Goal: Information Seeking & Learning: Check status

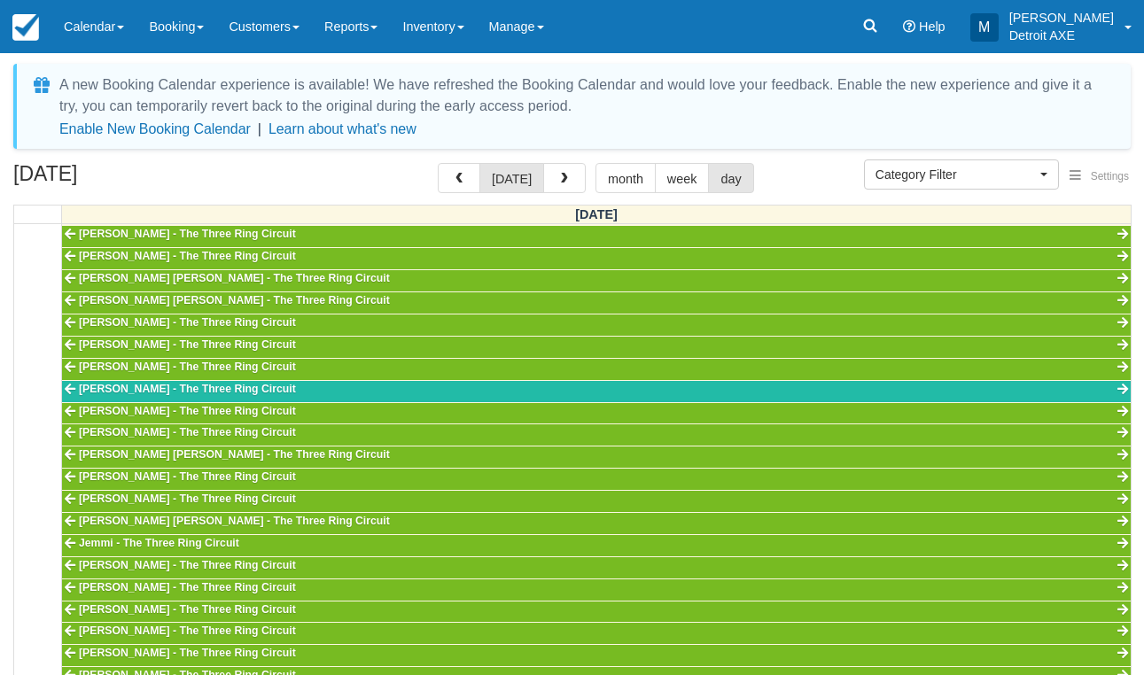
select select
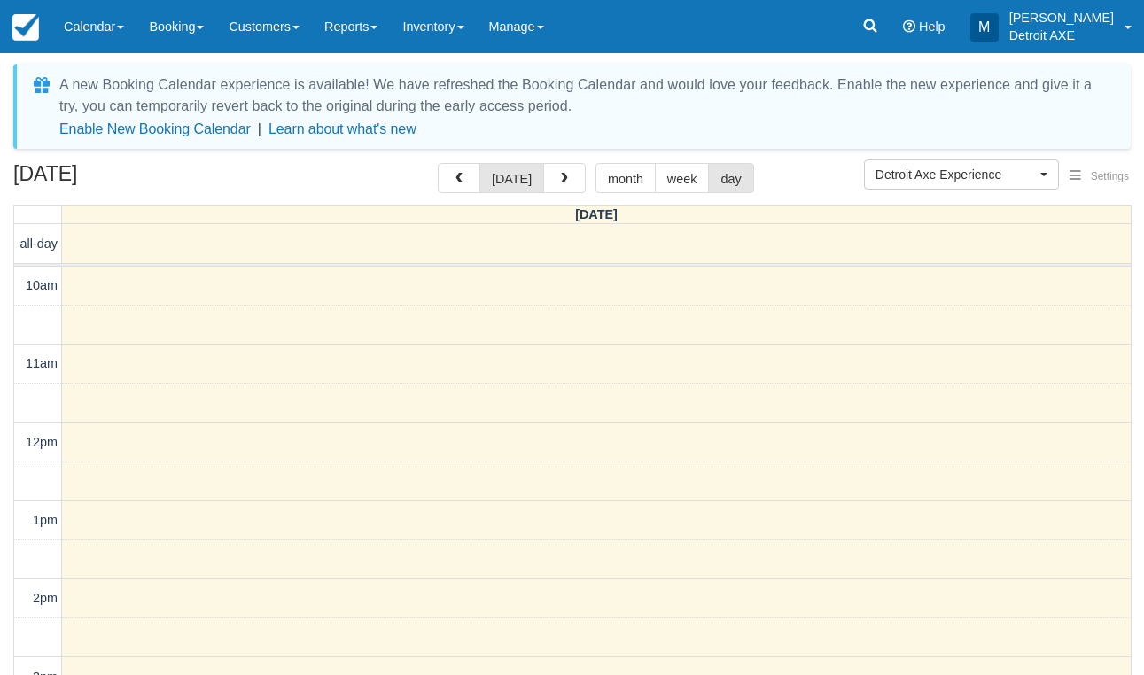
select select "14"
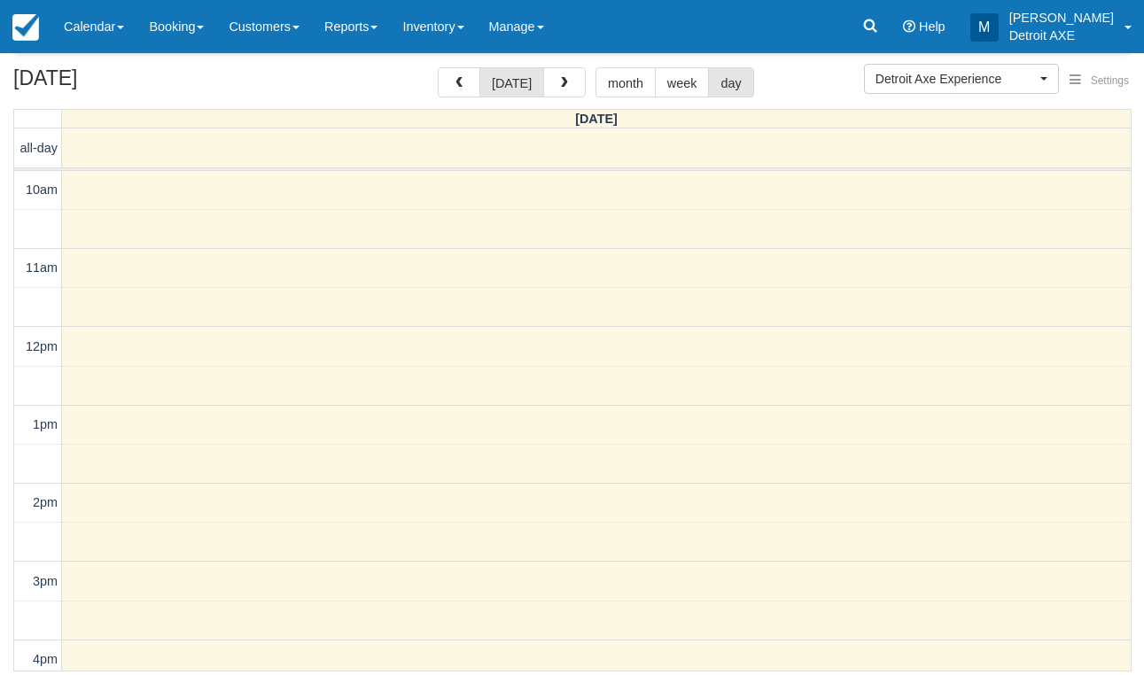
scroll to position [556, 0]
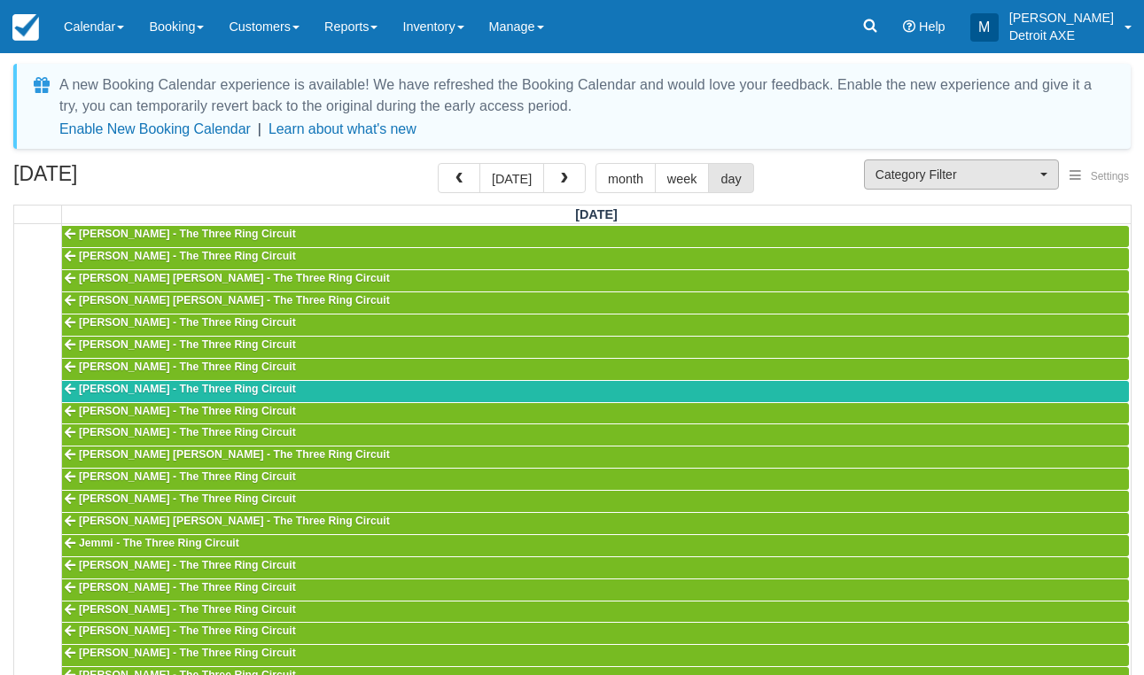
scroll to position [-1, 0]
click at [930, 181] on span "Category Filter" at bounding box center [956, 175] width 160 height 18
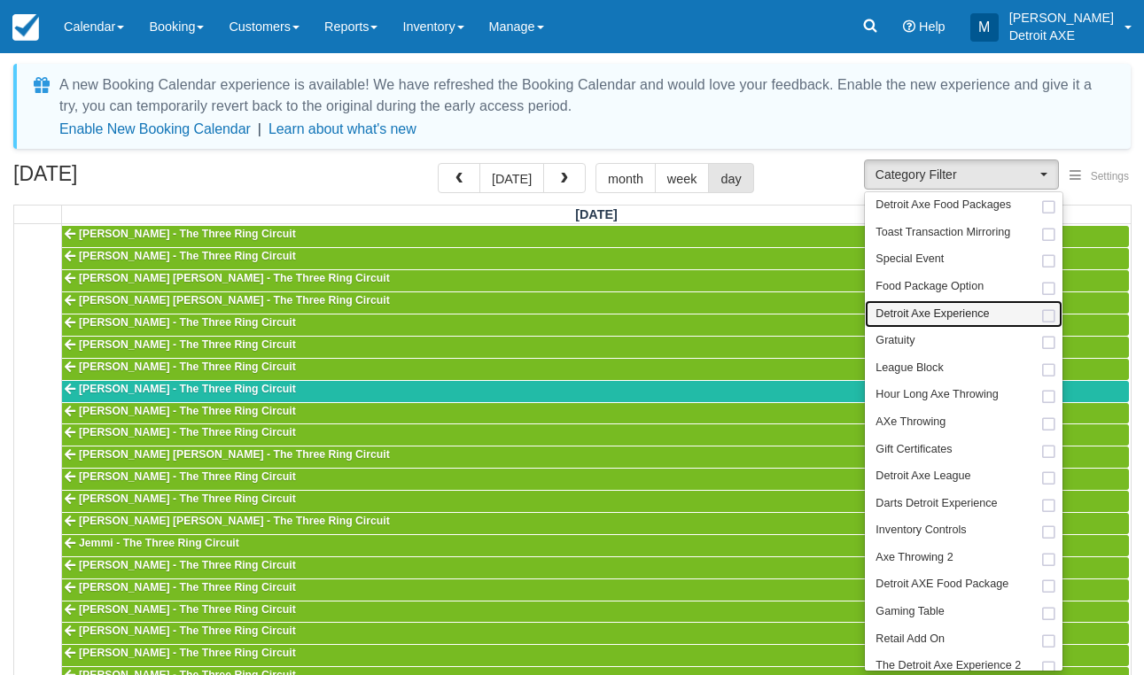
click at [961, 308] on span "Detroit Axe Experience" at bounding box center [932, 315] width 113 height 16
select select "14"
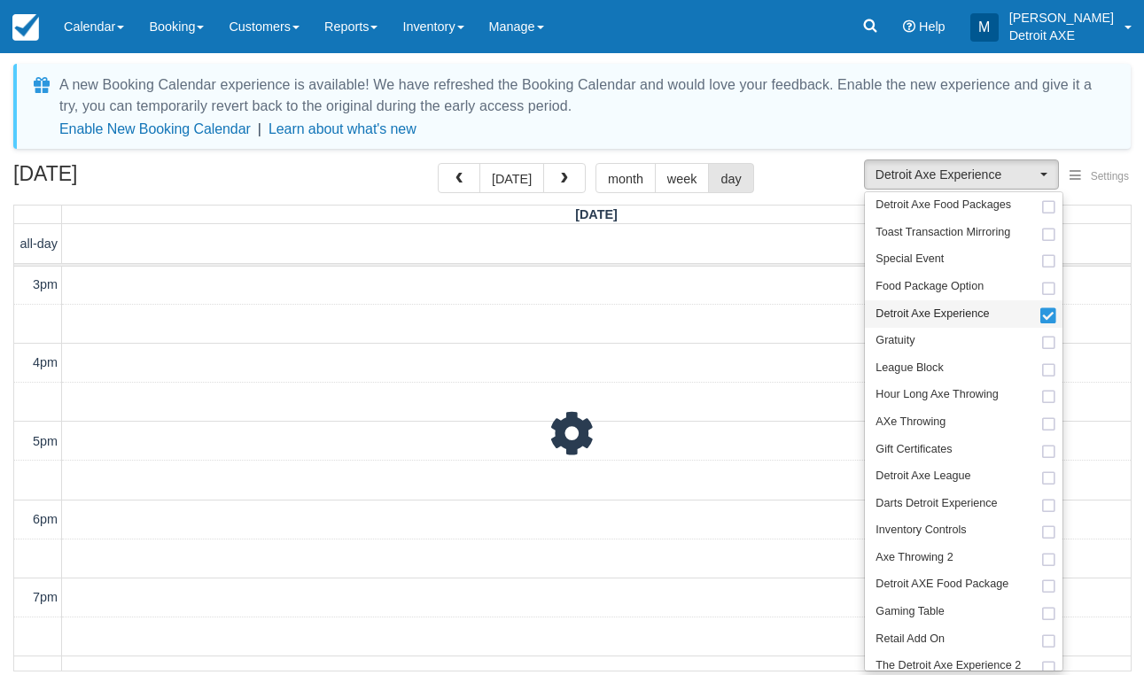
scroll to position [393, 0]
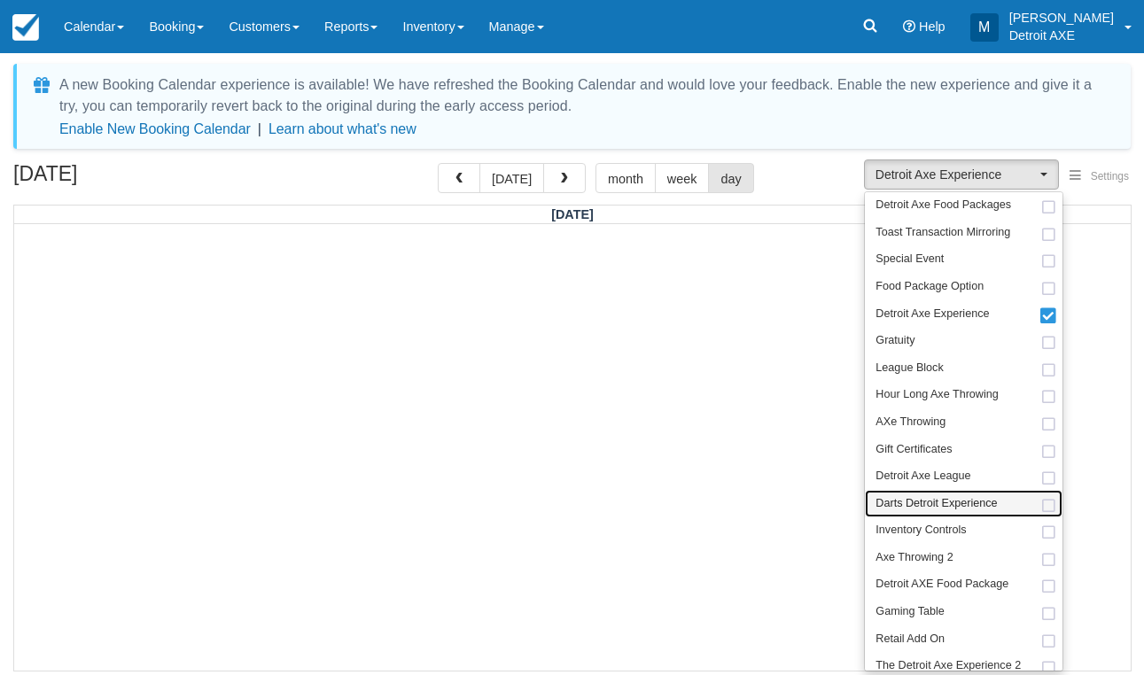
click at [949, 496] on span "Darts Detroit Experience" at bounding box center [936, 504] width 121 height 16
click at [817, 190] on div "October 12, 2025 today month week day" at bounding box center [572, 182] width 1118 height 38
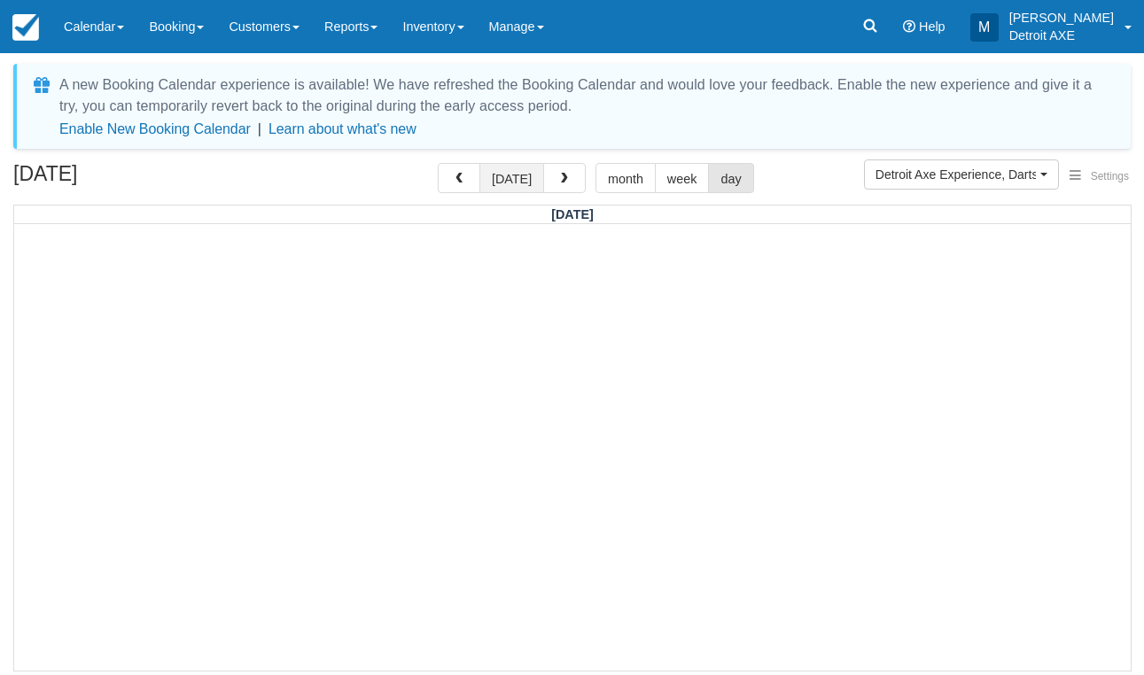
click at [523, 172] on button "[DATE]" at bounding box center [512, 178] width 65 height 30
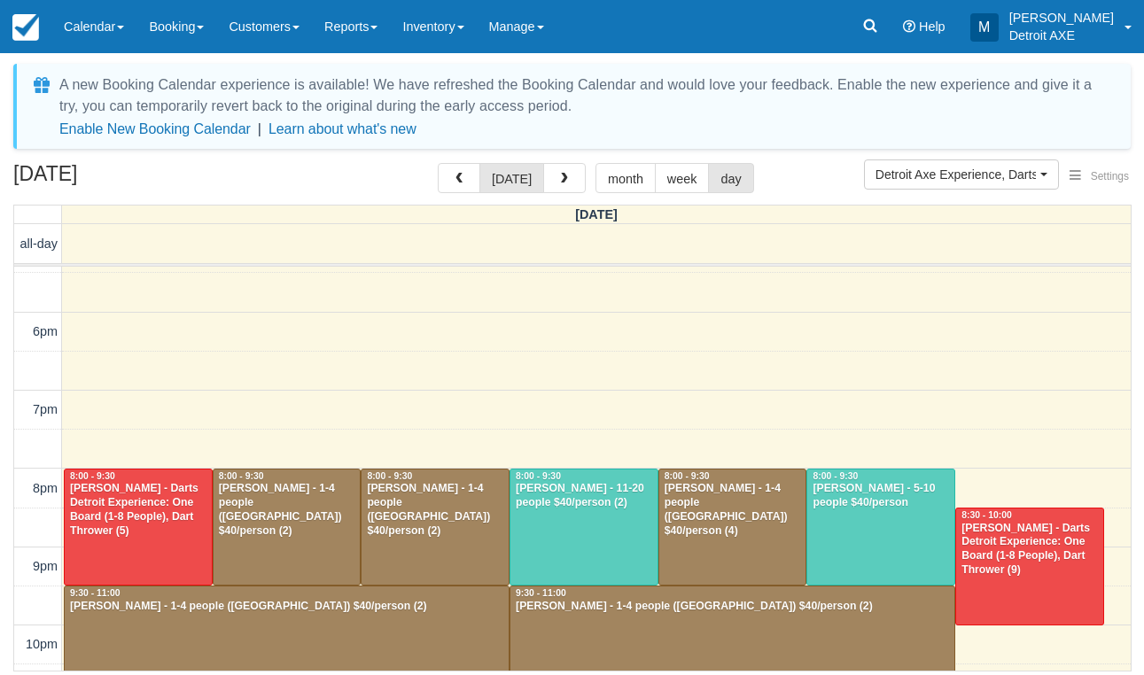
scroll to position [584, 0]
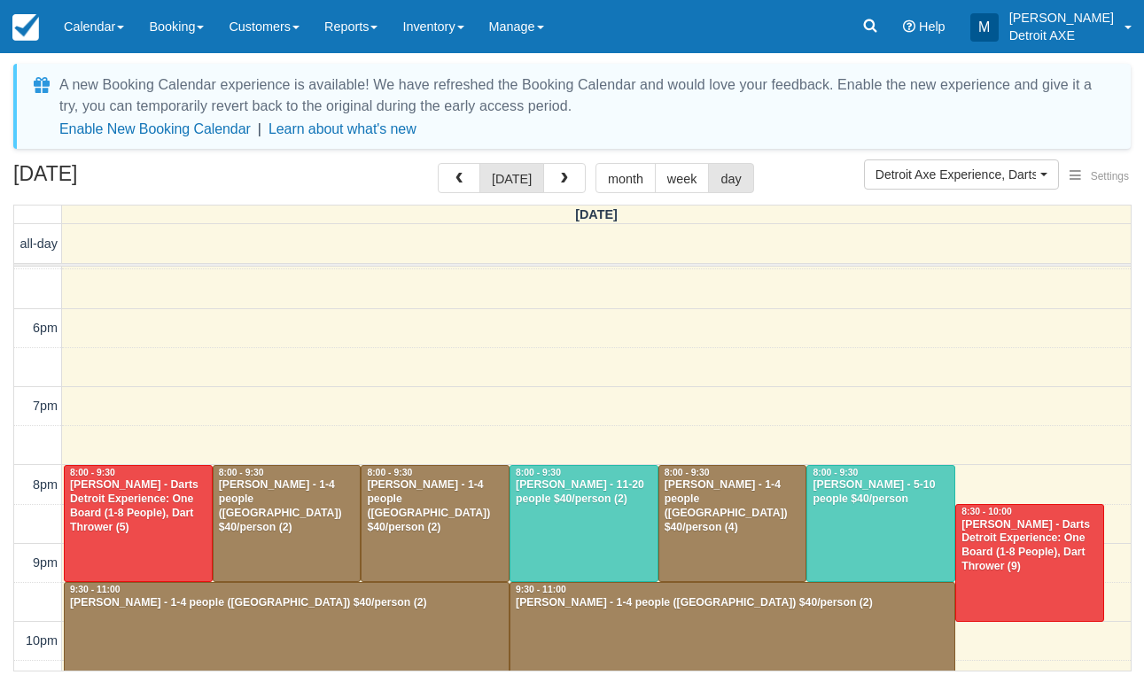
click at [595, 523] on div at bounding box center [584, 524] width 147 height 116
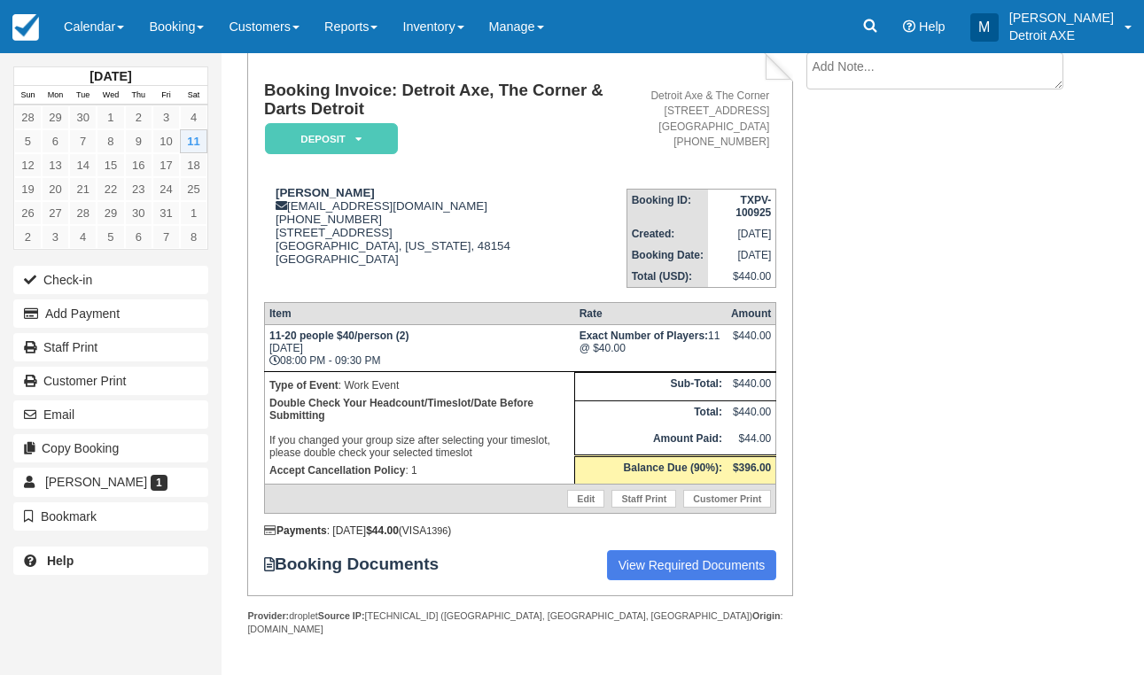
scroll to position [109, 0]
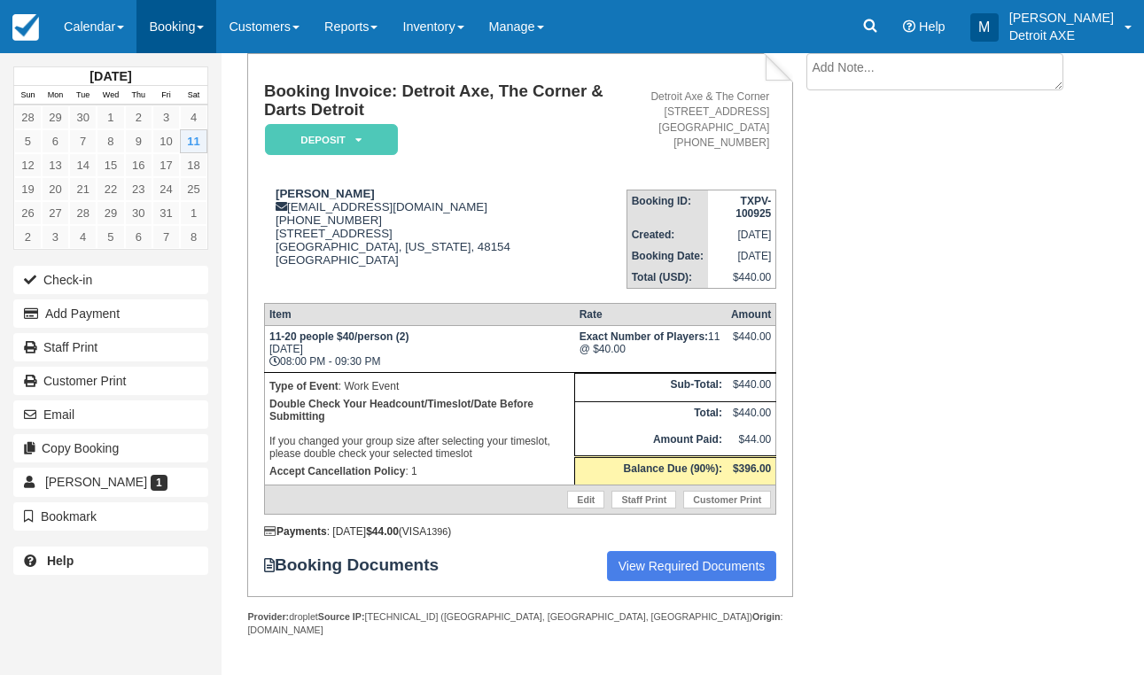
click at [166, 29] on link "Booking" at bounding box center [177, 26] width 80 height 53
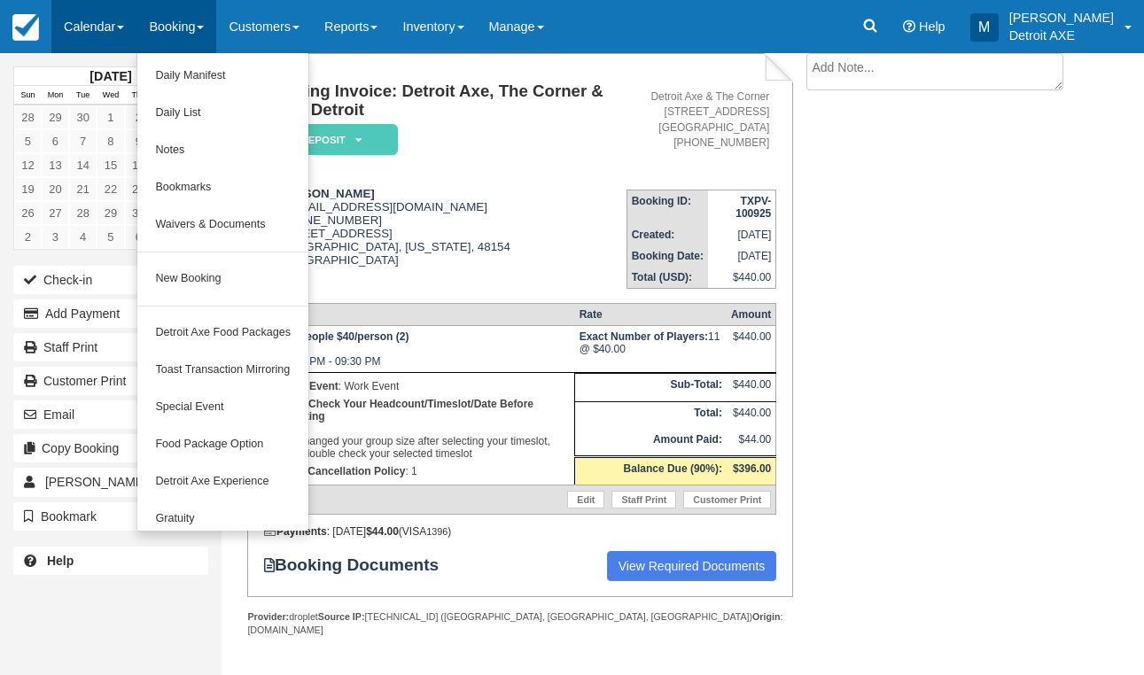
click at [76, 27] on link "Calendar" at bounding box center [93, 26] width 85 height 53
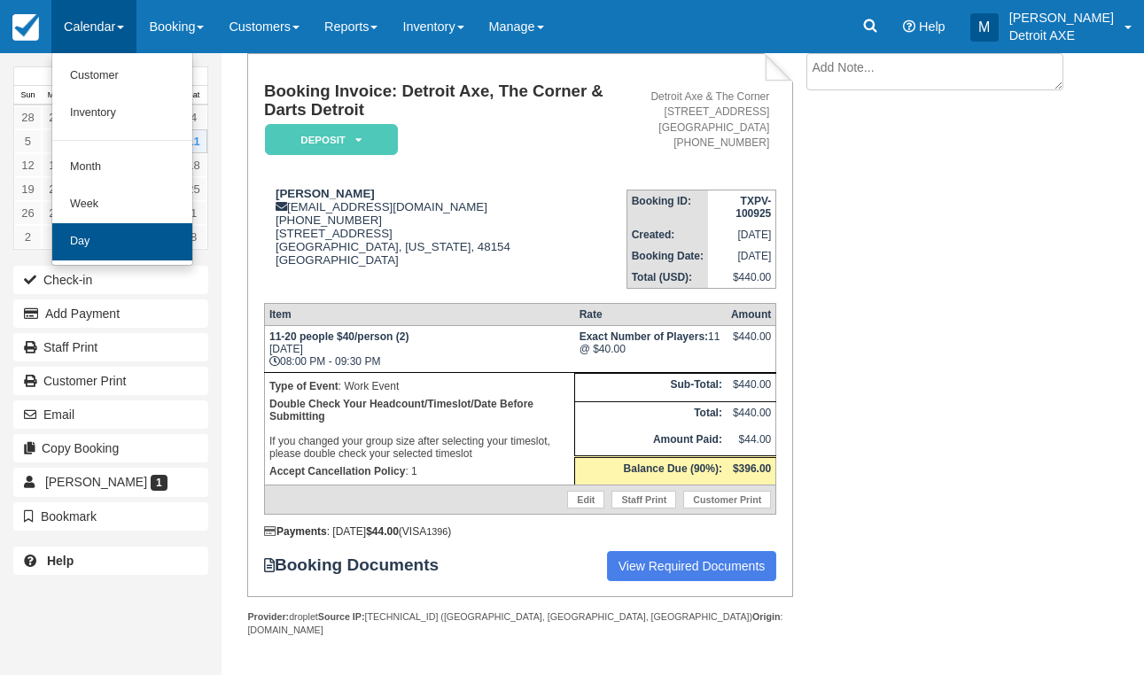
click at [106, 227] on link "Day" at bounding box center [122, 241] width 140 height 37
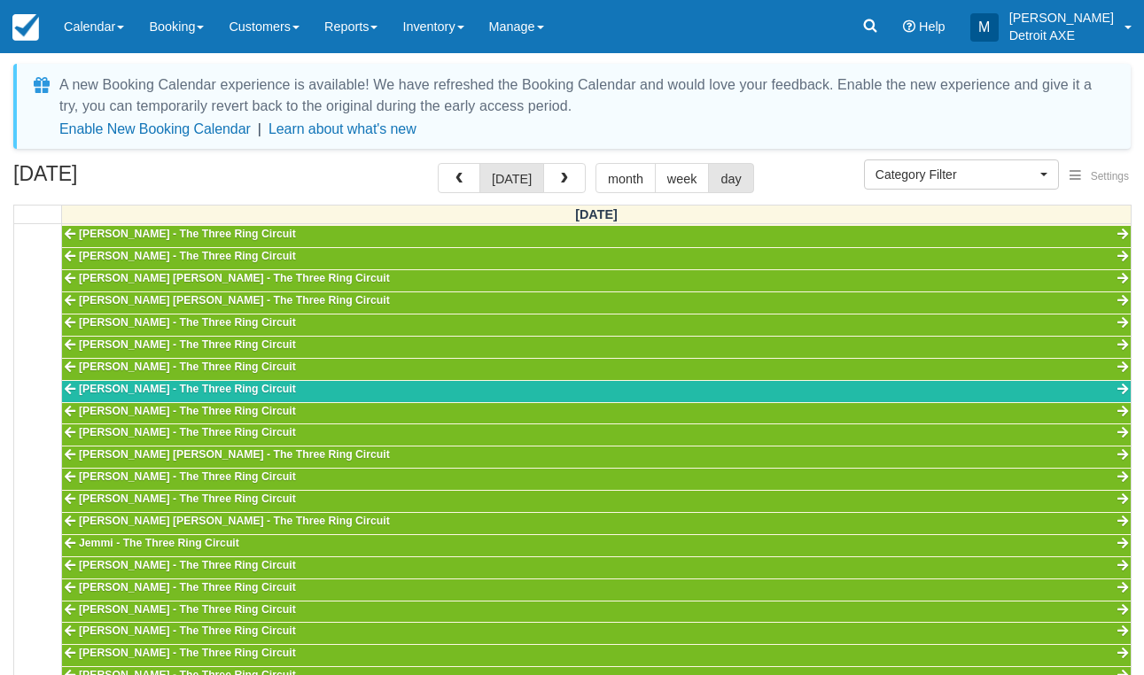
scroll to position [556, 0]
click at [971, 167] on span "Category Filter" at bounding box center [956, 175] width 160 height 18
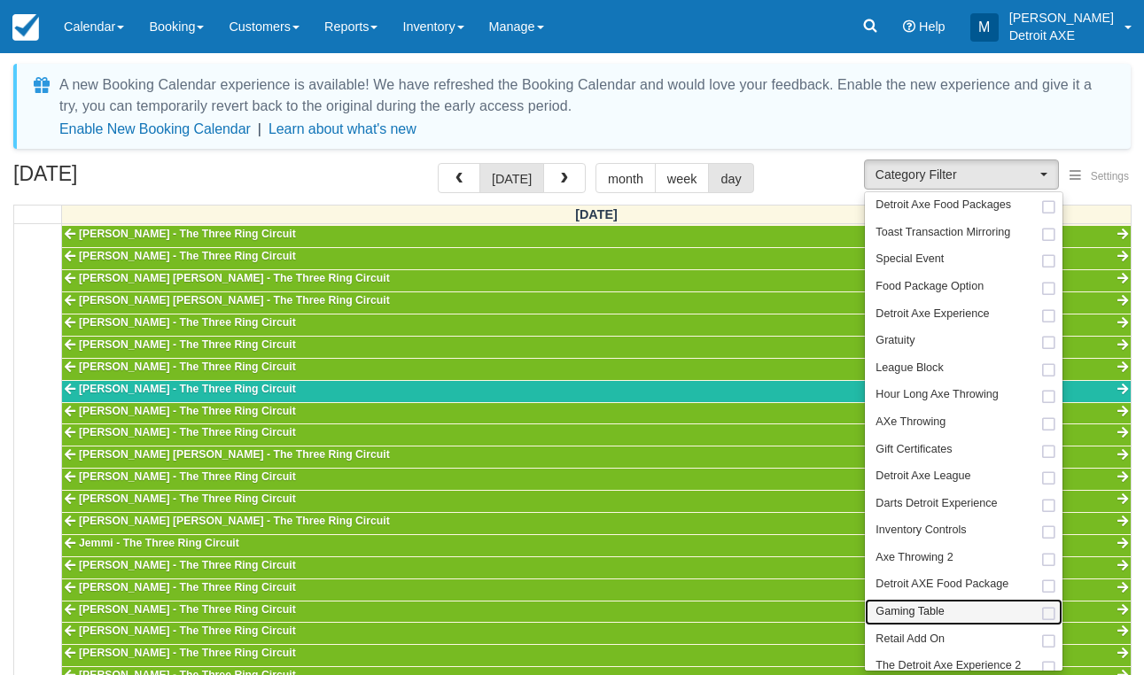
click at [960, 600] on link "Gaming Table" at bounding box center [964, 612] width 198 height 27
select select "6"
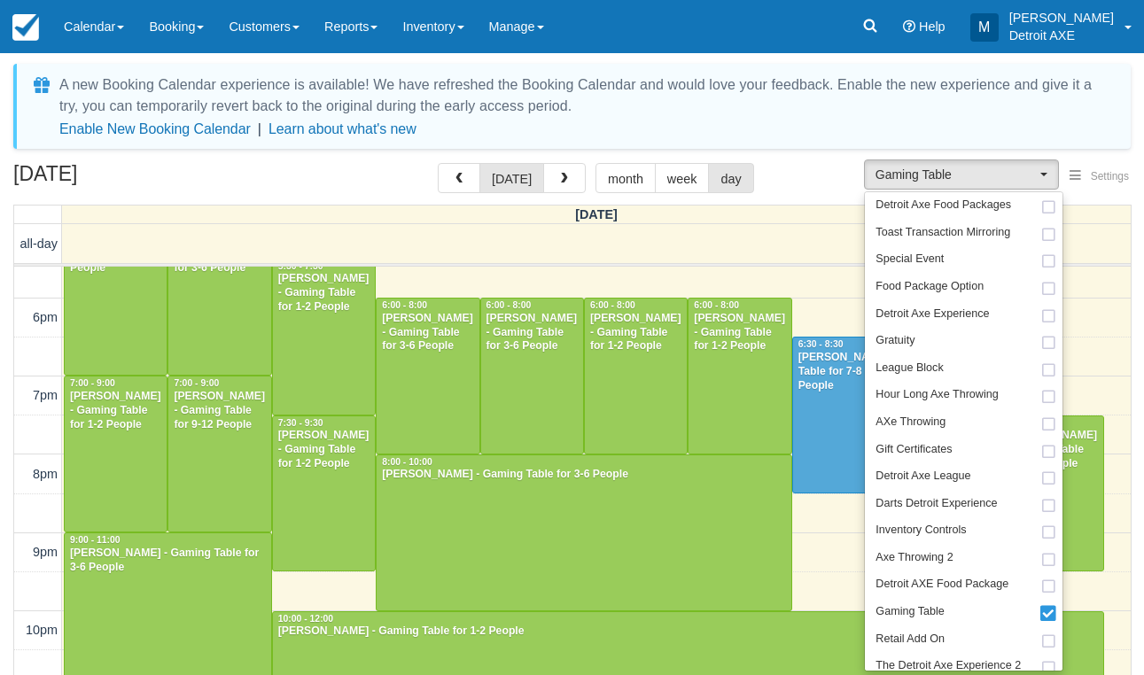
scroll to position [595, 0]
click at [371, 201] on div "October 11, 2025 today month week day Saturday all-day 10am 11am 12pm 1pm 2pm 3…" at bounding box center [572, 465] width 1144 height 605
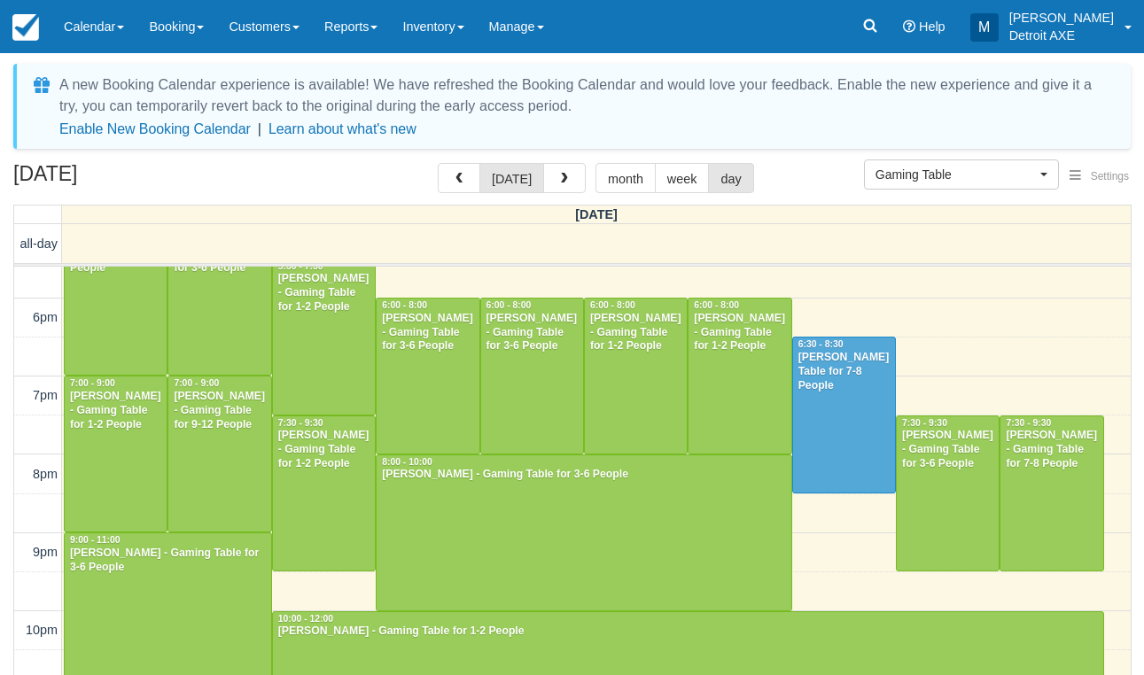
click at [324, 174] on div "[DATE] [DATE] month week day" at bounding box center [572, 182] width 1118 height 38
click at [986, 174] on span "Gaming Table" at bounding box center [956, 175] width 160 height 18
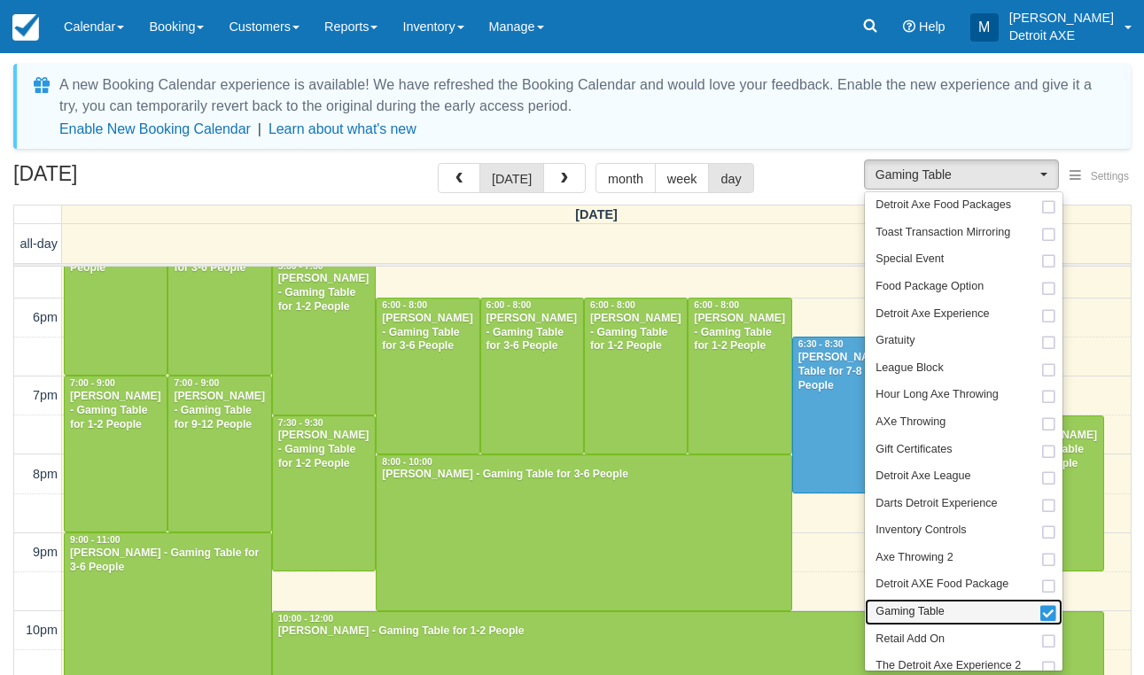
click at [949, 599] on link "Gaming Table" at bounding box center [964, 612] width 198 height 27
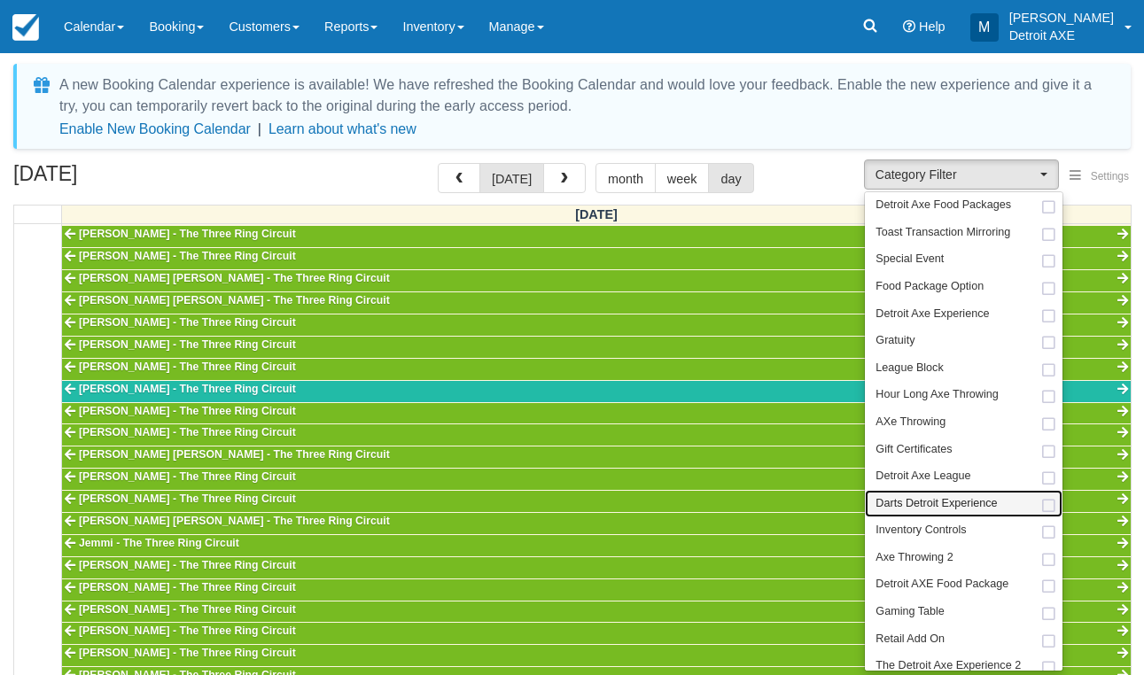
click at [934, 496] on span "Darts Detroit Experience" at bounding box center [936, 504] width 121 height 16
select select "52"
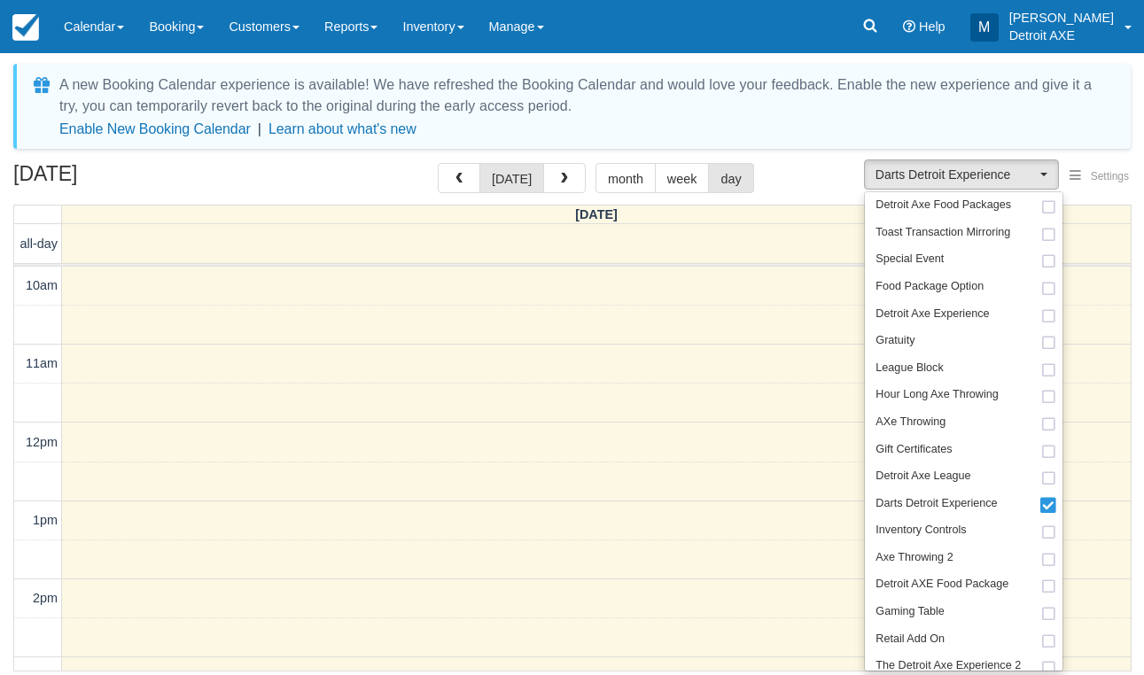
scroll to position [595, 0]
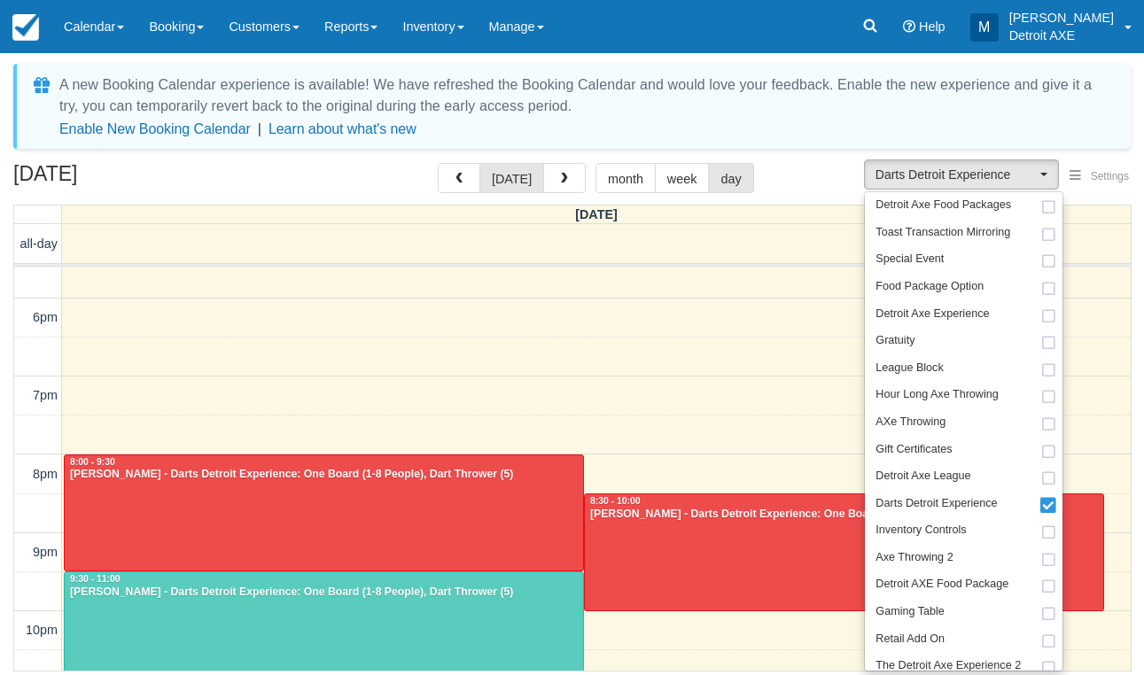
click at [249, 177] on div "October 11, 2025 today month week day" at bounding box center [572, 182] width 1118 height 38
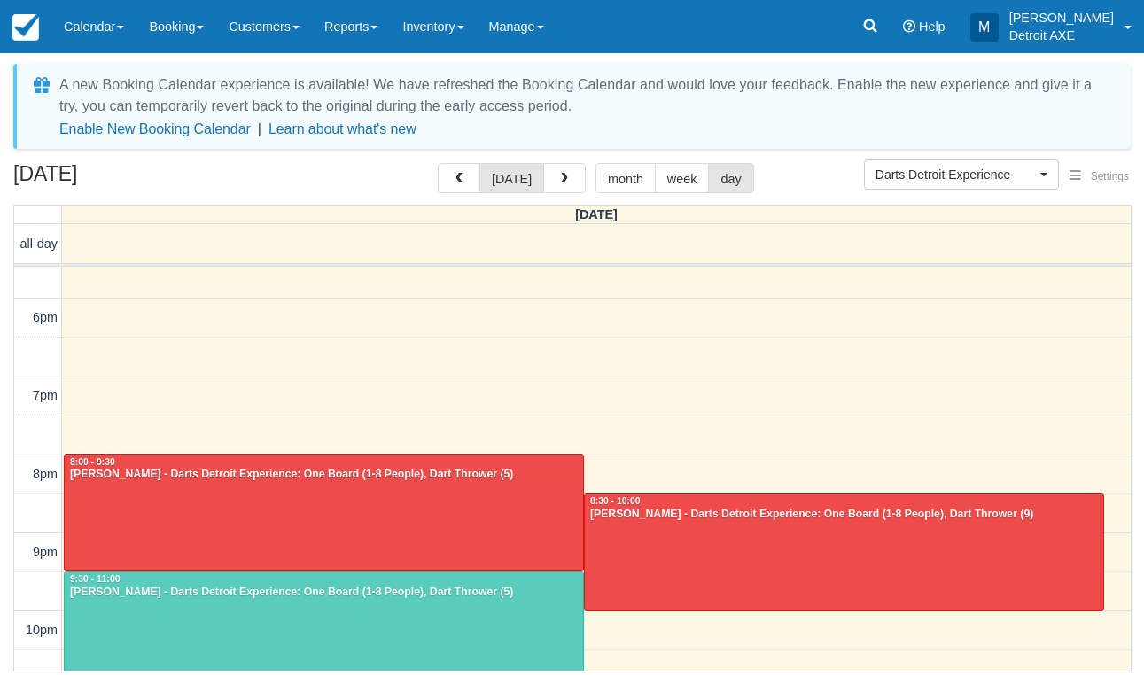
click at [223, 529] on div at bounding box center [324, 514] width 519 height 116
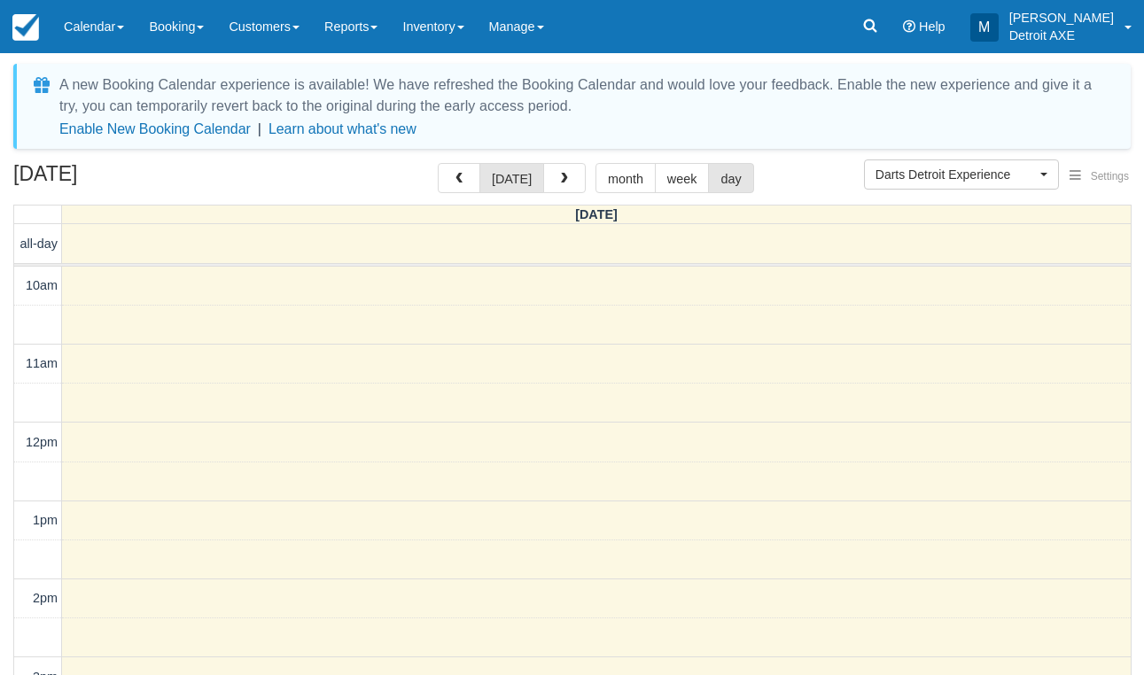
scroll to position [556, 0]
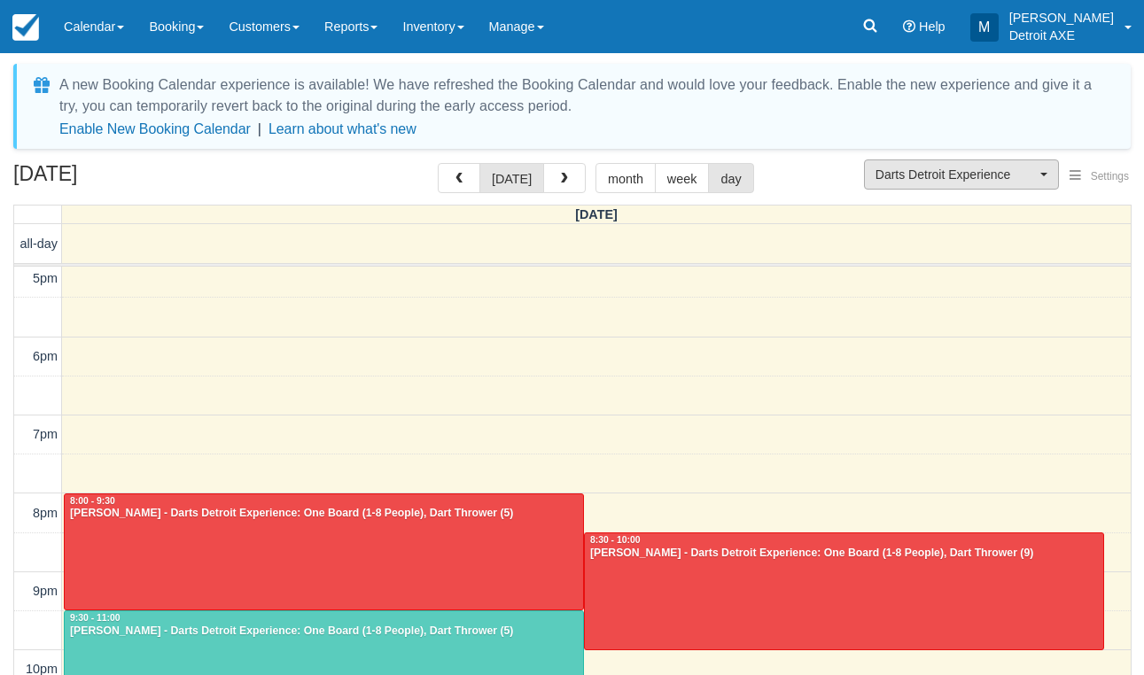
click at [921, 183] on span "Darts Detroit Experience" at bounding box center [956, 175] width 160 height 18
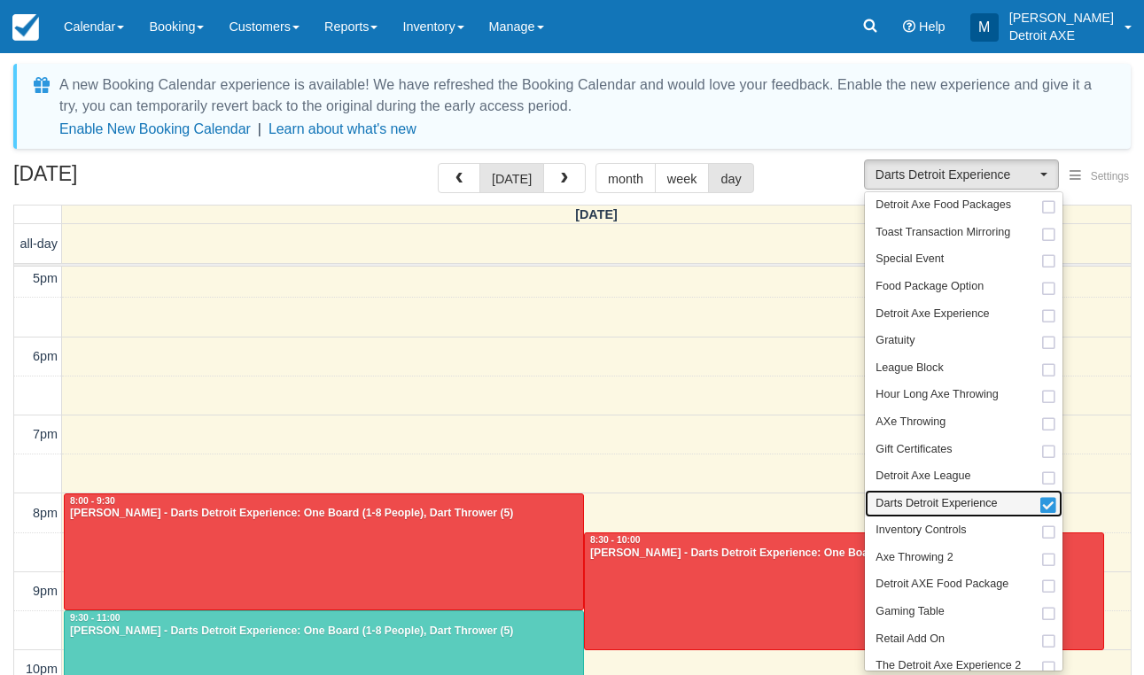
click at [893, 496] on span "Darts Detroit Experience" at bounding box center [936, 504] width 121 height 16
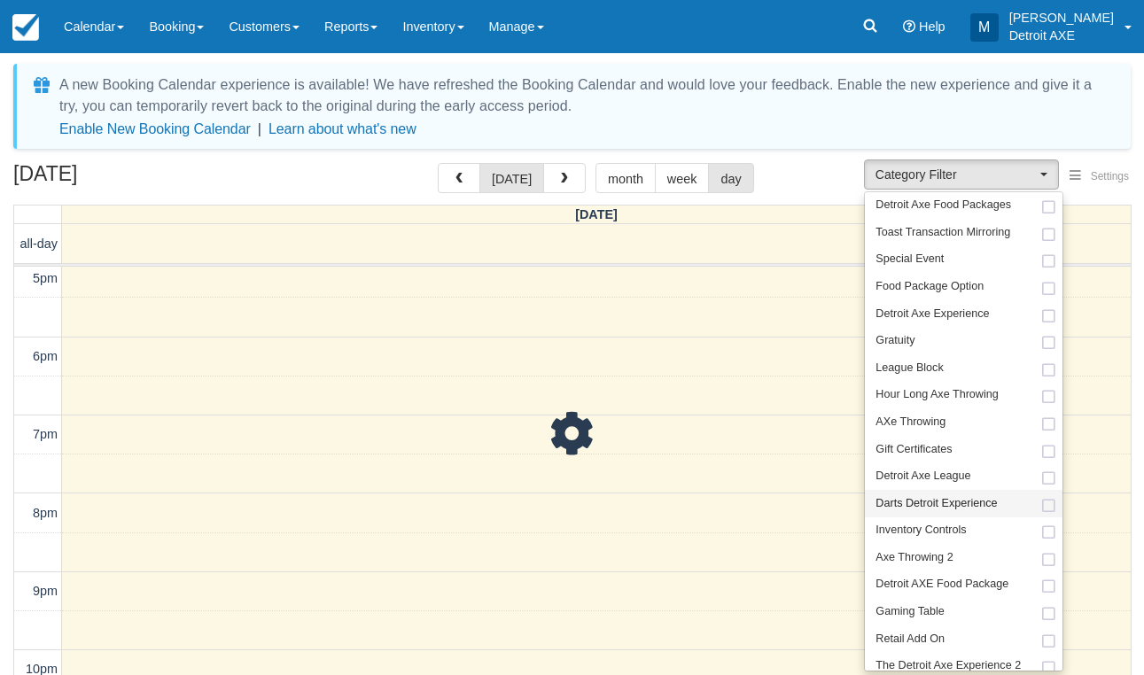
scroll to position [556, 0]
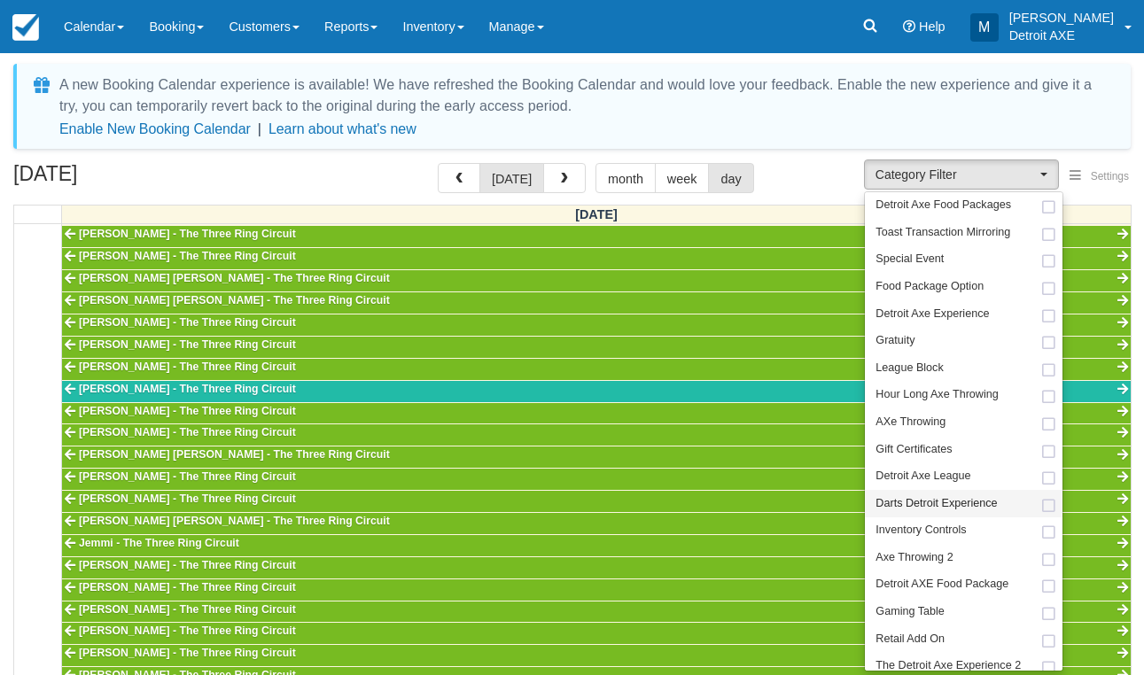
scroll to position [556, 0]
click at [936, 309] on span "Detroit Axe Experience" at bounding box center [932, 315] width 113 height 16
select select "14"
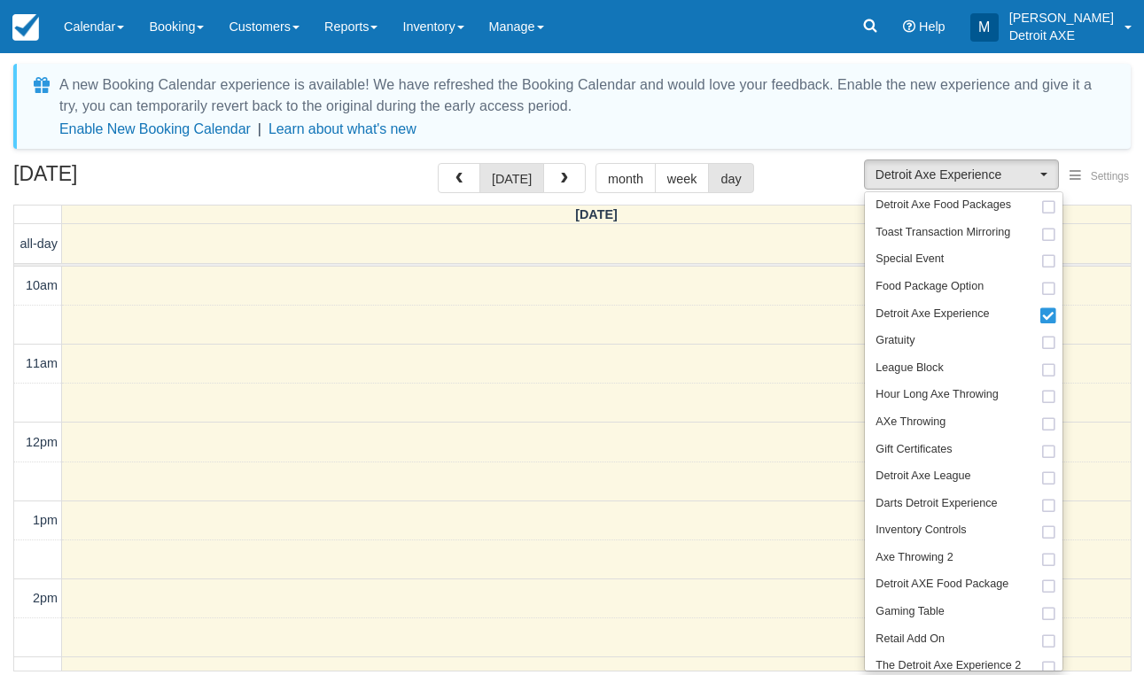
scroll to position [556, 0]
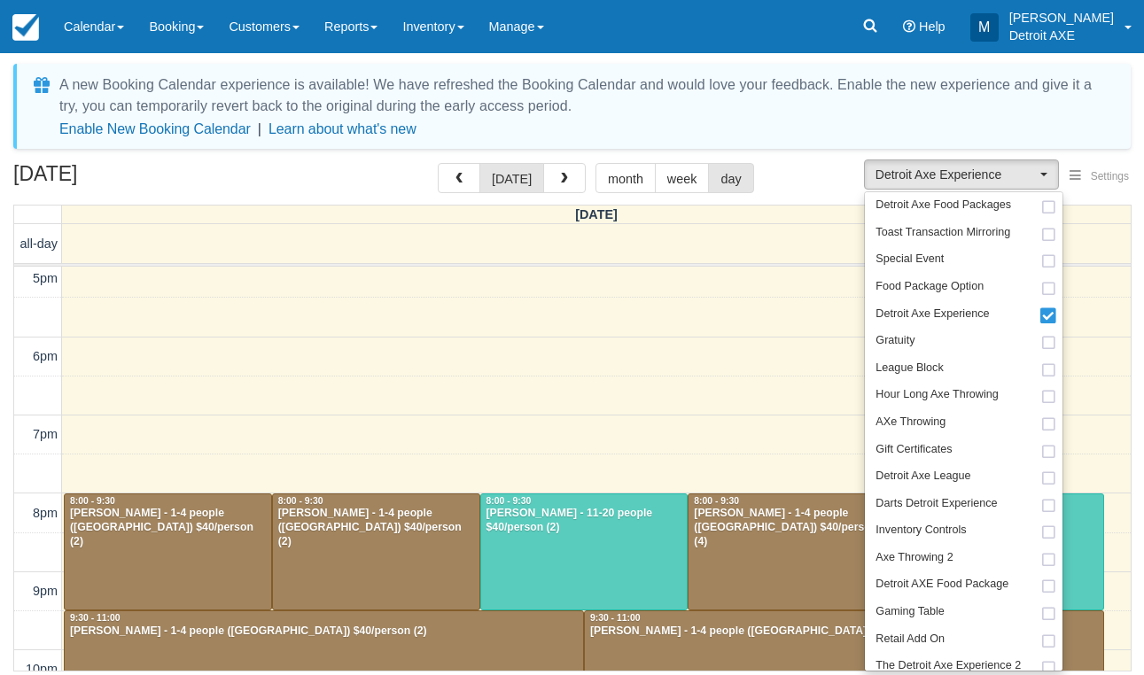
click at [799, 191] on div "October 11, 2025 today month week day" at bounding box center [572, 182] width 1118 height 38
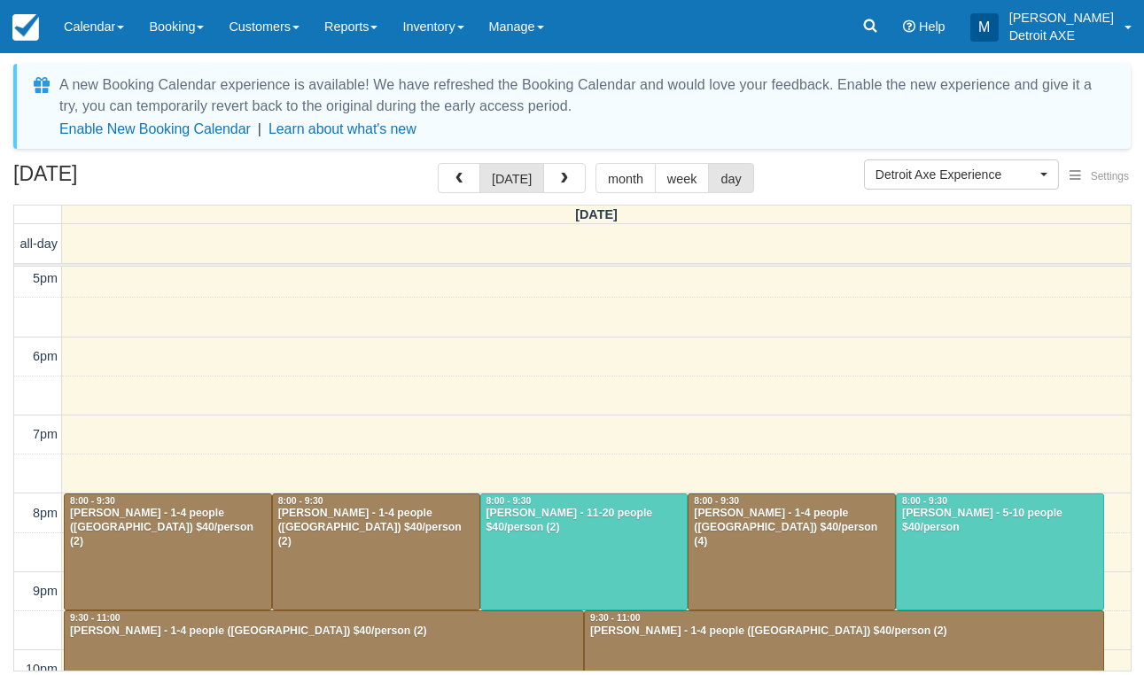
click at [350, 569] on div at bounding box center [376, 553] width 207 height 116
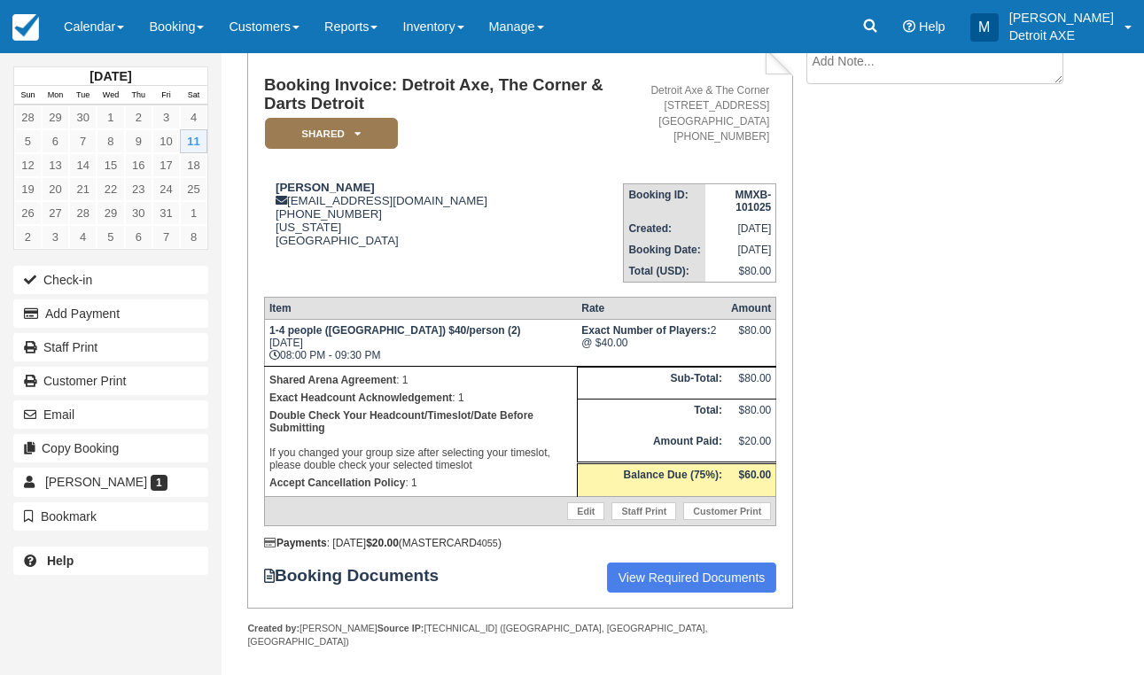
scroll to position [113, 0]
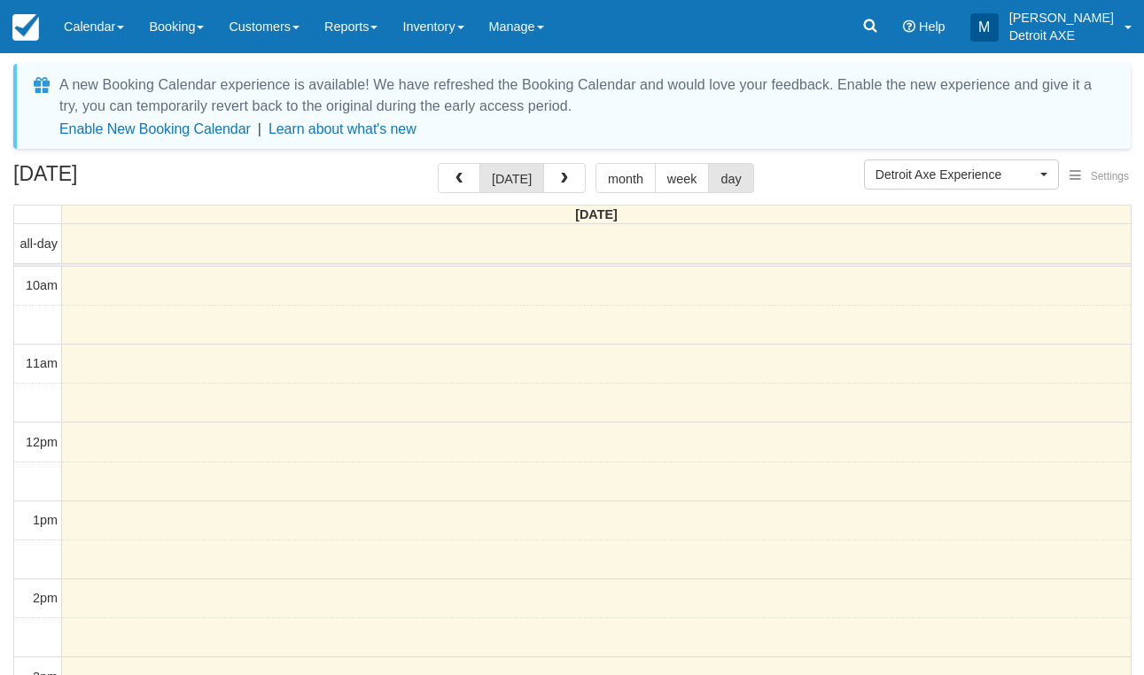
scroll to position [556, 0]
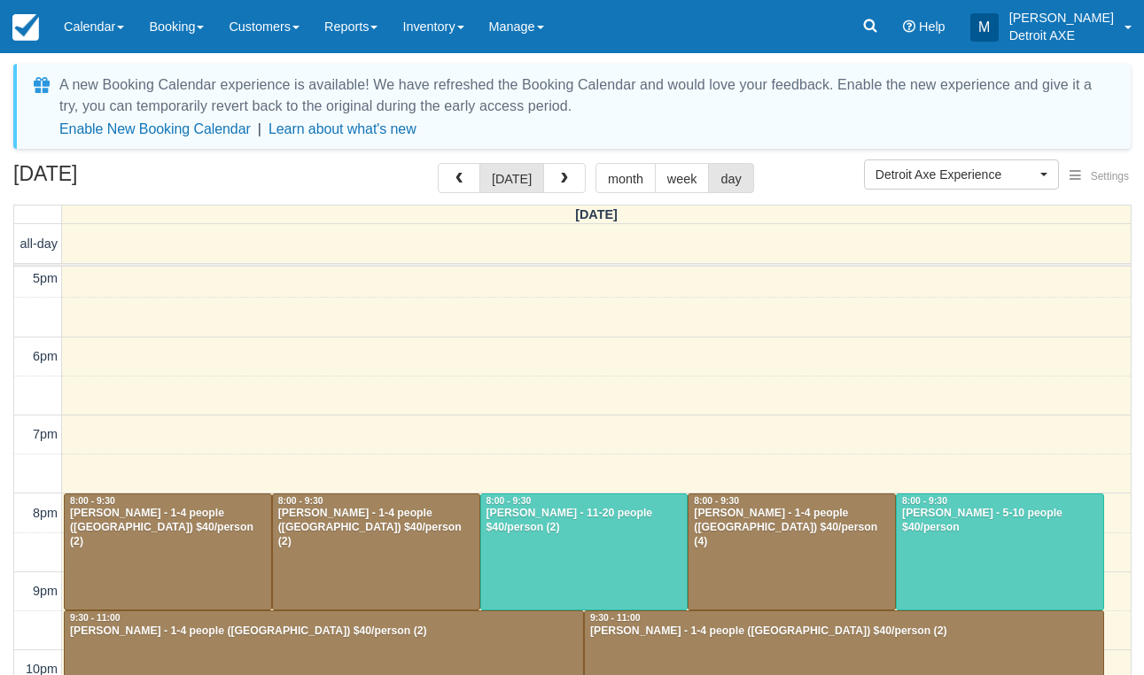
click at [215, 561] on div at bounding box center [168, 553] width 207 height 116
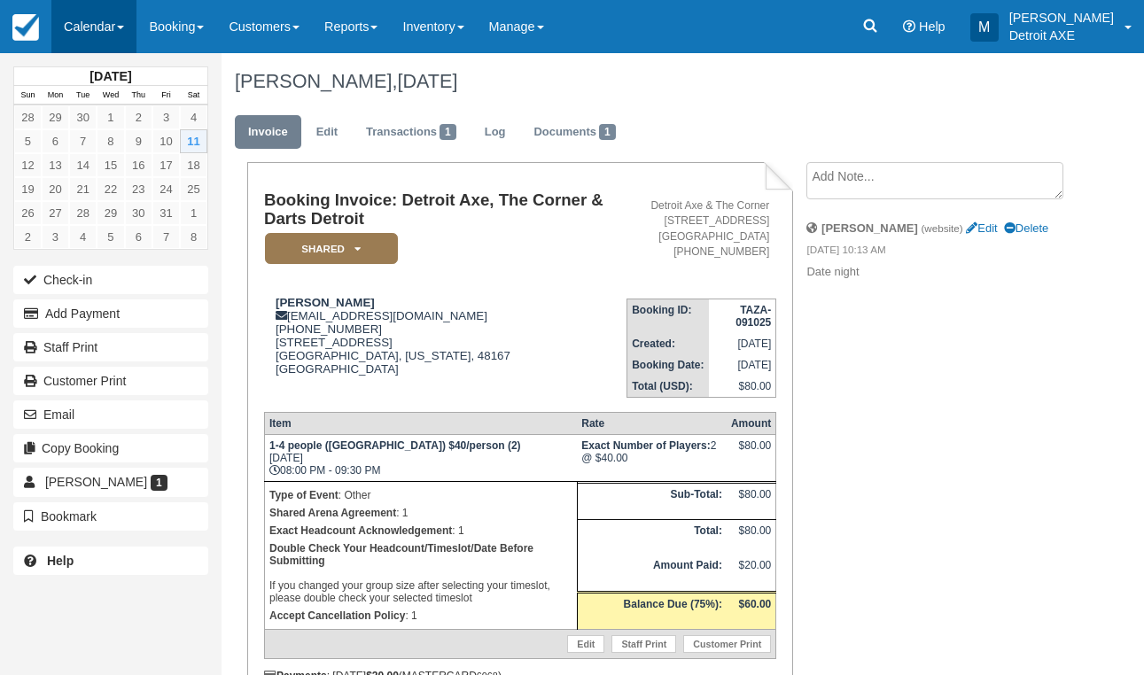
click at [105, 30] on link "Calendar" at bounding box center [93, 26] width 85 height 53
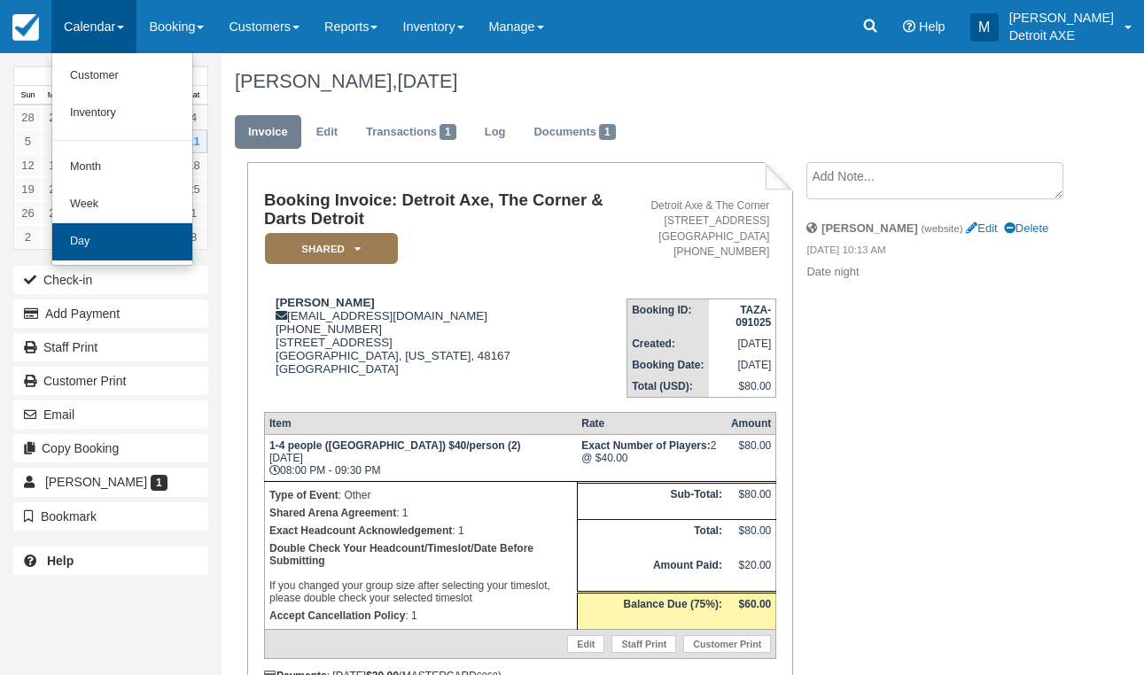
click at [151, 235] on link "Day" at bounding box center [122, 241] width 140 height 37
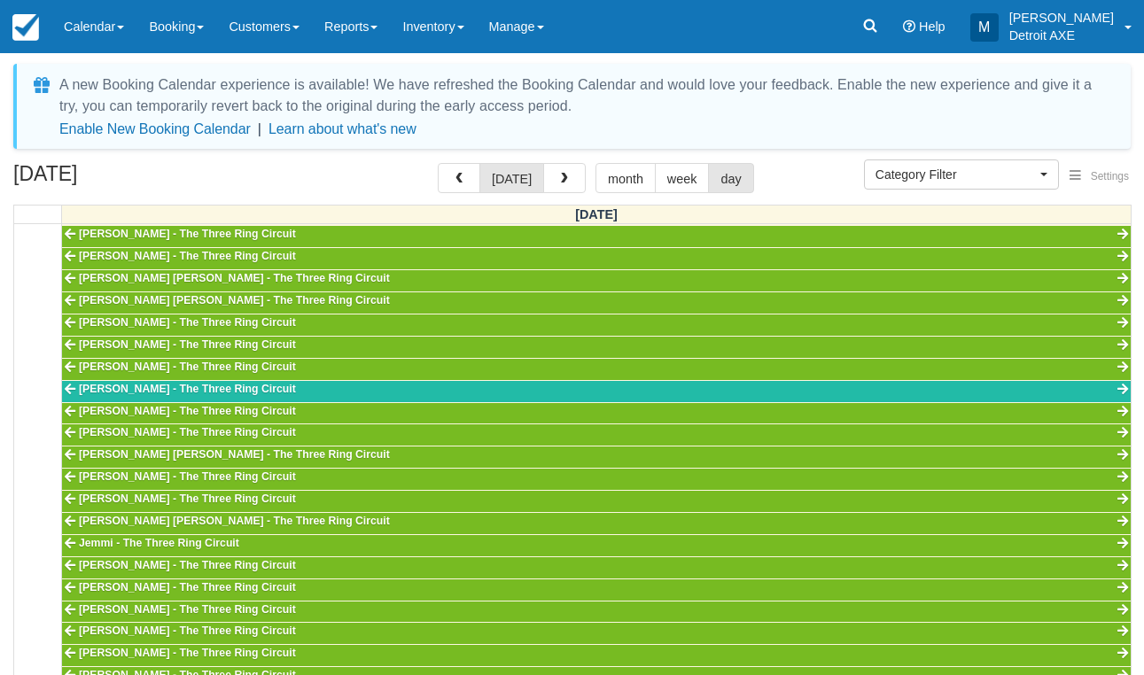
scroll to position [556, 0]
click at [928, 173] on span "Category Filter" at bounding box center [956, 175] width 160 height 18
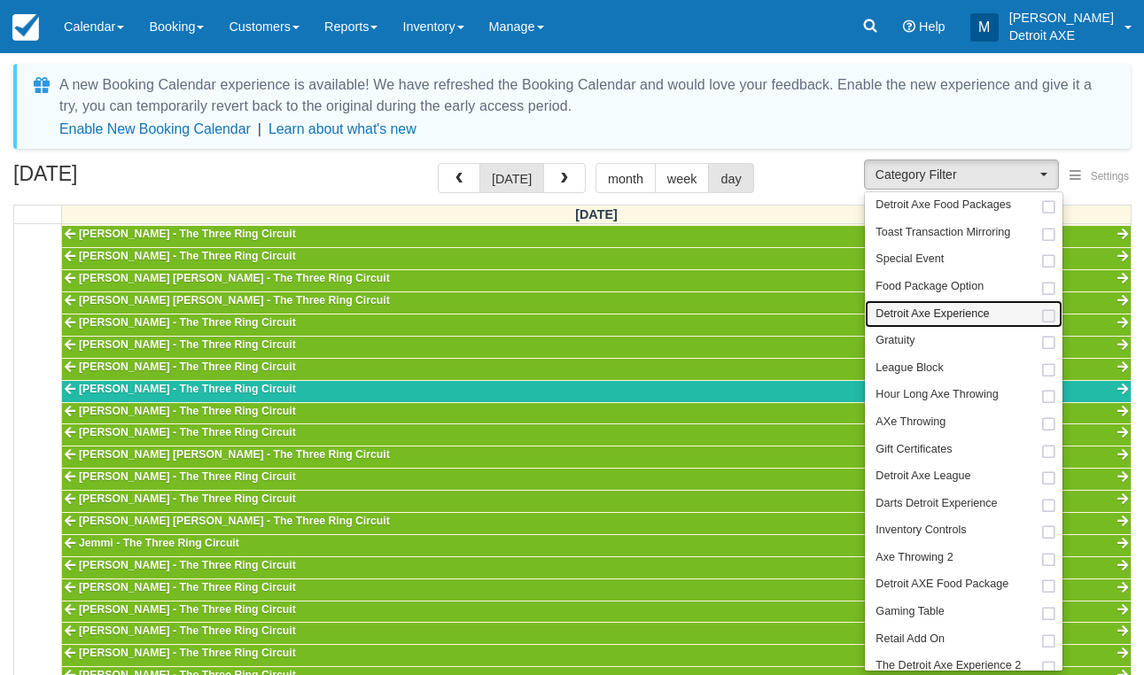
click at [979, 307] on span "Detroit Axe Experience" at bounding box center [932, 315] width 113 height 16
select select "14"
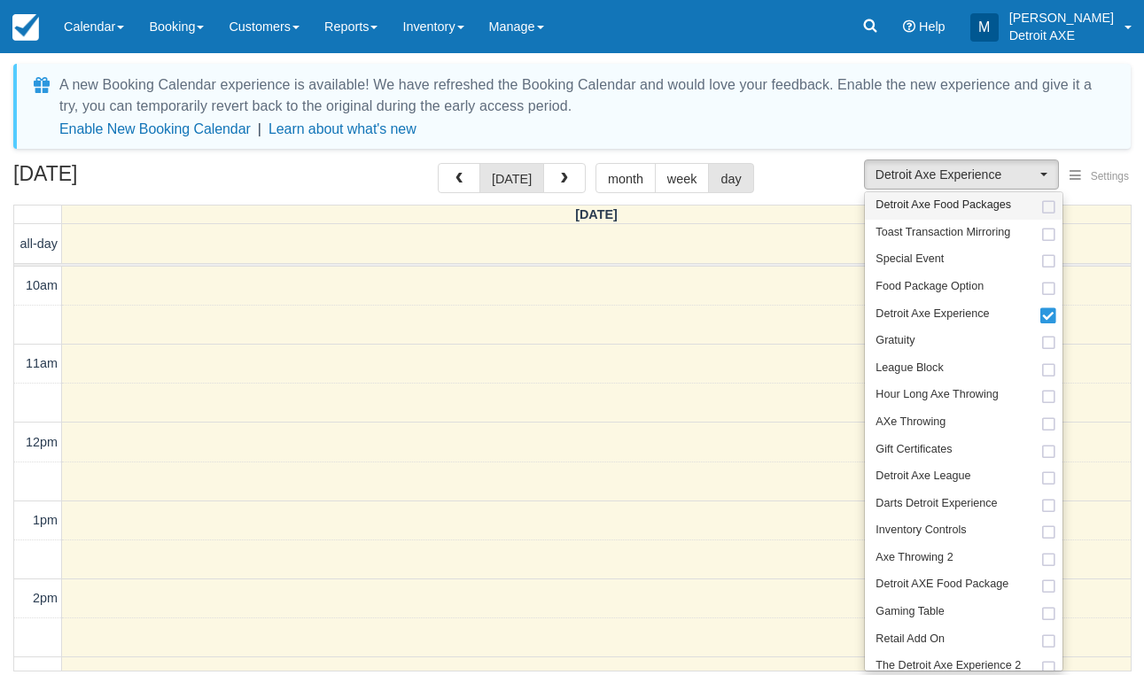
scroll to position [556, 0]
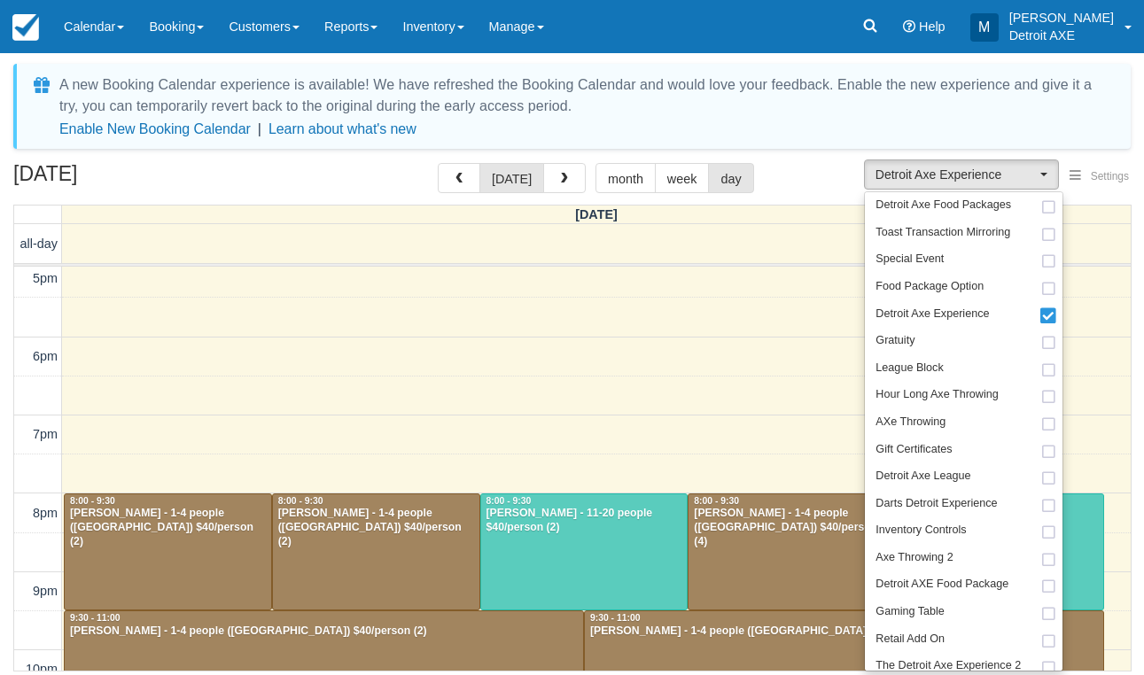
click at [801, 171] on div "October 11, 2025 today month week day" at bounding box center [572, 182] width 1118 height 38
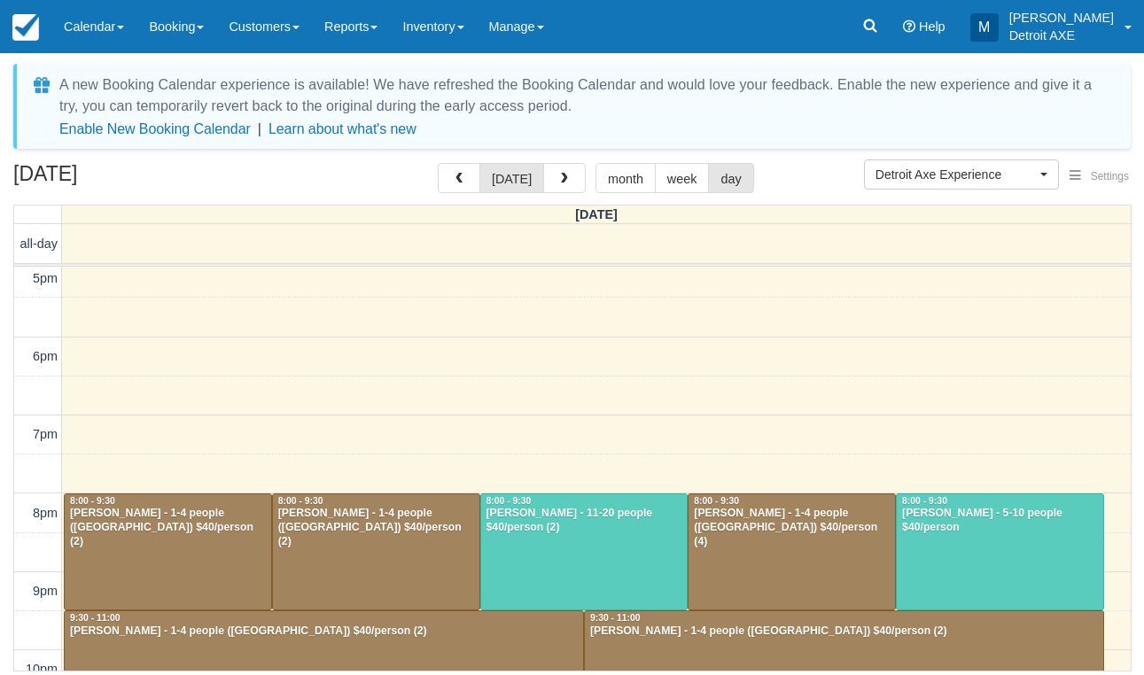
click at [324, 185] on div "October 11, 2025 today month week day" at bounding box center [572, 182] width 1118 height 38
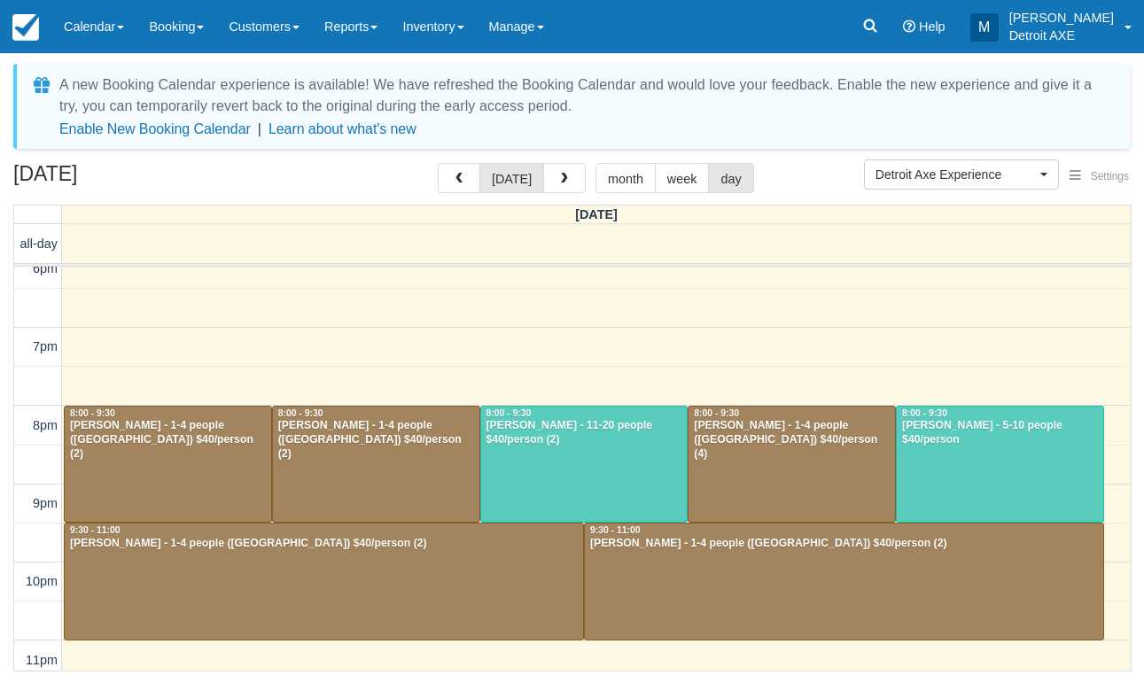
scroll to position [636, 0]
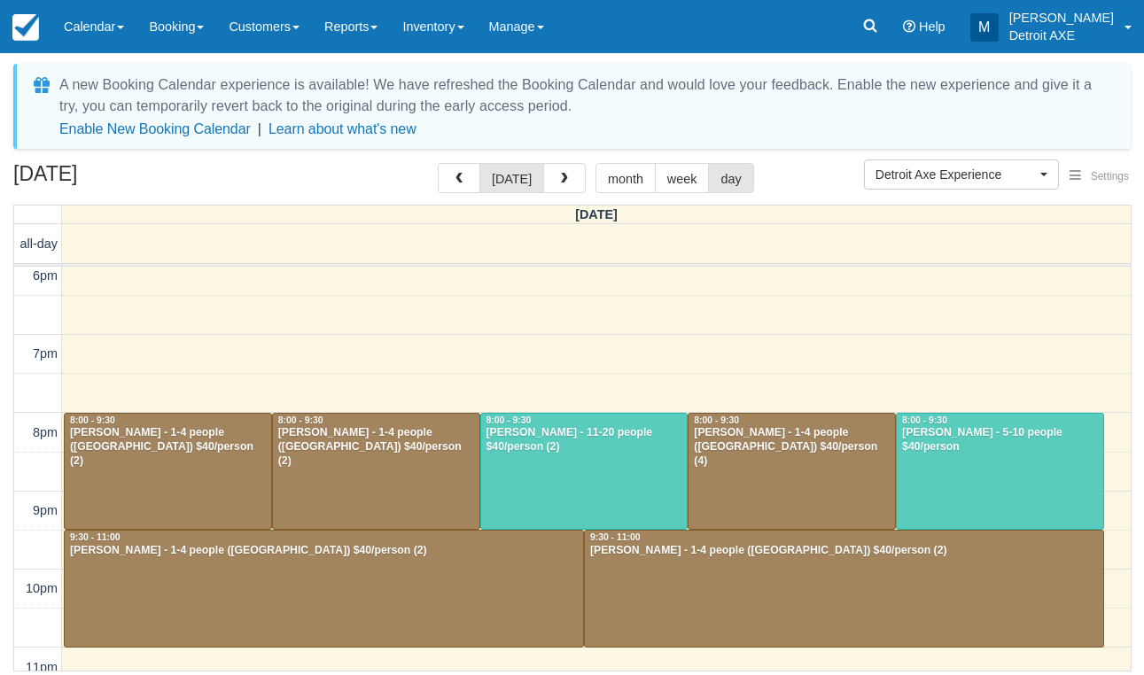
click at [796, 477] on div at bounding box center [792, 472] width 207 height 116
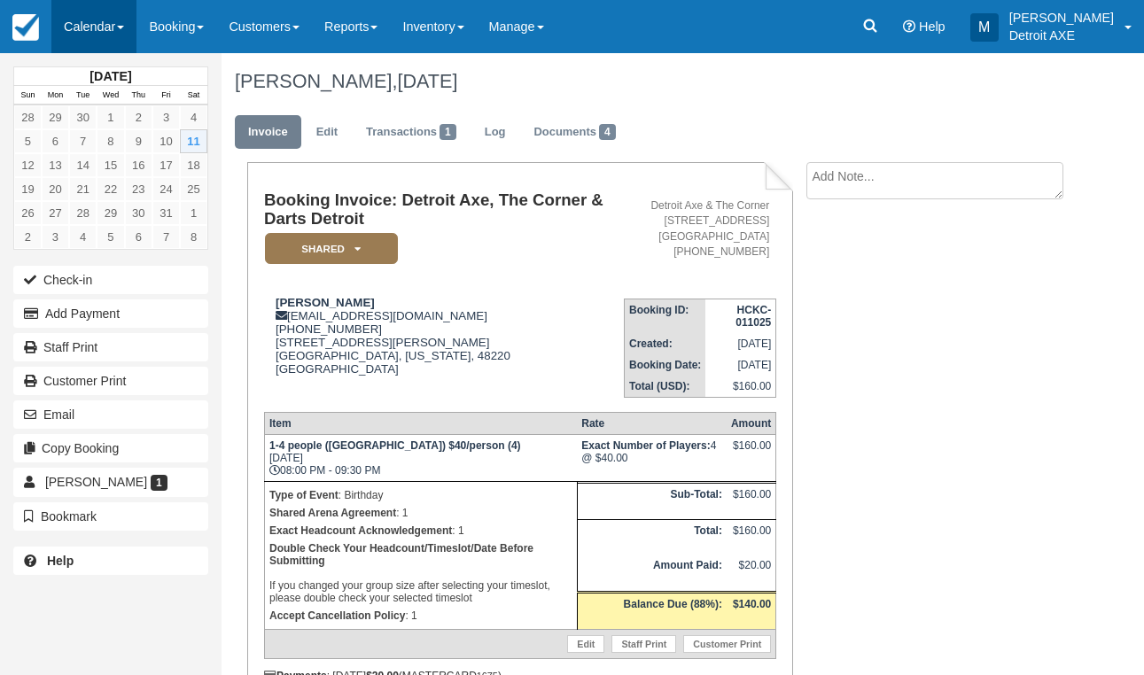
click at [92, 34] on link "Calendar" at bounding box center [93, 26] width 85 height 53
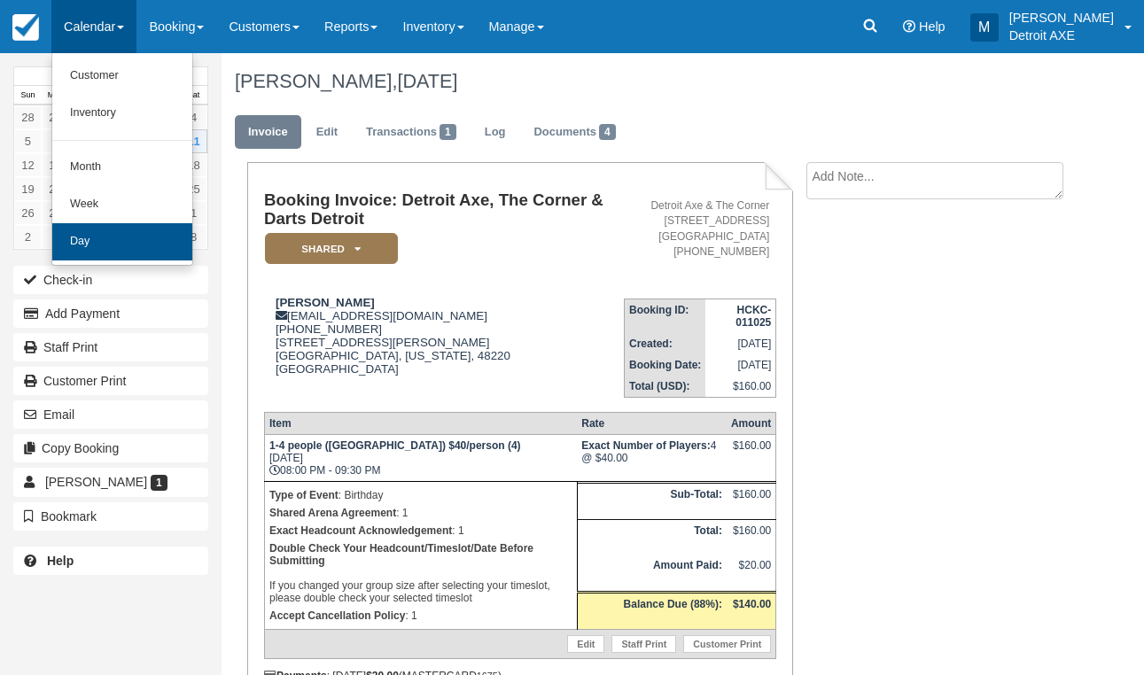
click at [152, 251] on link "Day" at bounding box center [122, 241] width 140 height 37
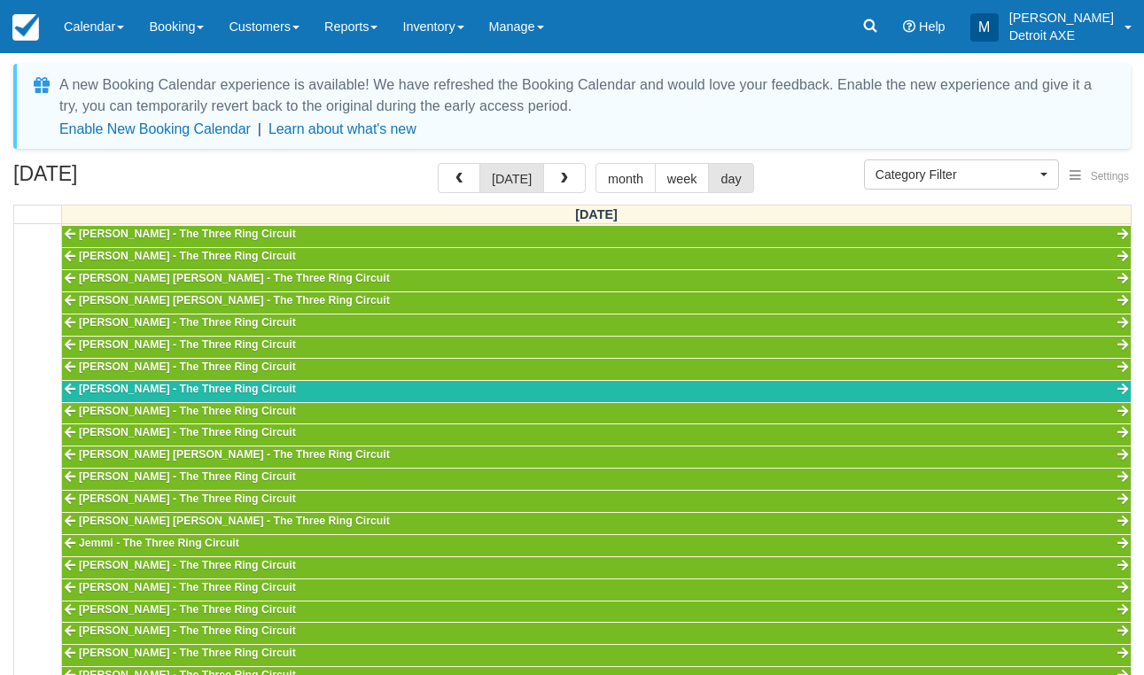
scroll to position [556, 0]
click at [947, 183] on button "Category Filter" at bounding box center [961, 175] width 195 height 30
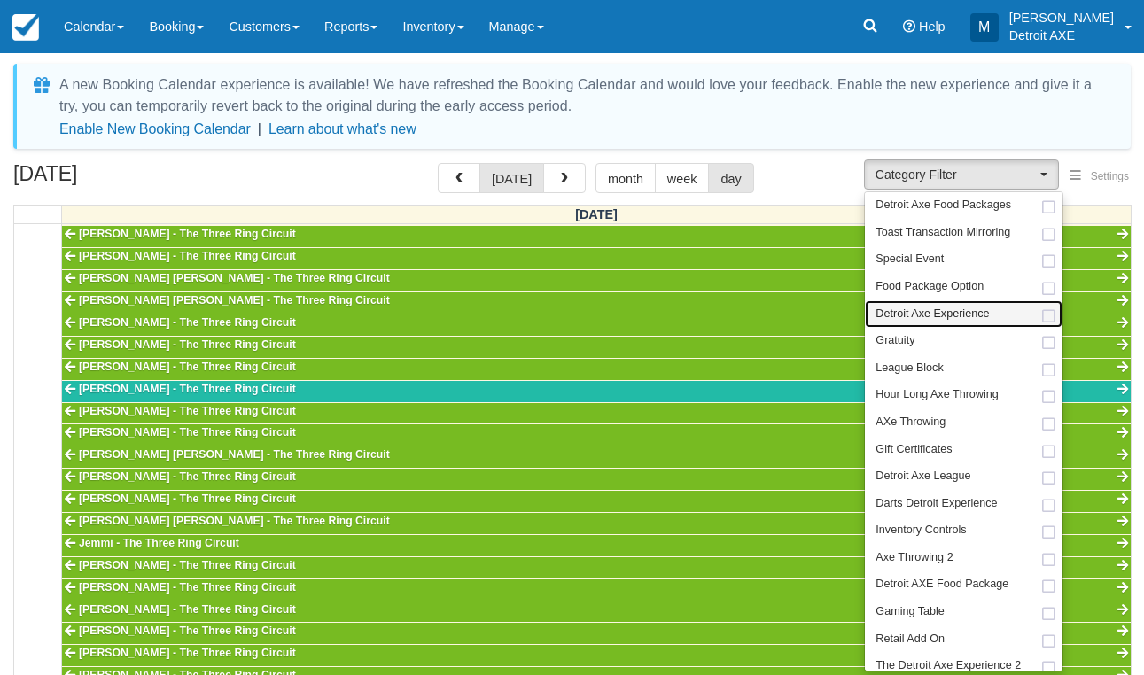
click at [940, 322] on link "Detroit Axe Experience" at bounding box center [964, 313] width 198 height 27
select select "14"
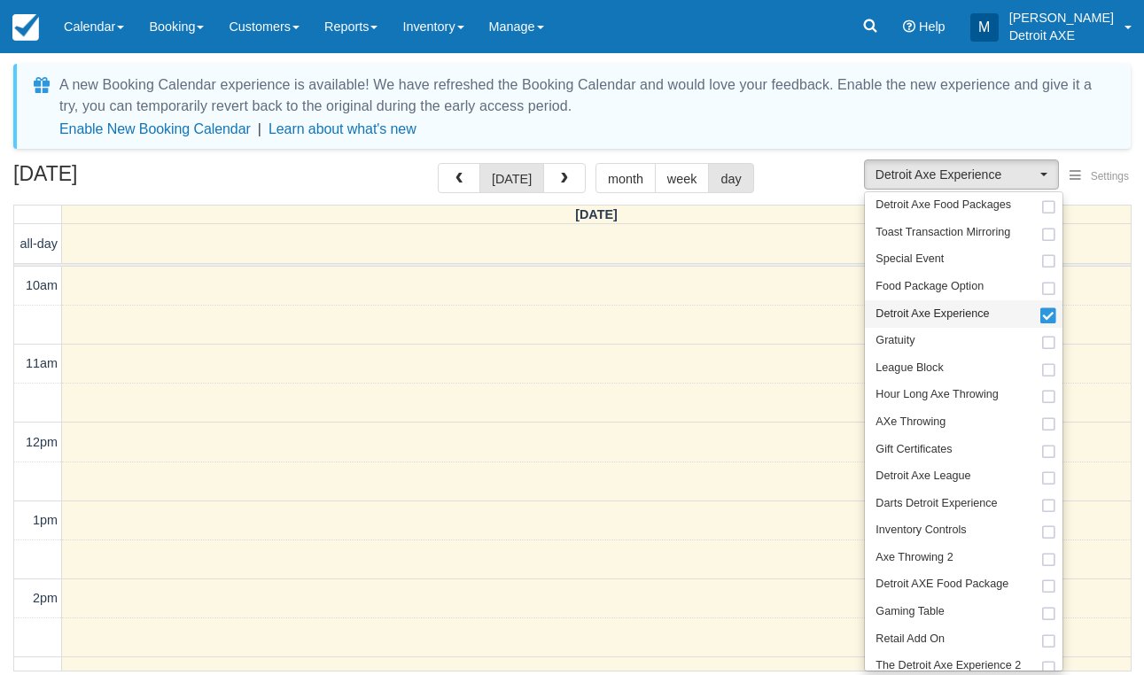
scroll to position [556, 0]
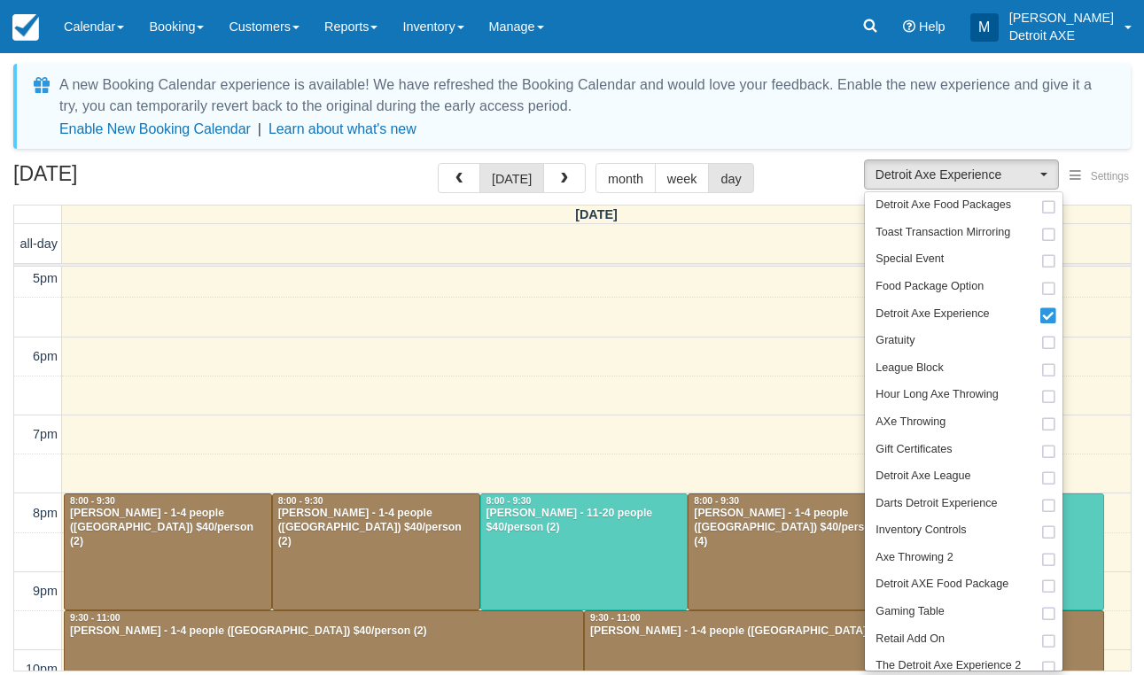
click at [776, 158] on div "A new Booking Calendar experience is available! We have refreshed the Booking C…" at bounding box center [572, 370] width 1118 height 612
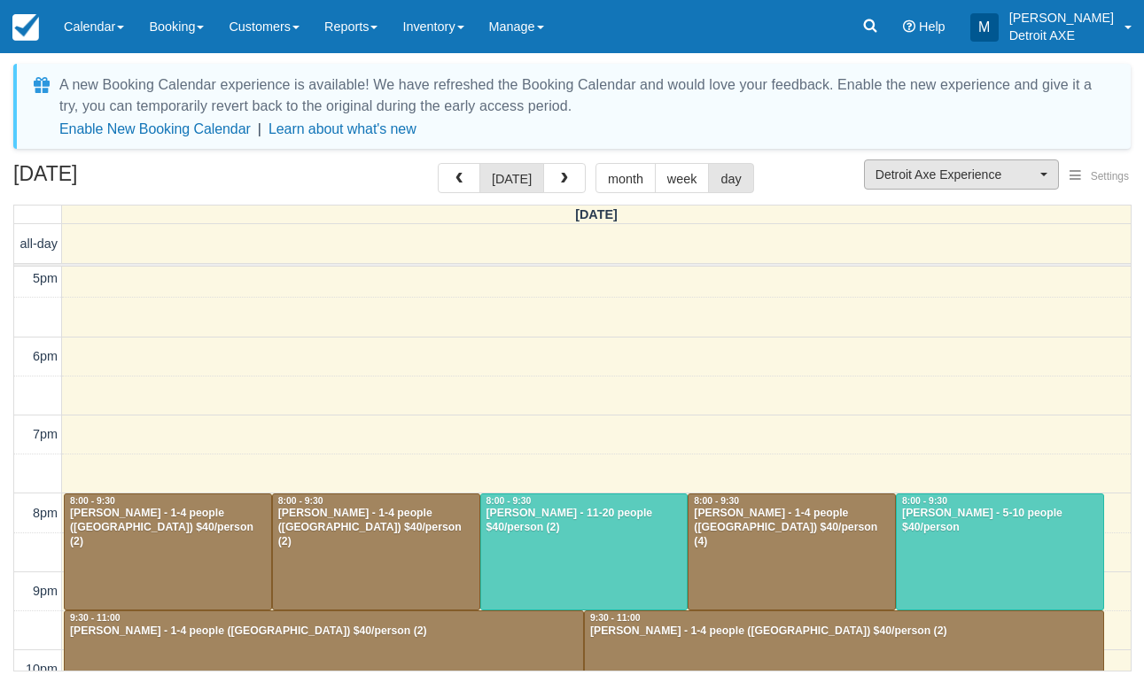
click at [928, 161] on button "Detroit Axe Experience" at bounding box center [961, 175] width 195 height 30
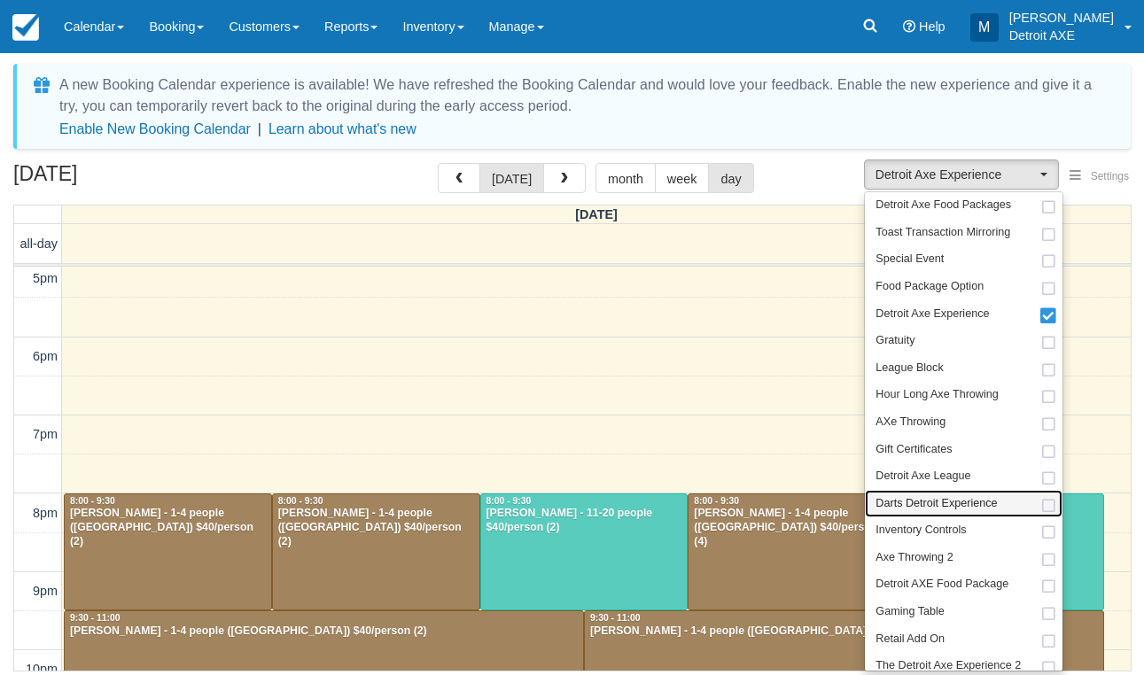
click at [911, 496] on span "Darts Detroit Experience" at bounding box center [936, 504] width 121 height 16
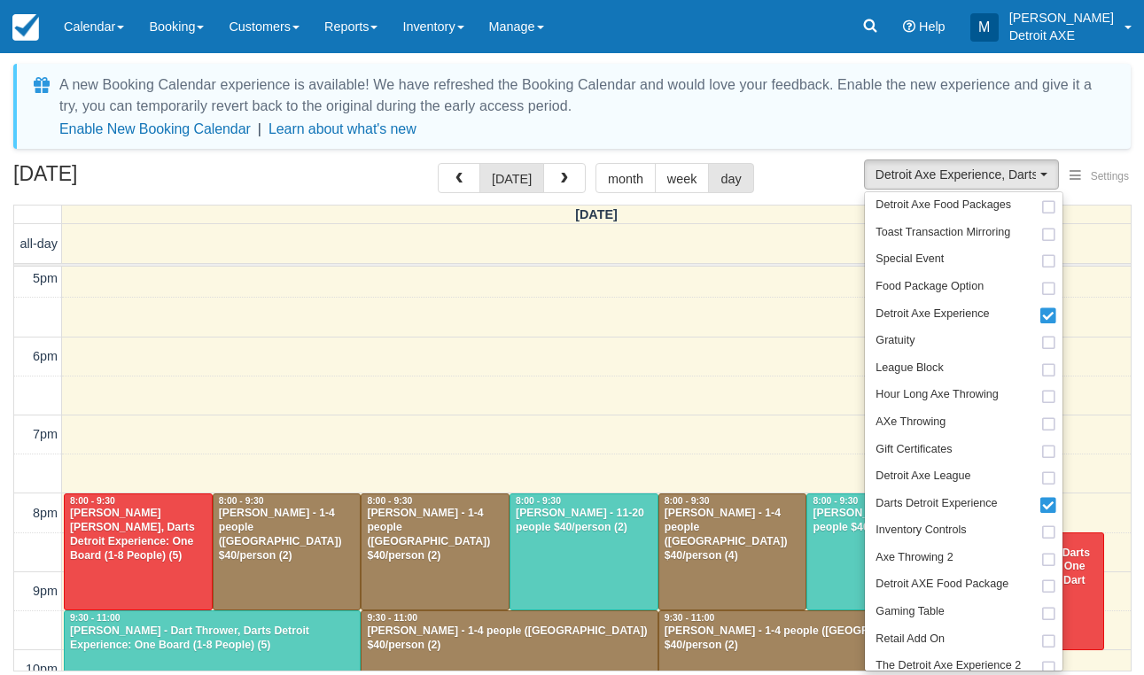
scroll to position [556, 0]
click at [788, 160] on div "A new Booking Calendar experience is available! We have refreshed the Booking C…" at bounding box center [572, 370] width 1118 height 612
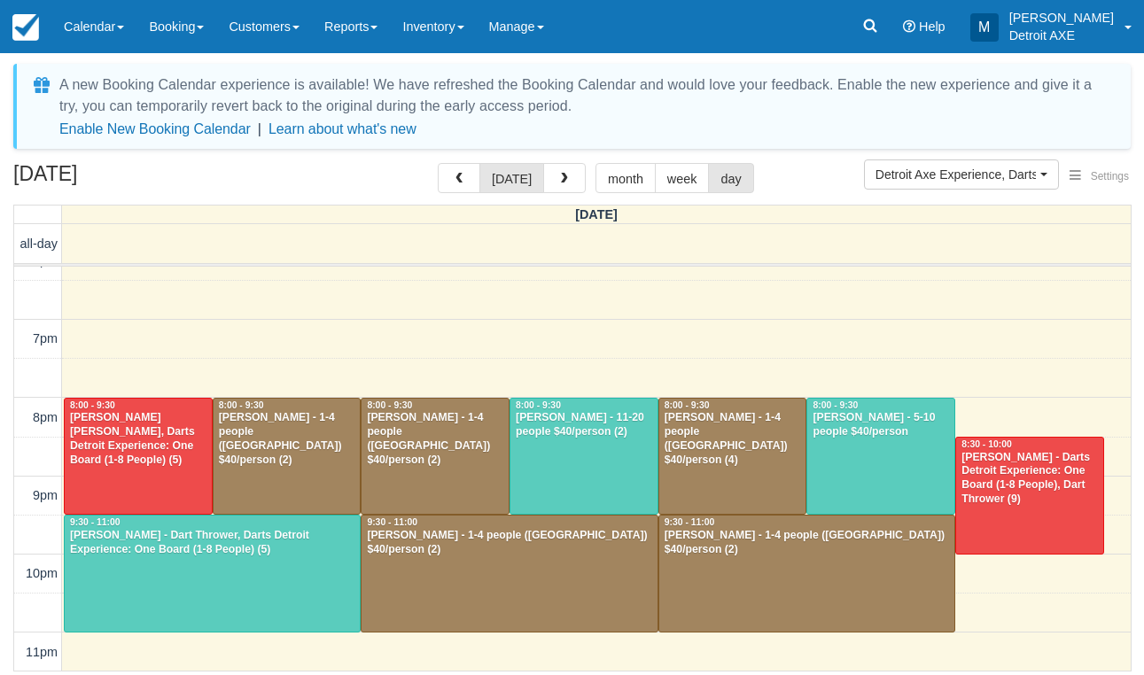
scroll to position [651, 0]
click at [224, 551] on div "Andrew Weak - Dart Thrower, Darts Detroit Experience: One Board (1-8 People) (5)" at bounding box center [212, 543] width 286 height 28
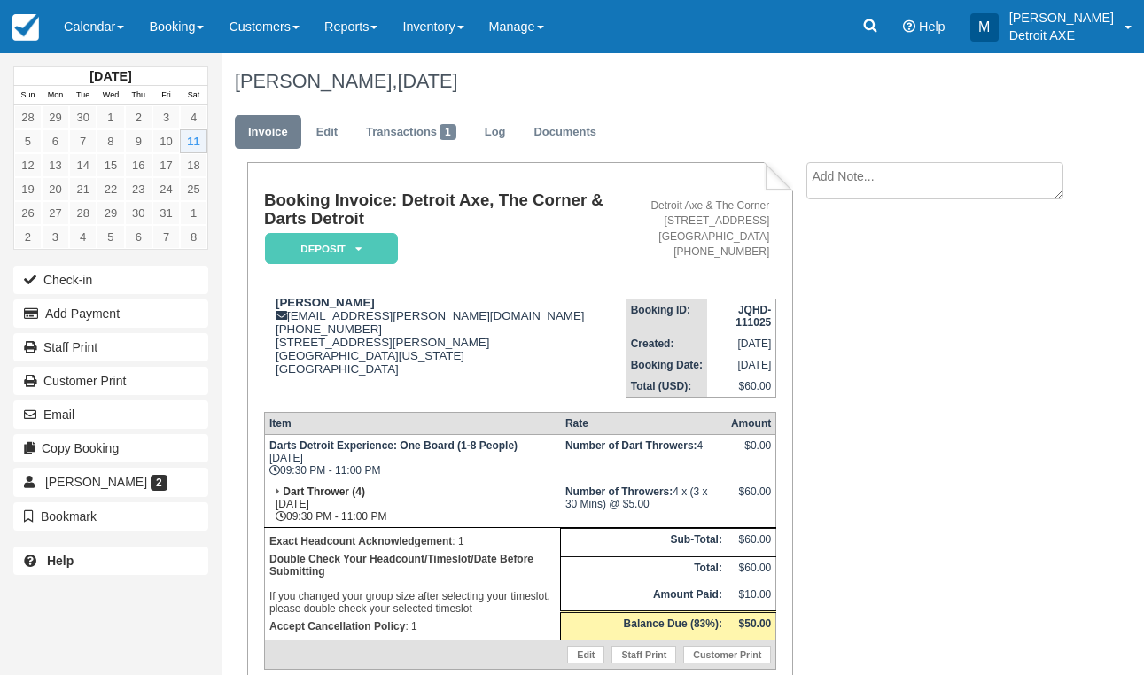
click at [343, 246] on em "Deposit" at bounding box center [331, 248] width 133 height 31
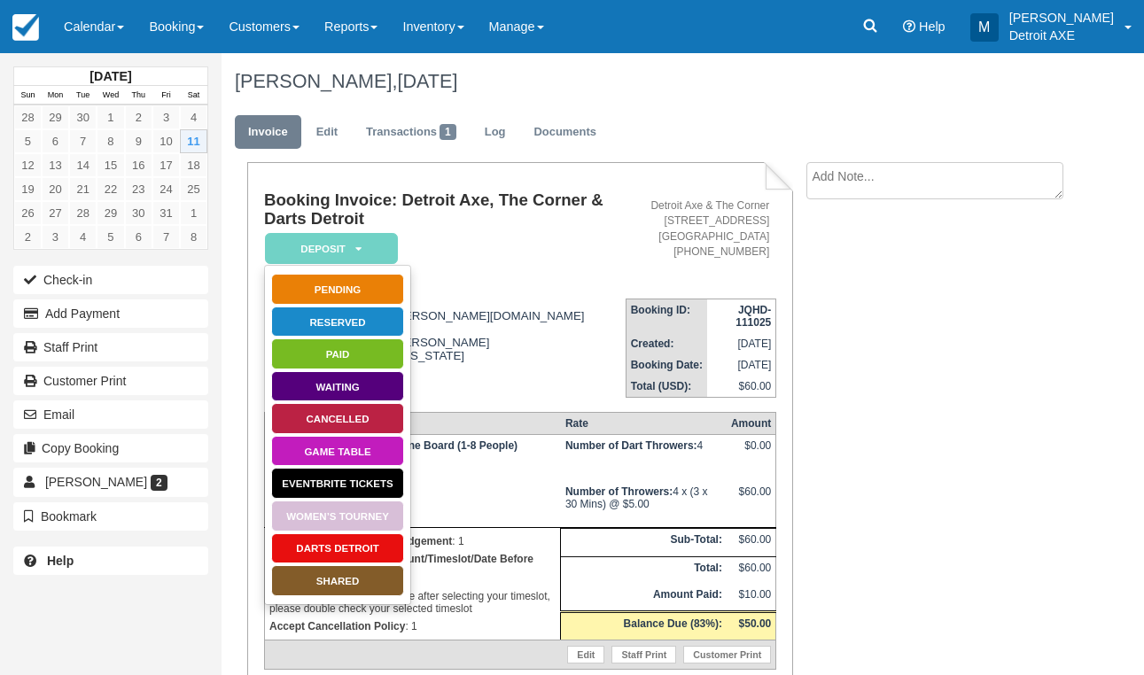
click at [307, 547] on link "Darts Detroit" at bounding box center [337, 549] width 133 height 31
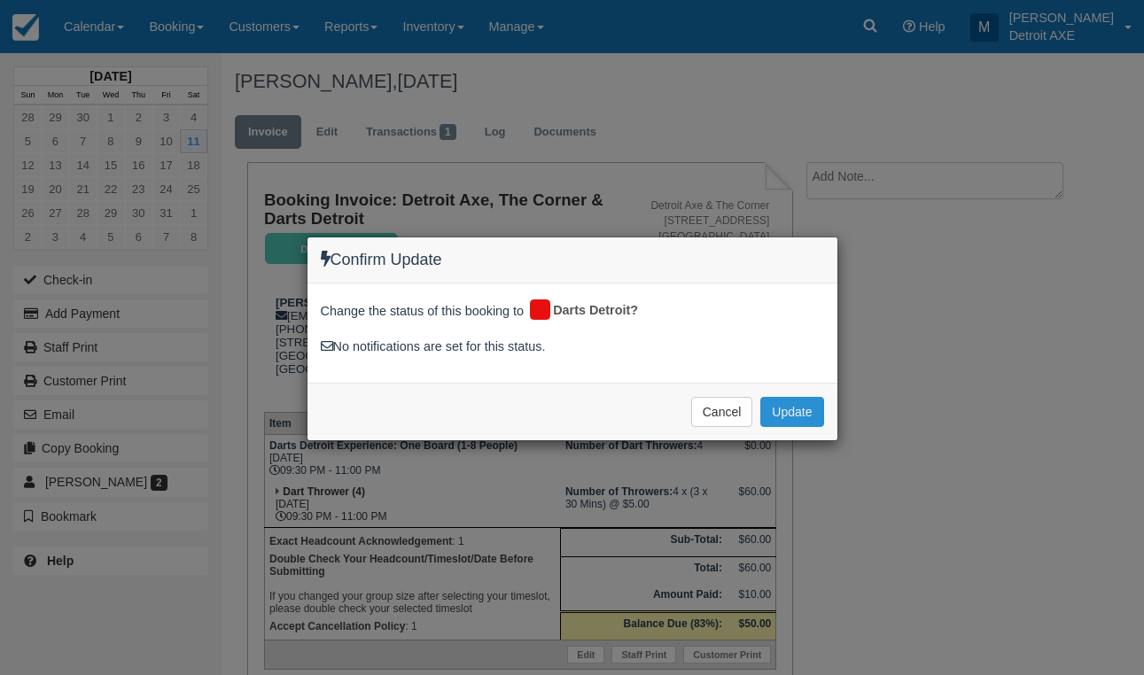
click at [770, 407] on button "Update" at bounding box center [792, 412] width 63 height 30
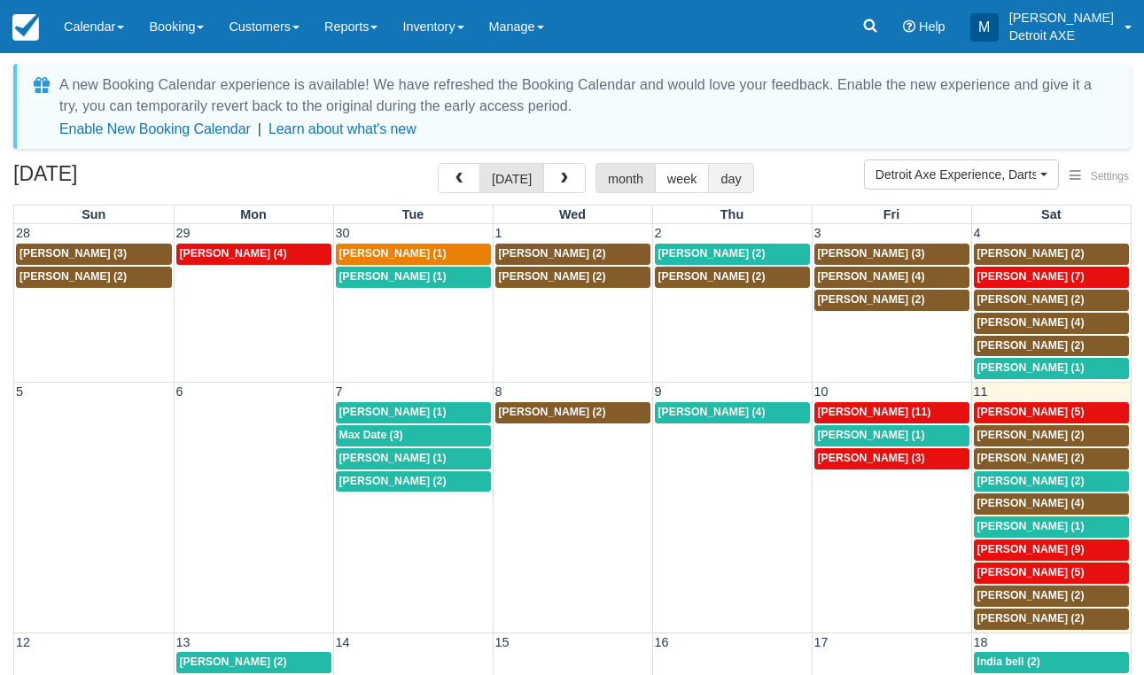
click at [728, 179] on button "day" at bounding box center [730, 178] width 45 height 30
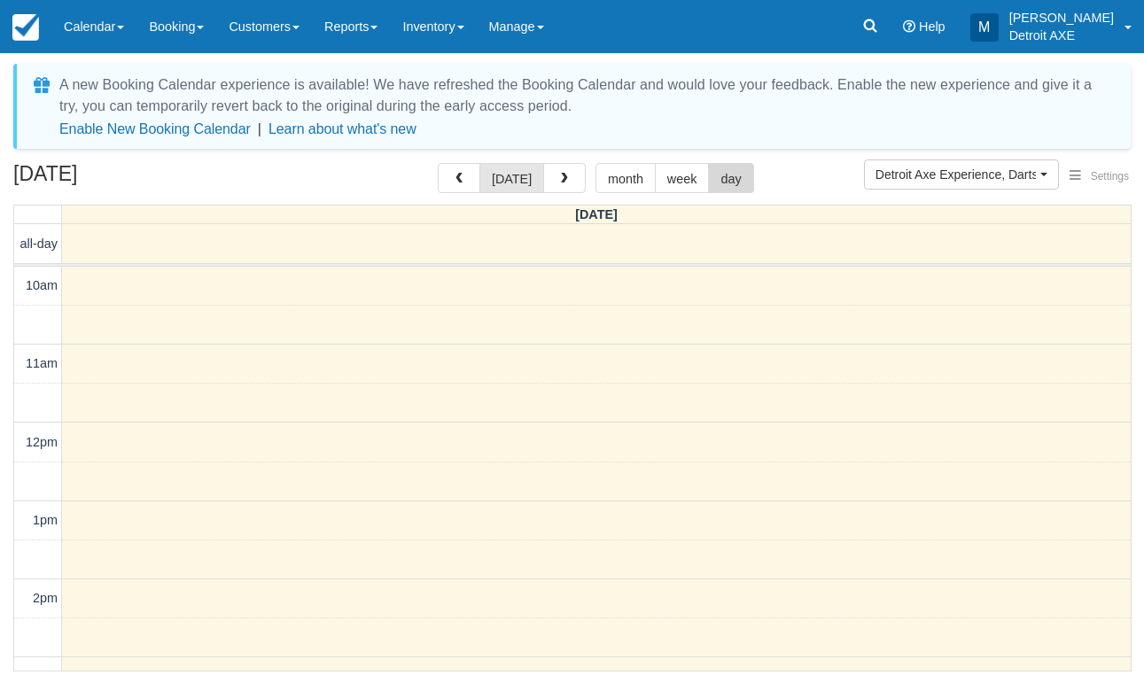
scroll to position [651, 0]
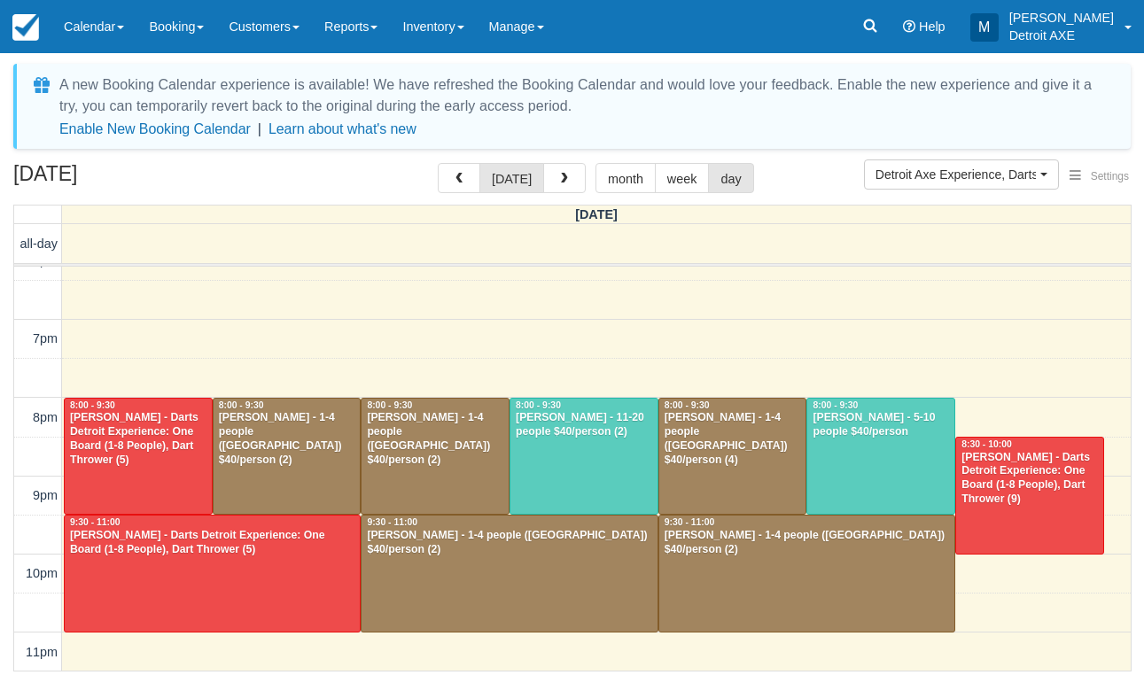
click at [714, 455] on div at bounding box center [732, 457] width 147 height 116
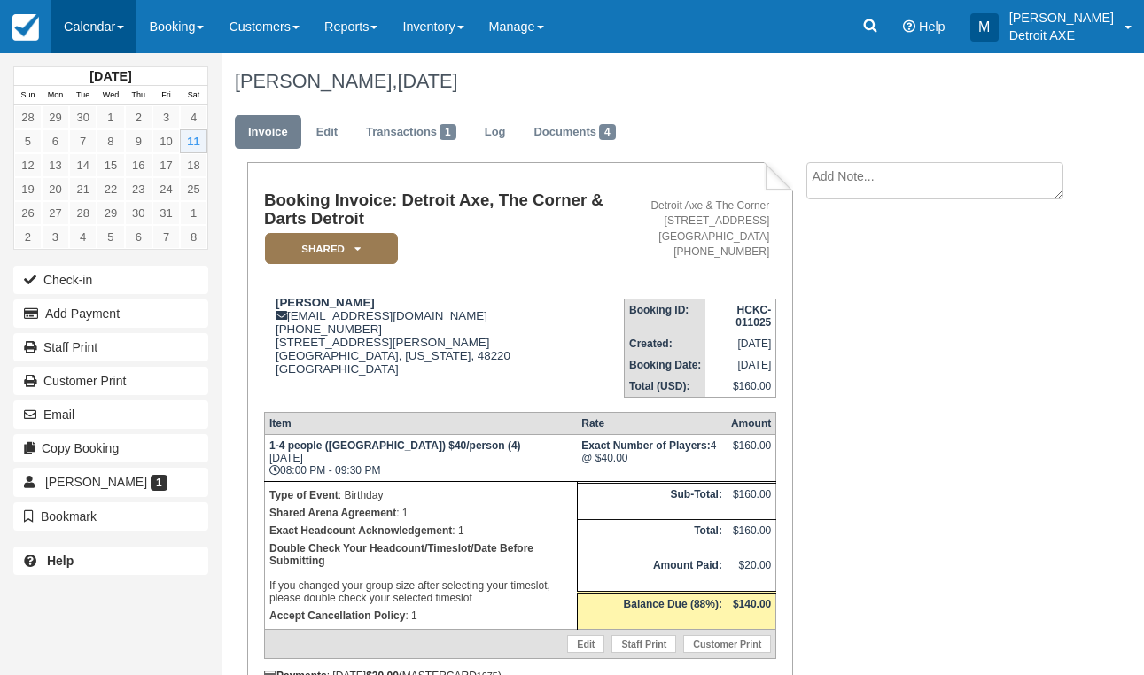
click at [113, 39] on link "Calendar" at bounding box center [93, 26] width 85 height 53
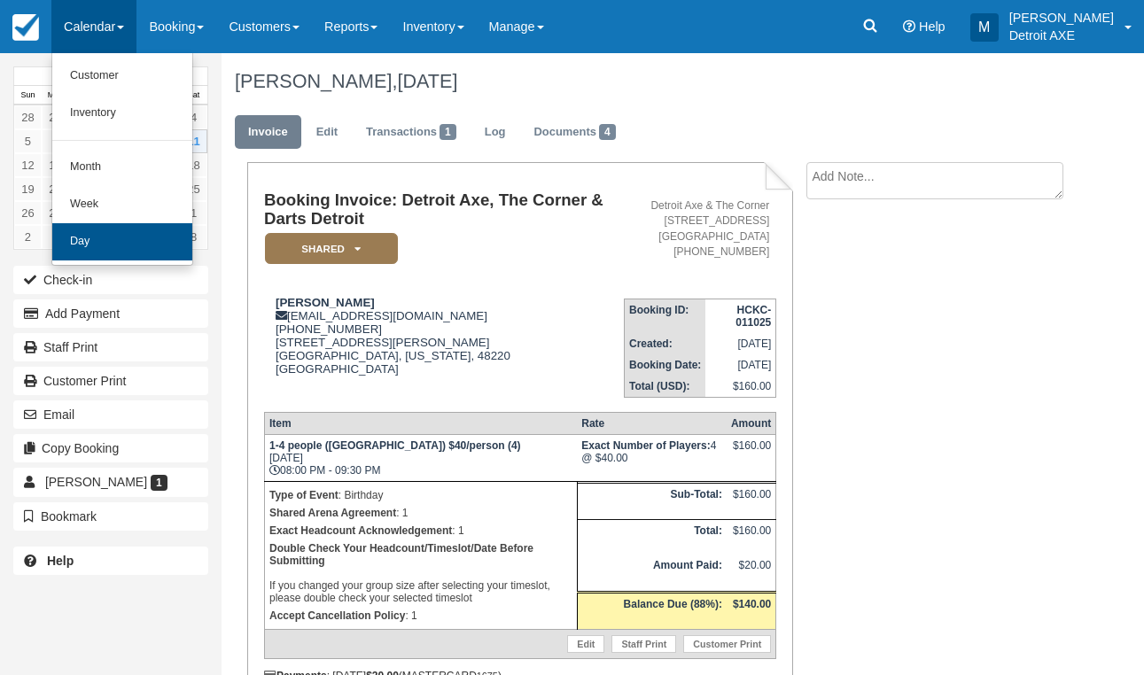
click at [113, 228] on link "Day" at bounding box center [122, 241] width 140 height 37
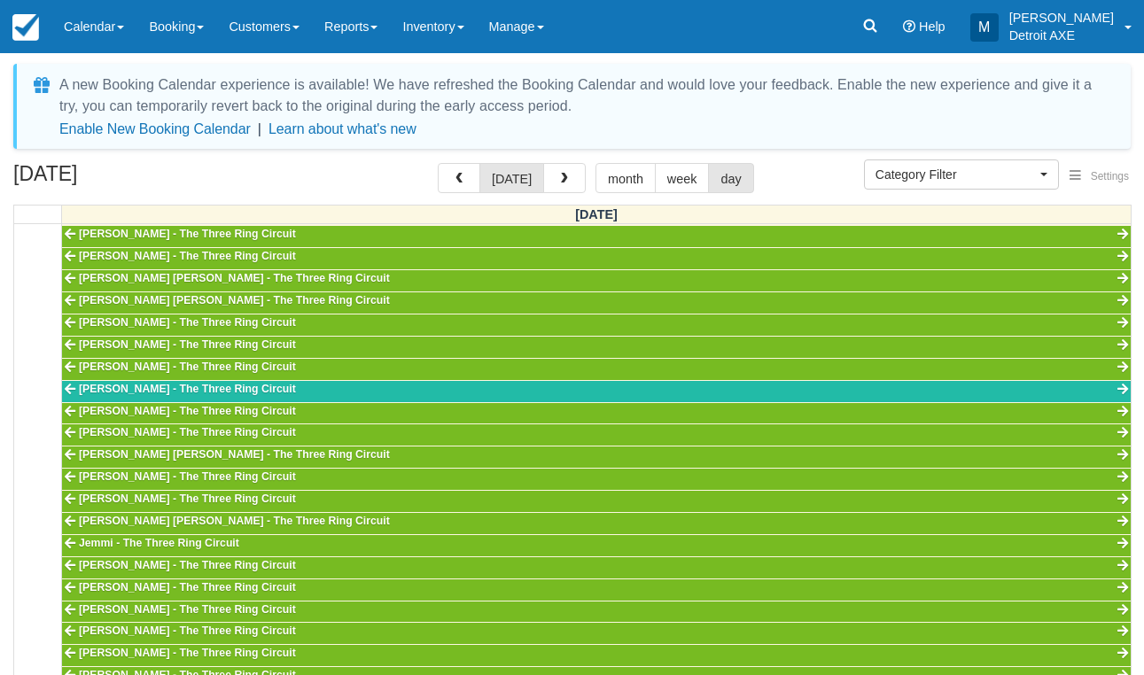
scroll to position [556, 0]
click at [567, 185] on button "button" at bounding box center [564, 178] width 43 height 30
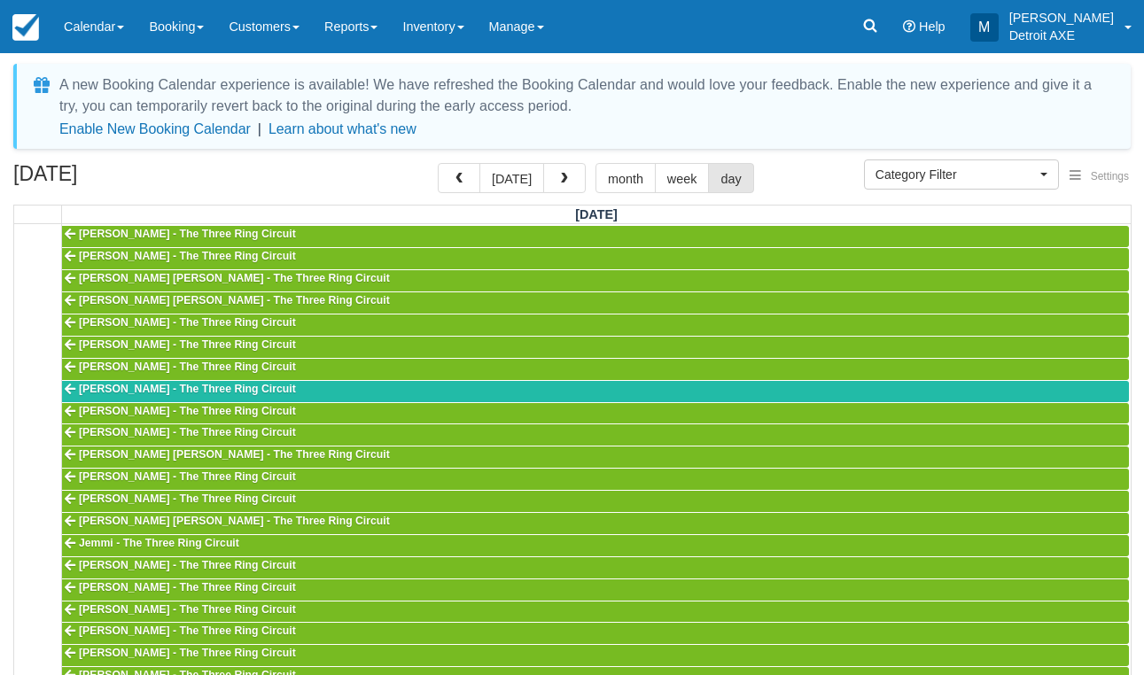
scroll to position [690, 0]
click at [869, 182] on button "Category Filter" at bounding box center [961, 175] width 195 height 30
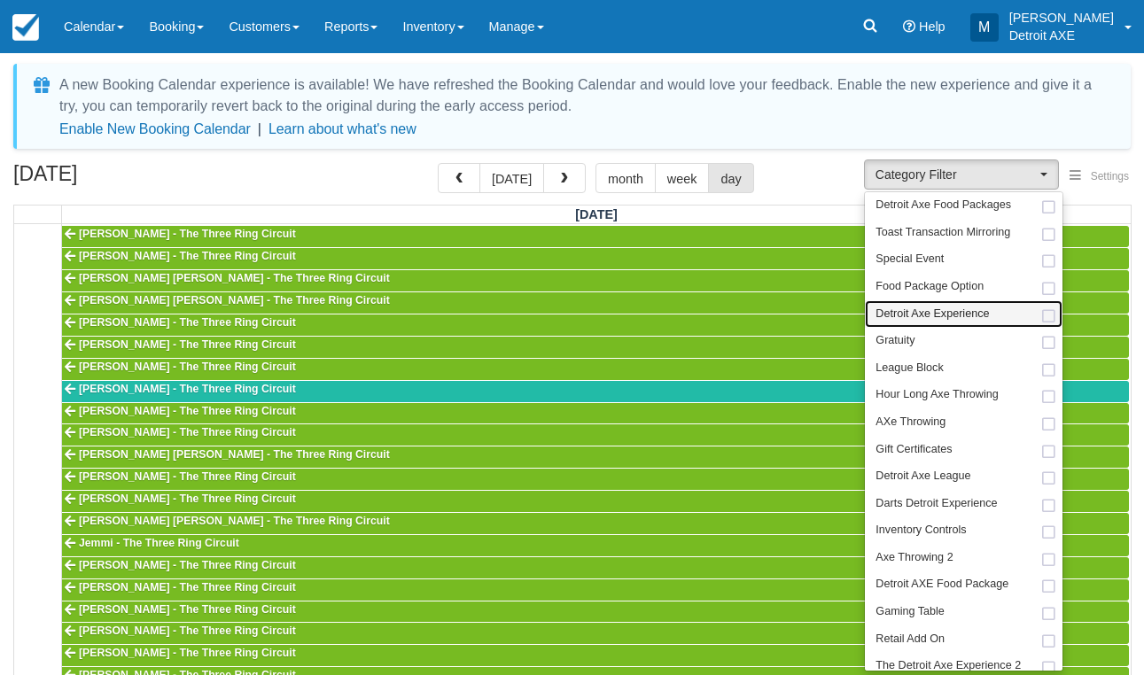
click at [913, 309] on span "Detroit Axe Experience" at bounding box center [932, 315] width 113 height 16
select select "14"
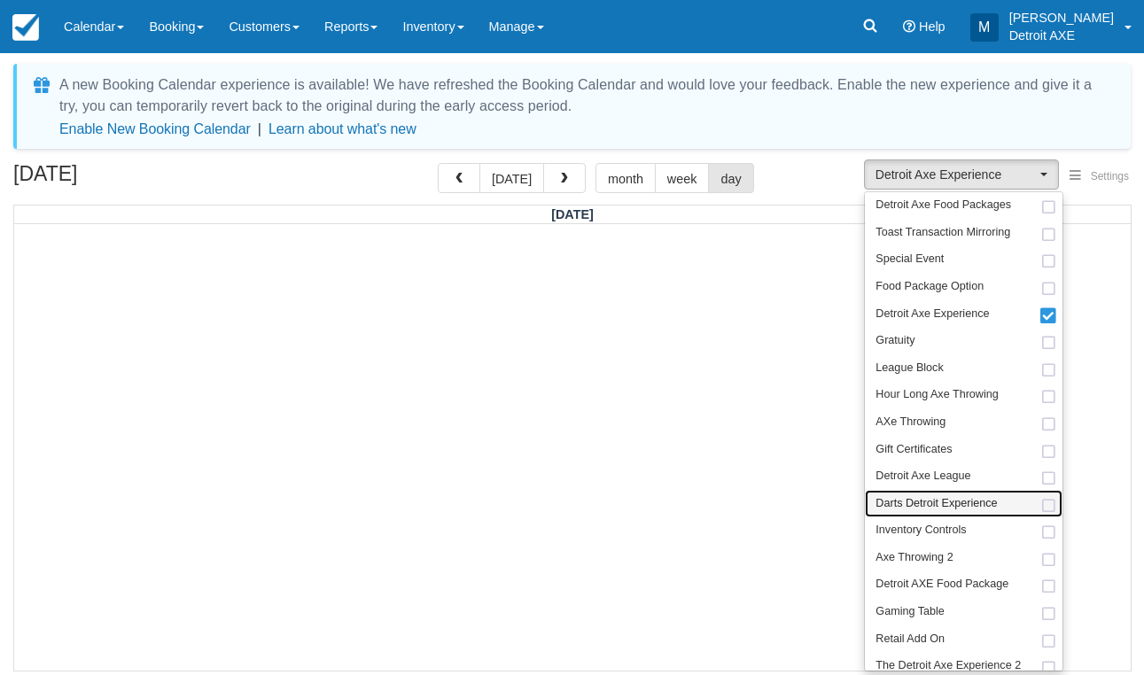
click at [940, 496] on span "Darts Detroit Experience" at bounding box center [936, 504] width 121 height 16
click at [376, 182] on div "October 12, 2025 today month week day" at bounding box center [572, 182] width 1118 height 38
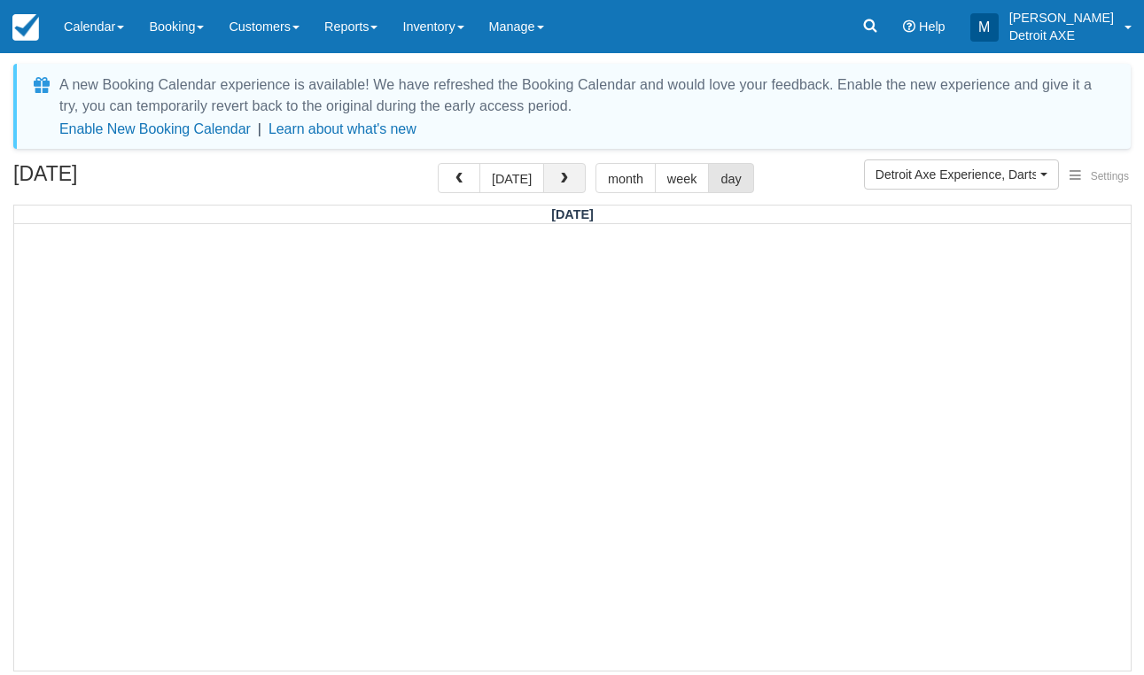
click at [558, 178] on span "button" at bounding box center [564, 179] width 12 height 12
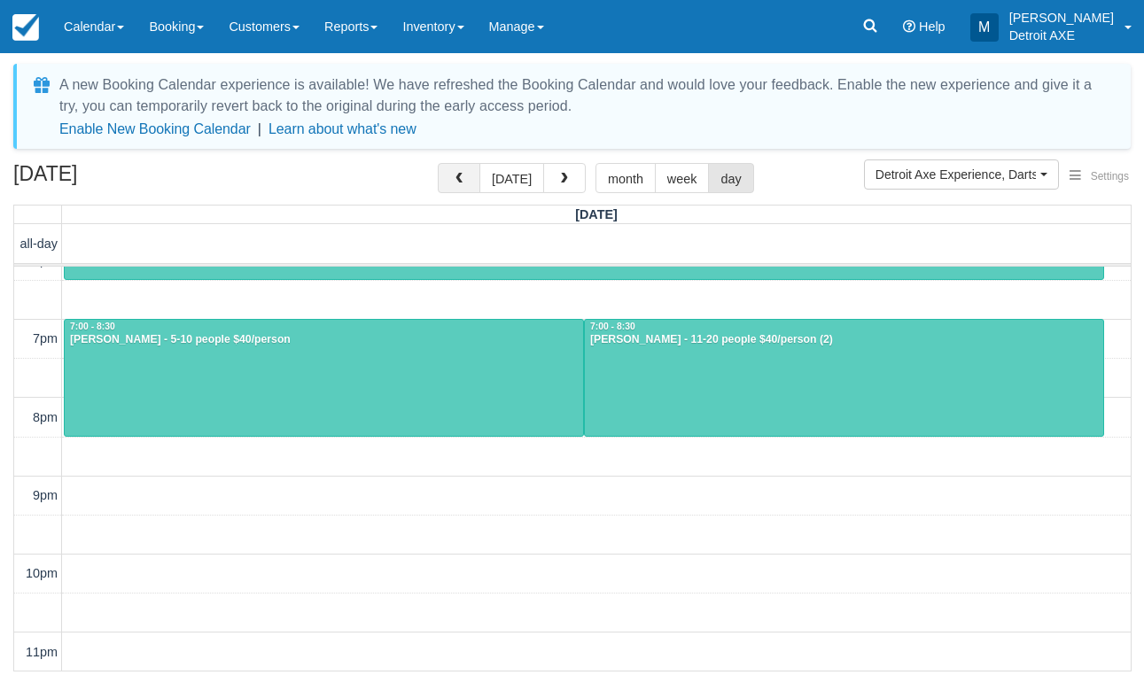
click at [454, 189] on button "button" at bounding box center [459, 178] width 43 height 30
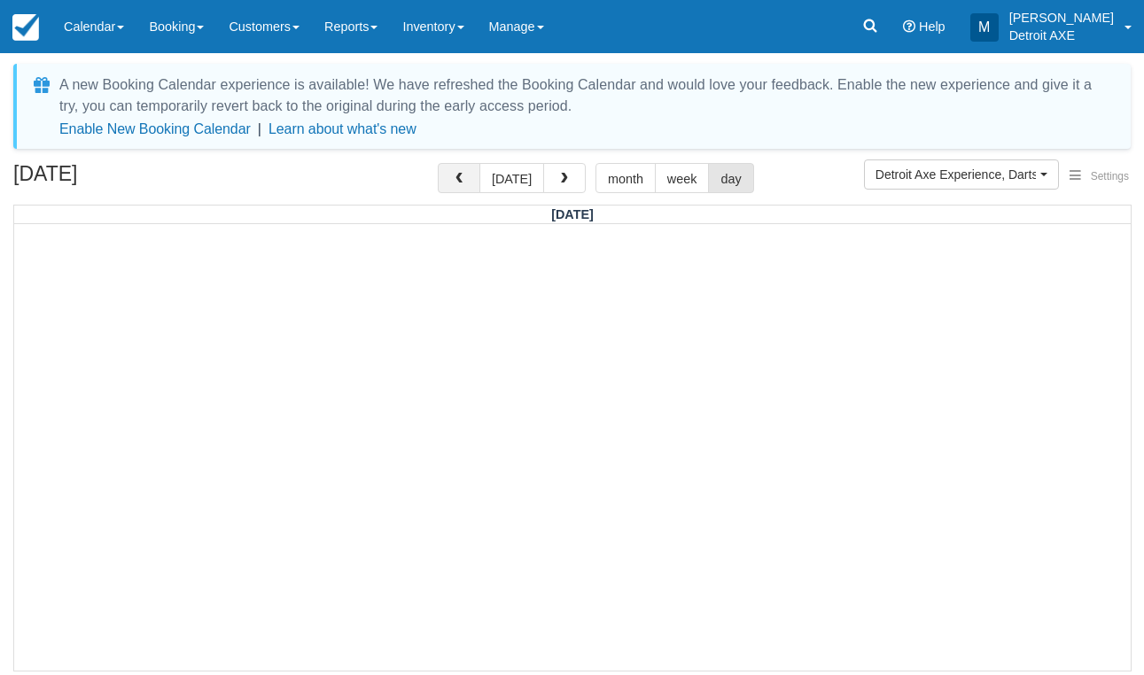
click at [476, 180] on button "button" at bounding box center [459, 178] width 43 height 30
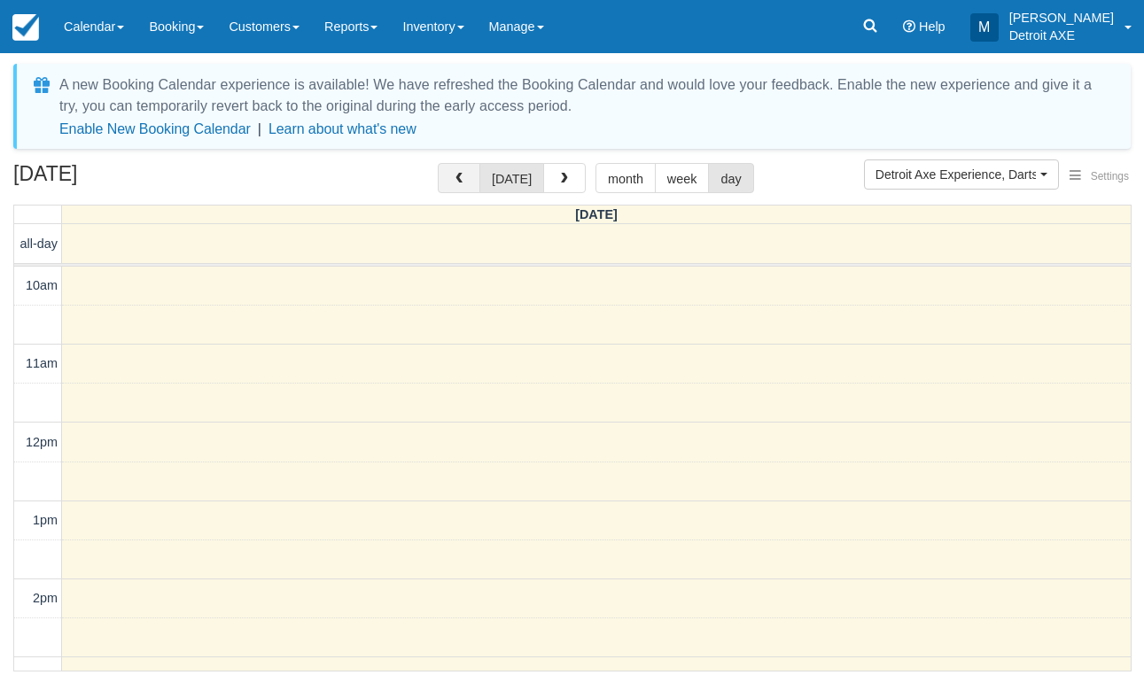
scroll to position [651, 0]
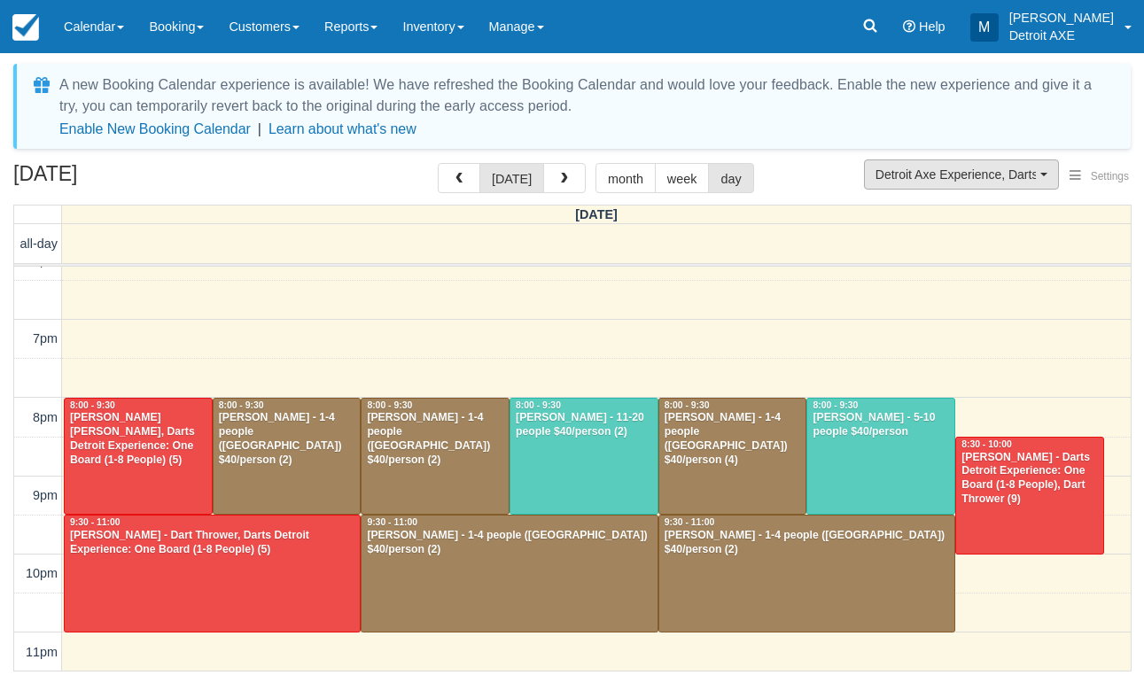
click at [948, 183] on span "Detroit Axe Experience, Darts Detroit Experience" at bounding box center [956, 175] width 160 height 18
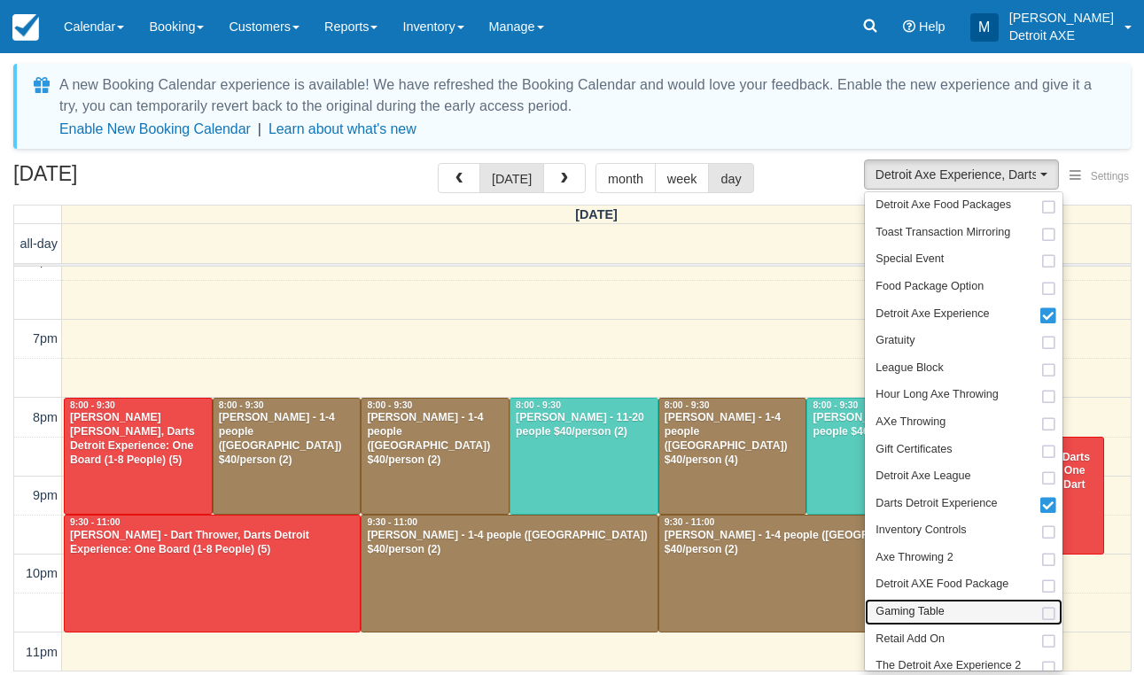
click at [966, 599] on link "Gaming Table" at bounding box center [964, 612] width 198 height 27
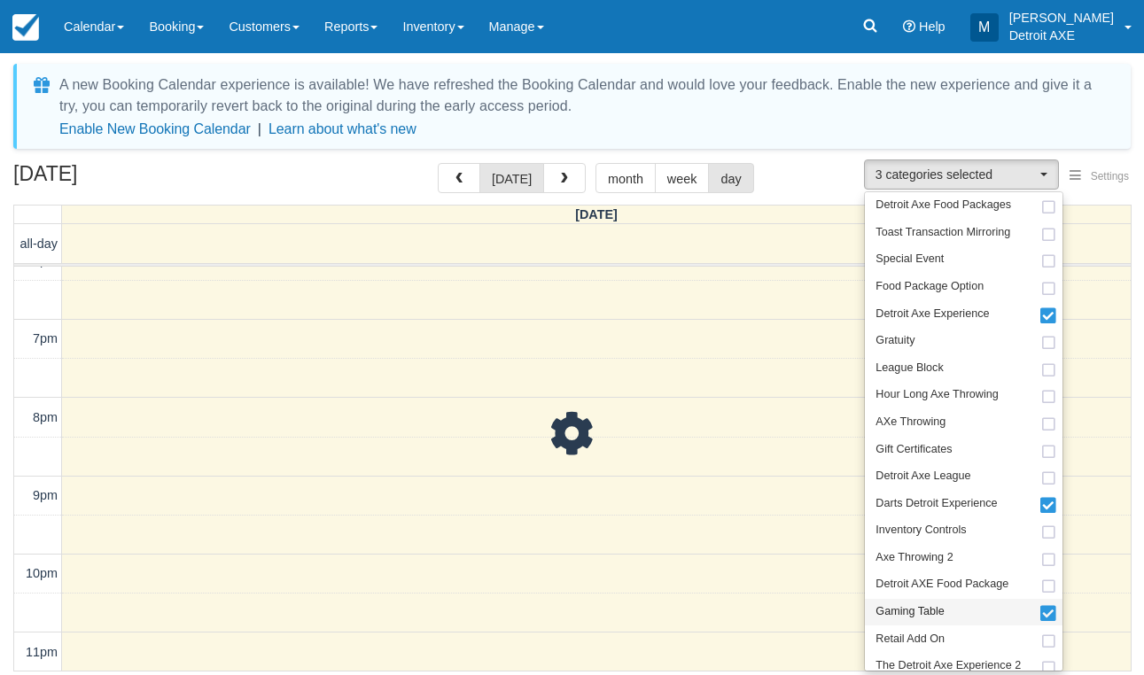
scroll to position [651, 0]
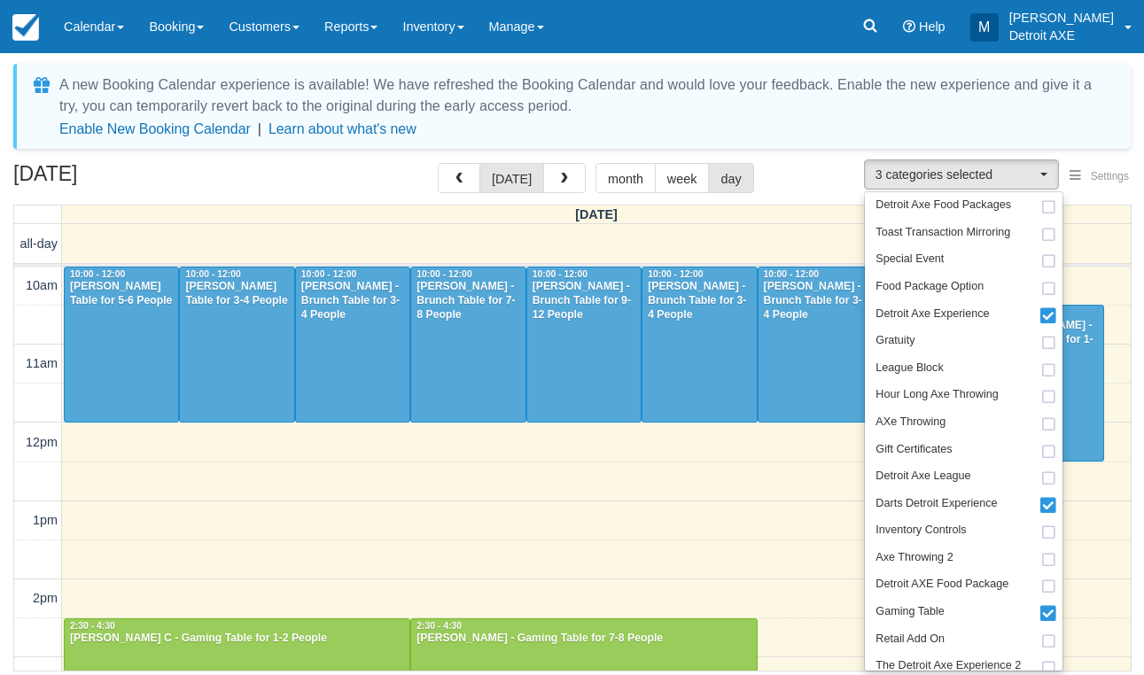
scroll to position [651, 0]
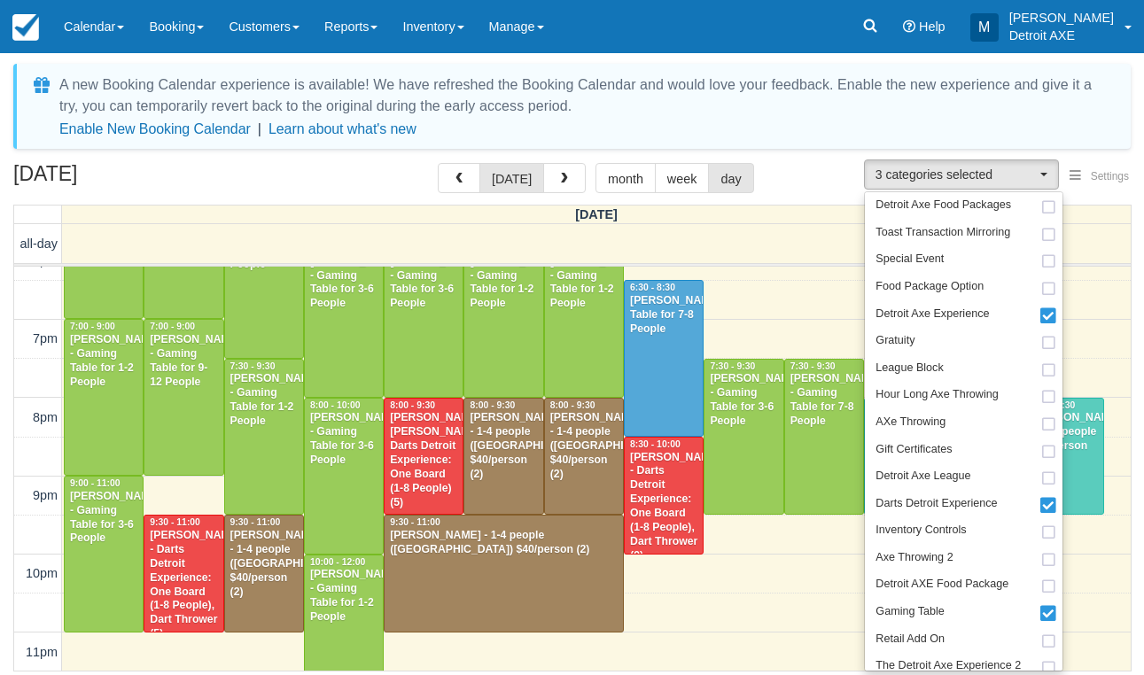
click at [247, 190] on div "October 11, 2025 today month week day" at bounding box center [572, 182] width 1118 height 38
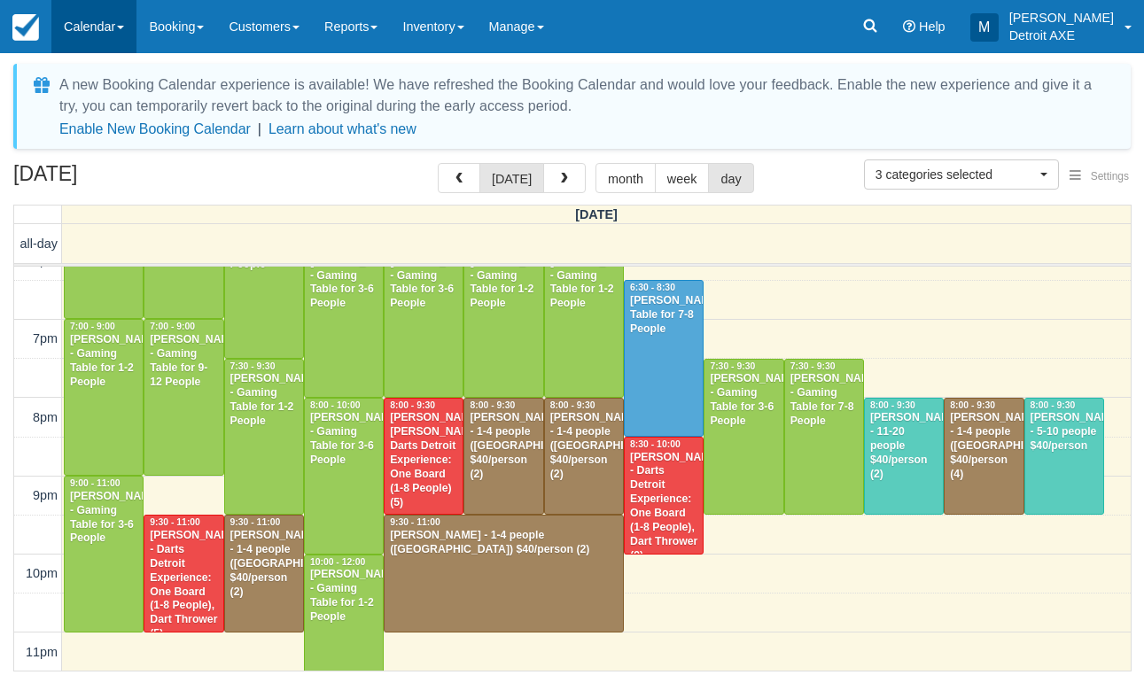
click at [104, 20] on link "Calendar" at bounding box center [93, 26] width 85 height 53
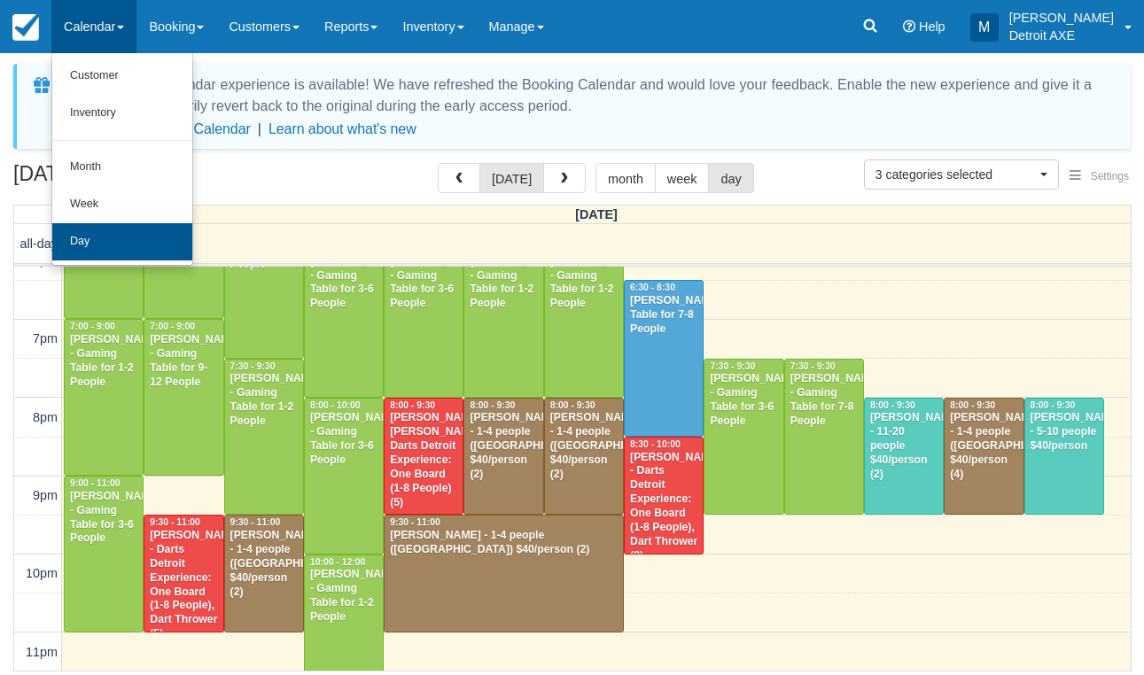
click at [130, 246] on link "Day" at bounding box center [122, 241] width 140 height 37
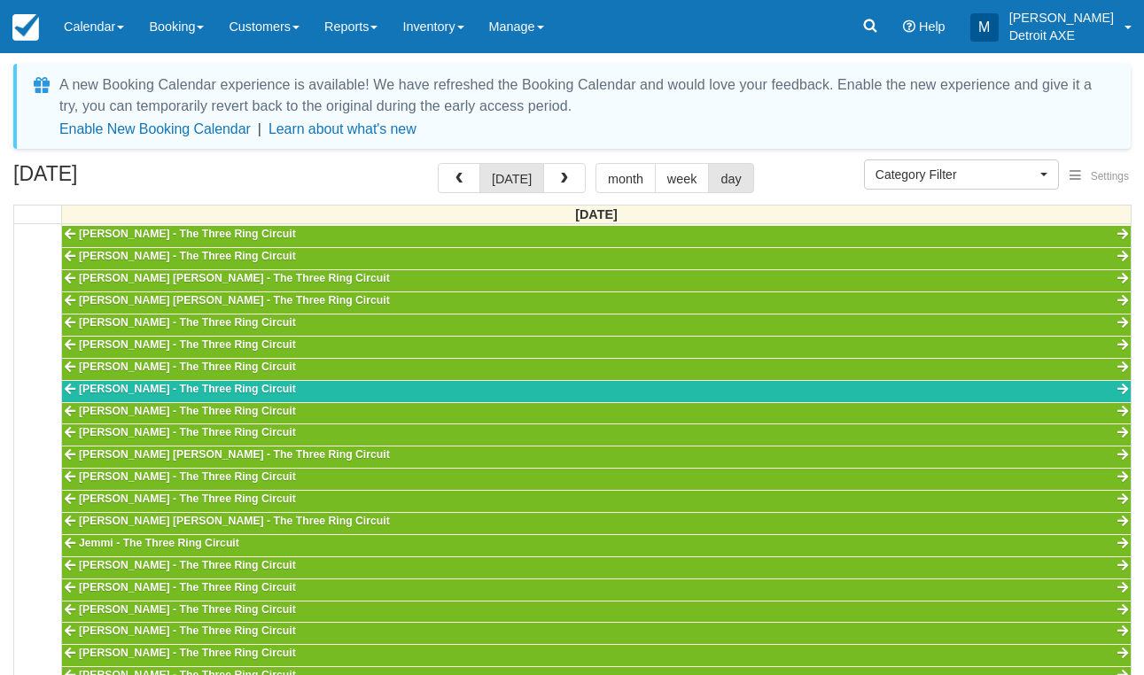
select select
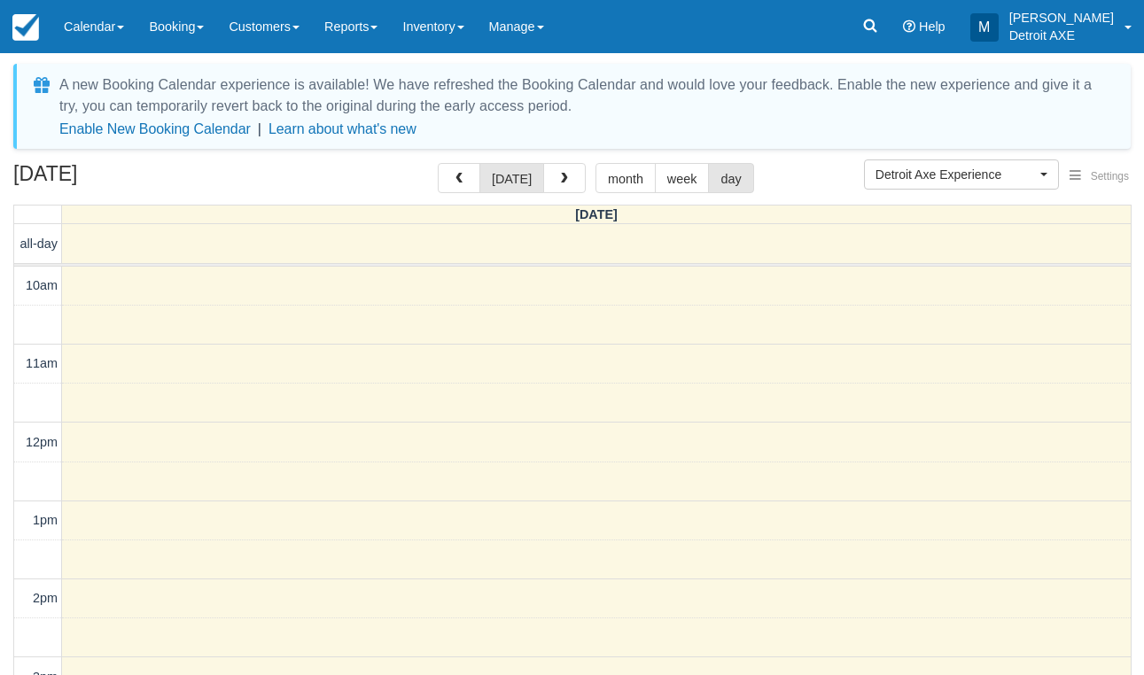
select select "14"
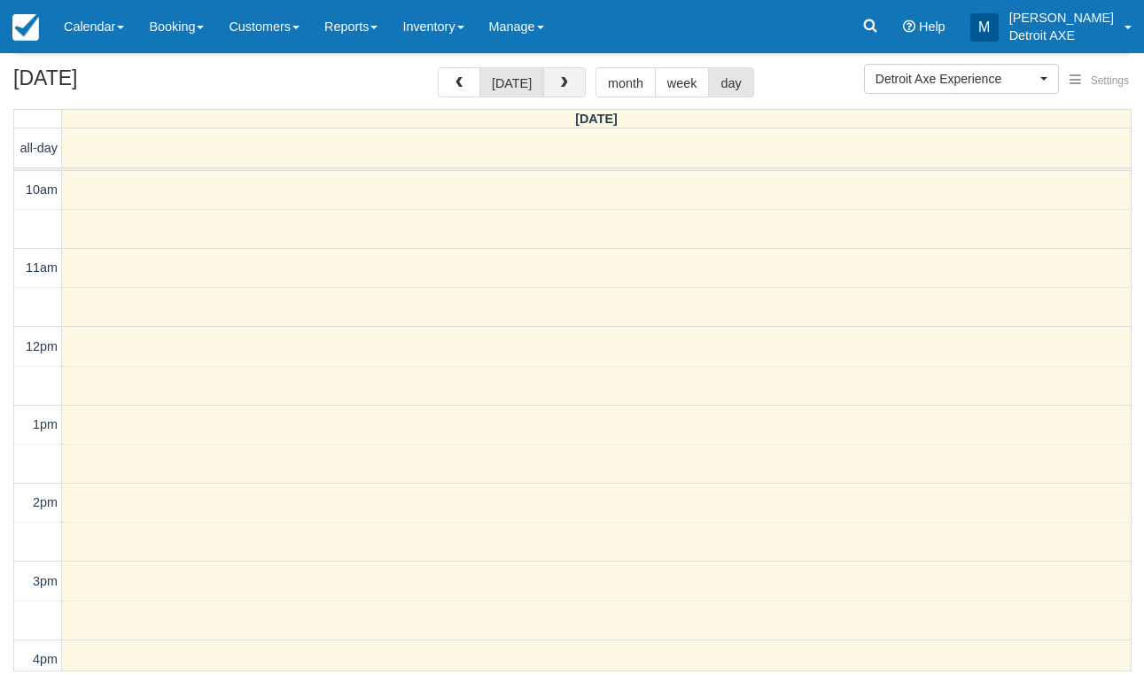
scroll to position [556, 0]
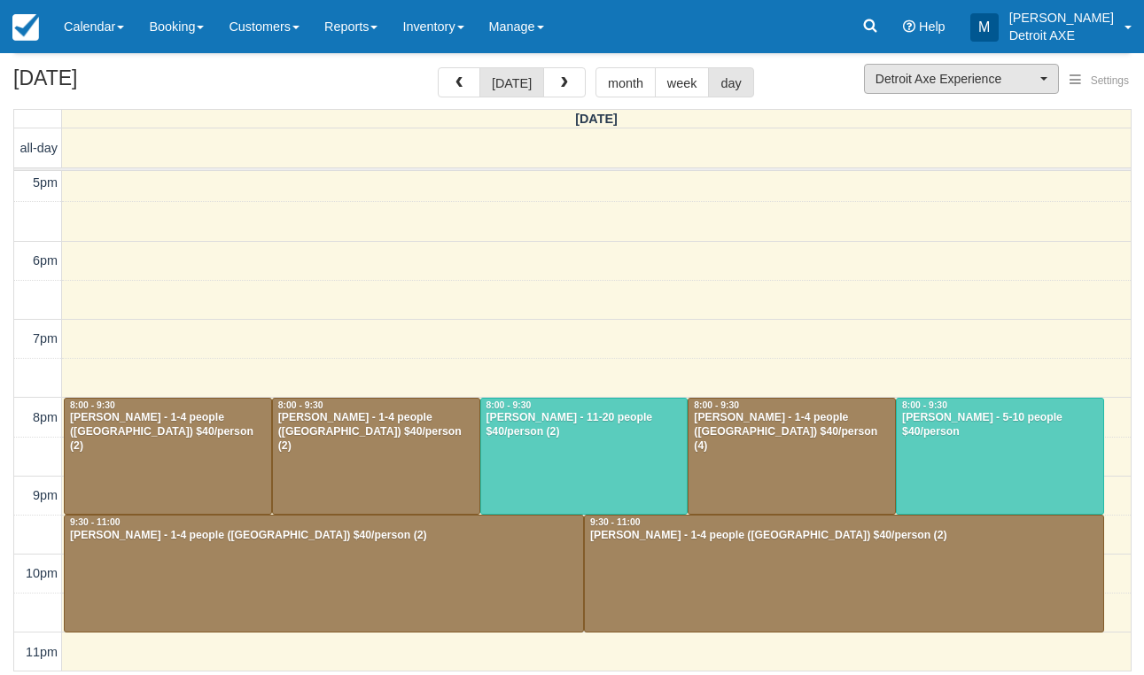
click at [947, 66] on button "Detroit Axe Experience" at bounding box center [961, 79] width 195 height 30
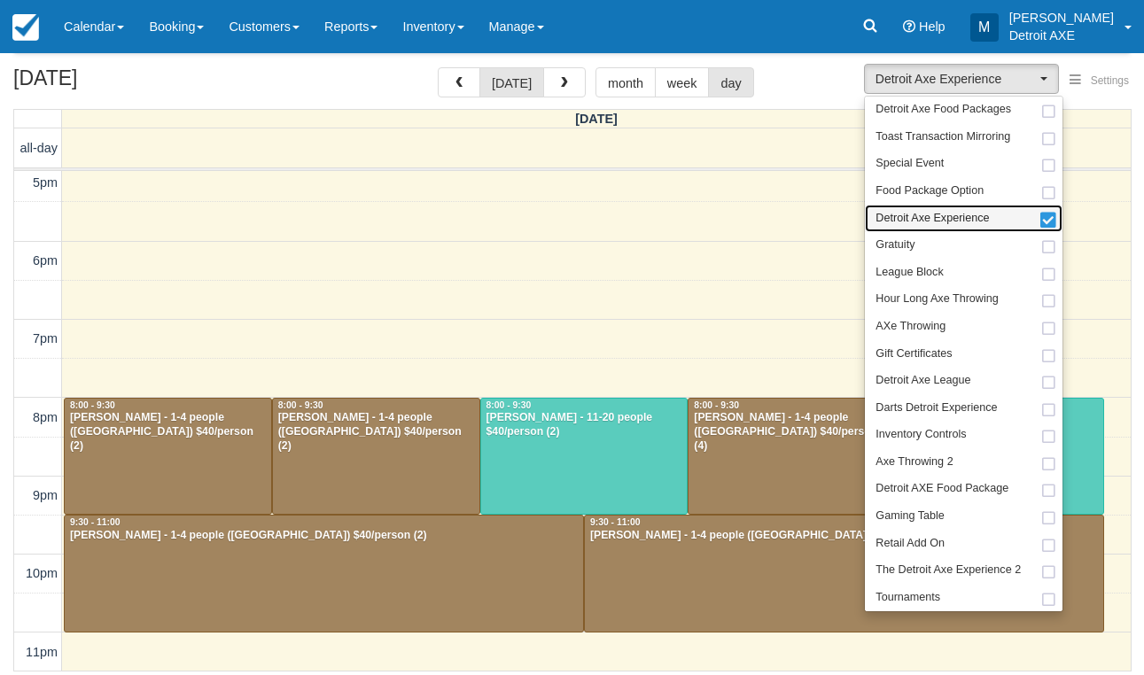
click at [943, 211] on span "Detroit Axe Experience" at bounding box center [932, 219] width 113 height 16
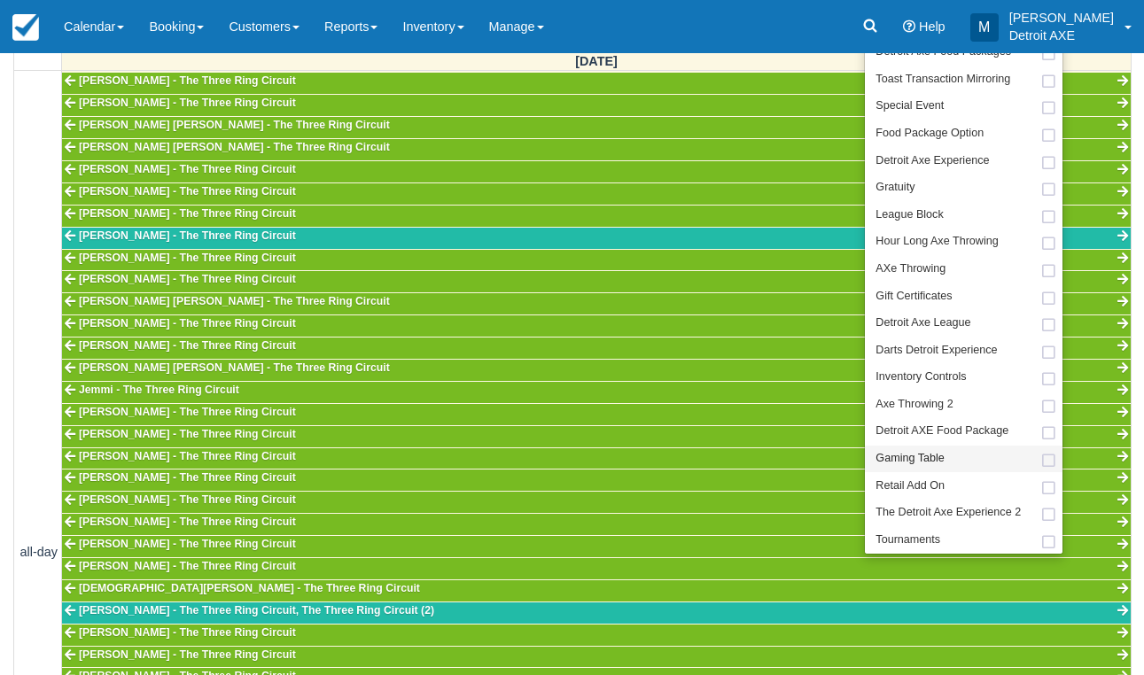
scroll to position [150, 0]
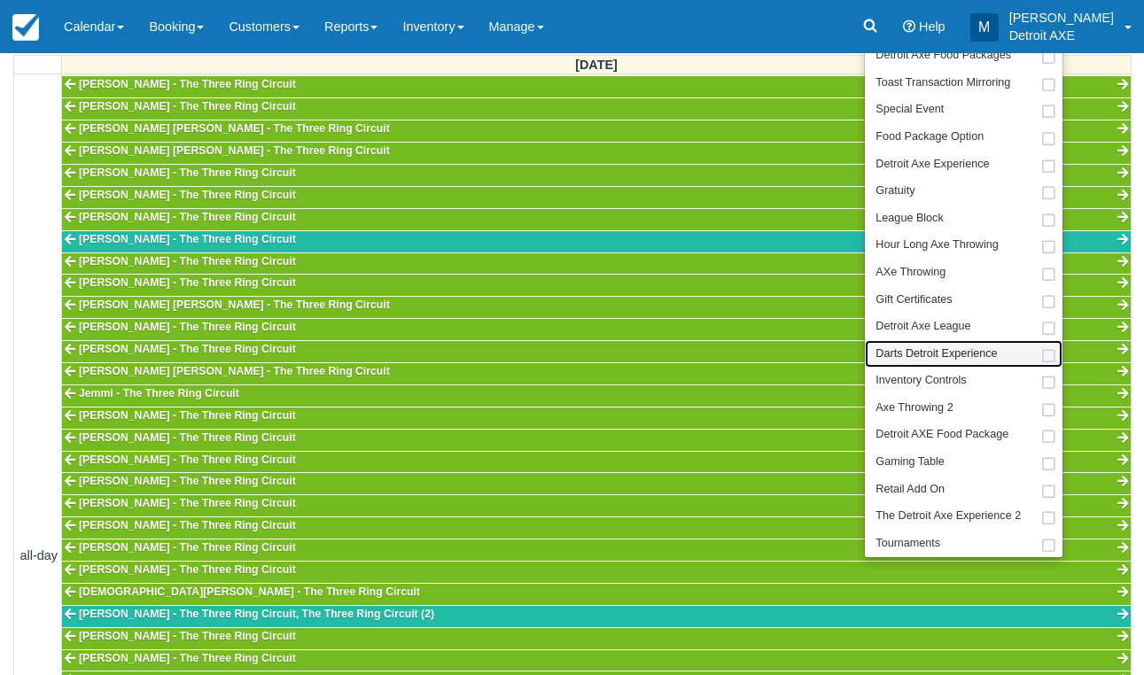
click at [945, 347] on span "Darts Detroit Experience" at bounding box center [936, 355] width 121 height 16
select select "52"
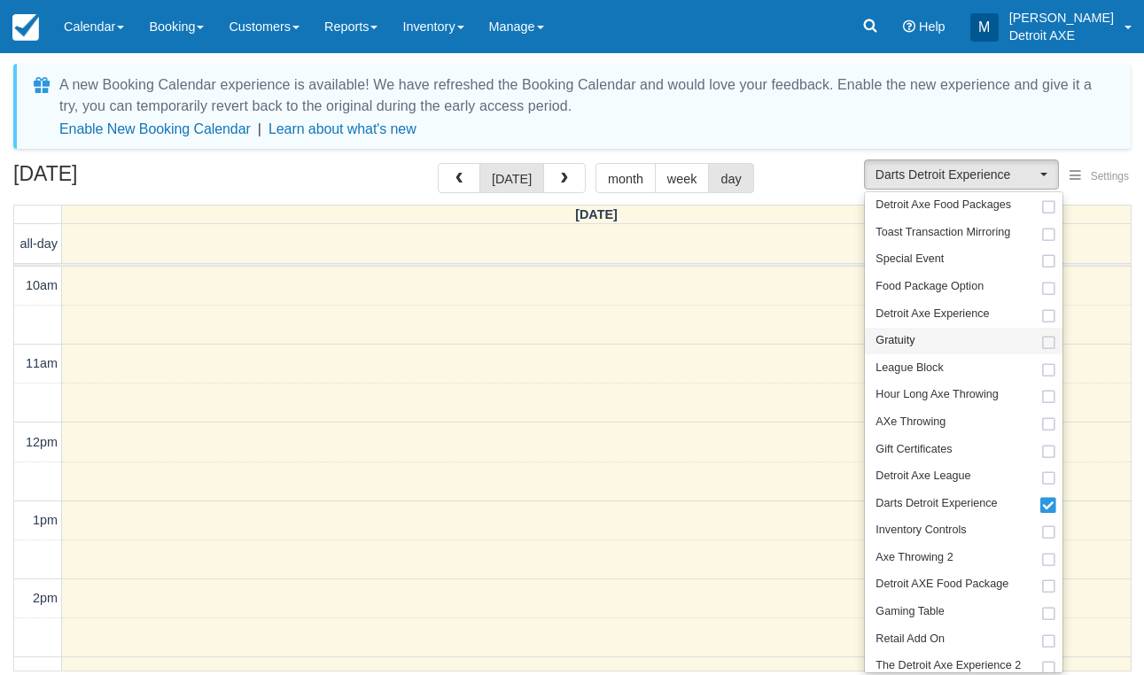
scroll to position [556, 0]
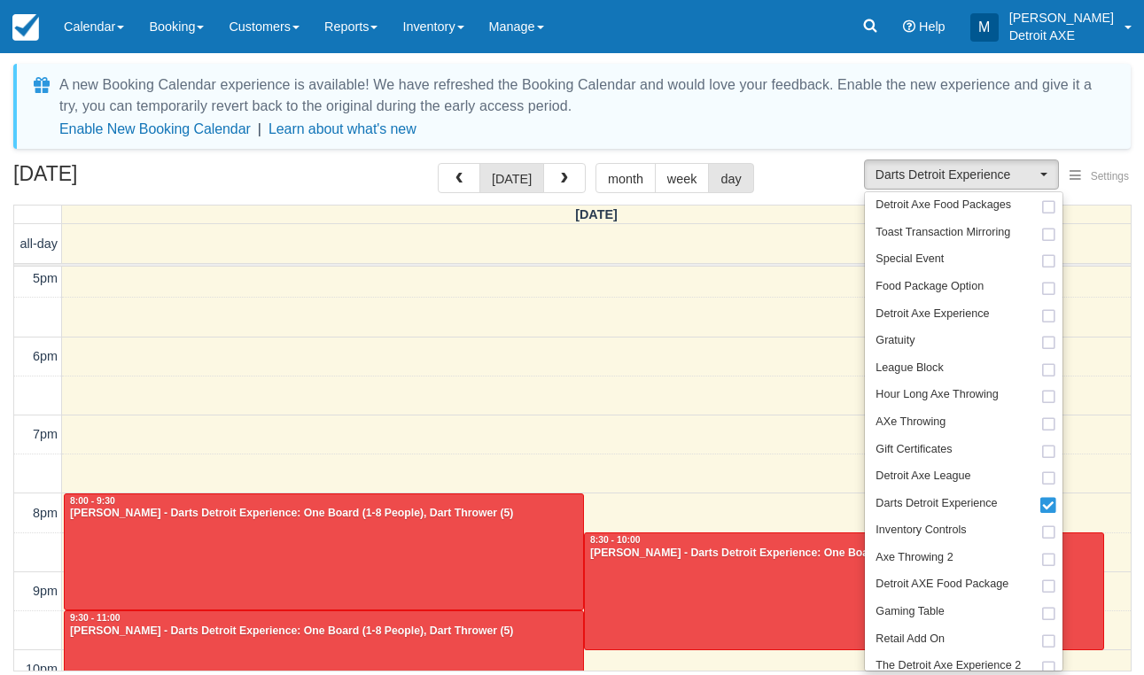
click at [651, 597] on div at bounding box center [844, 592] width 519 height 116
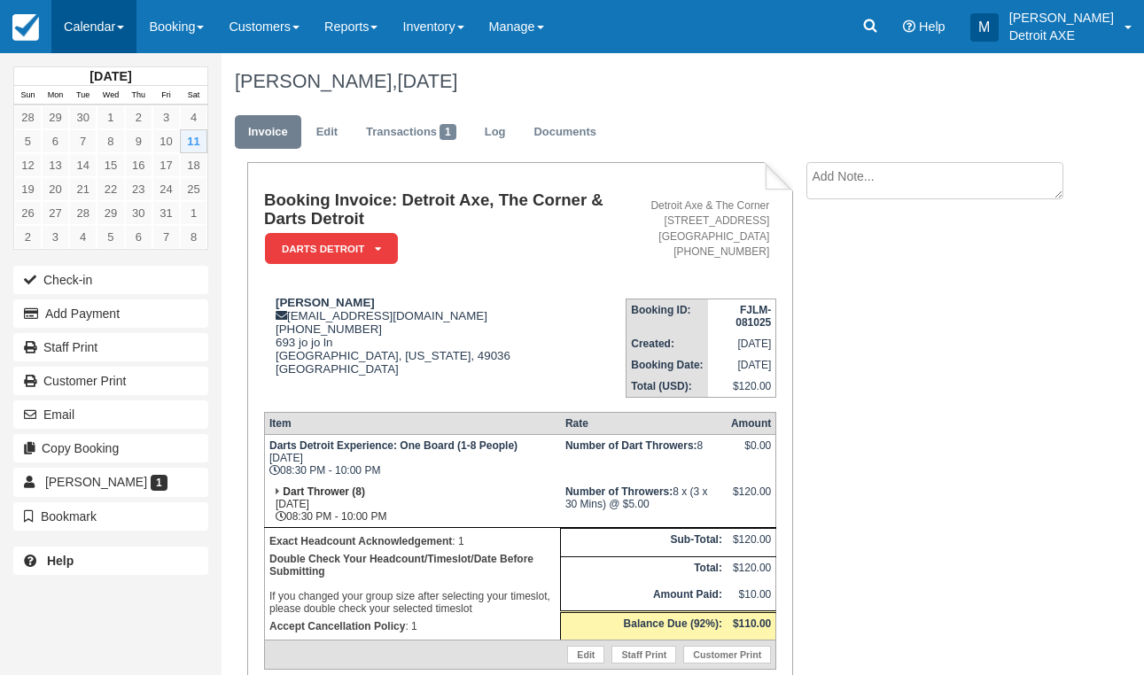
click at [131, 19] on link "Calendar" at bounding box center [93, 26] width 85 height 53
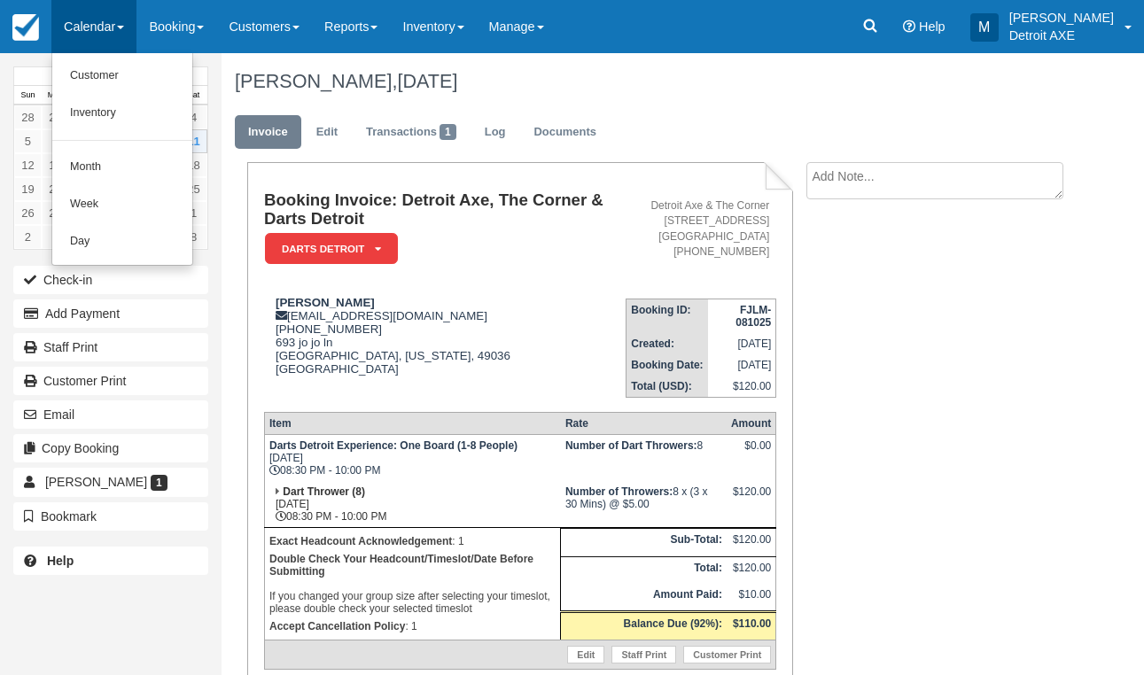
drag, startPoint x: 775, startPoint y: 113, endPoint x: 785, endPoint y: 112, distance: 10.7
click at [776, 112] on ul "Invoice Edit Transactions 1 Log Documents" at bounding box center [650, 136] width 831 height 53
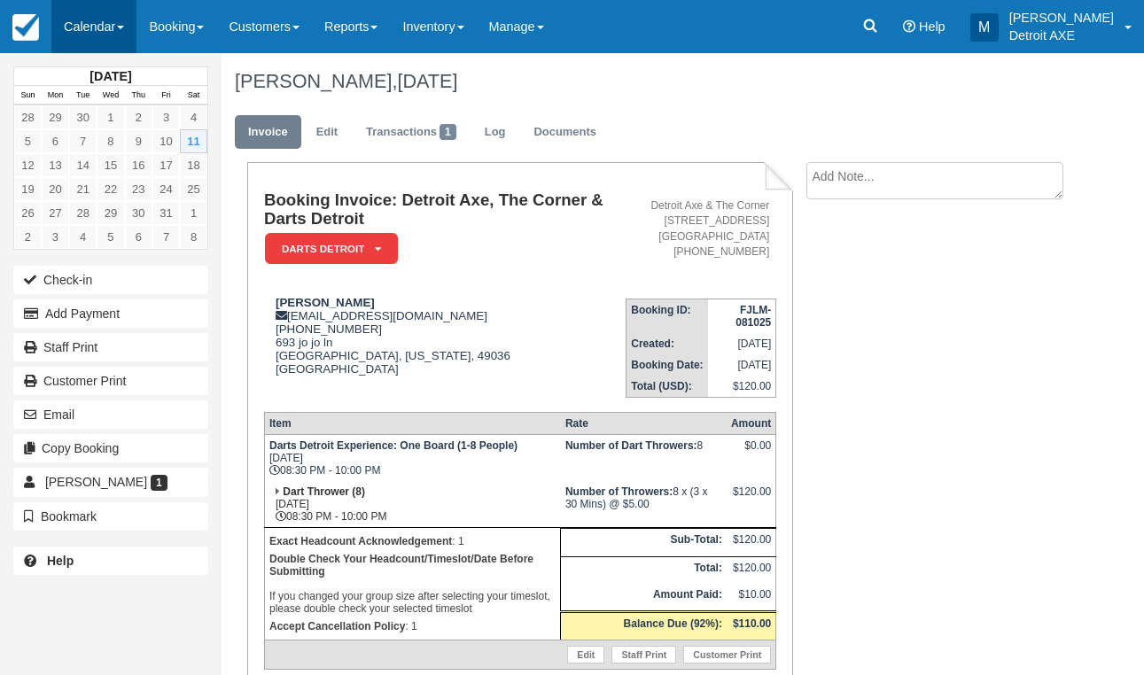
click at [108, 22] on link "Calendar" at bounding box center [93, 26] width 85 height 53
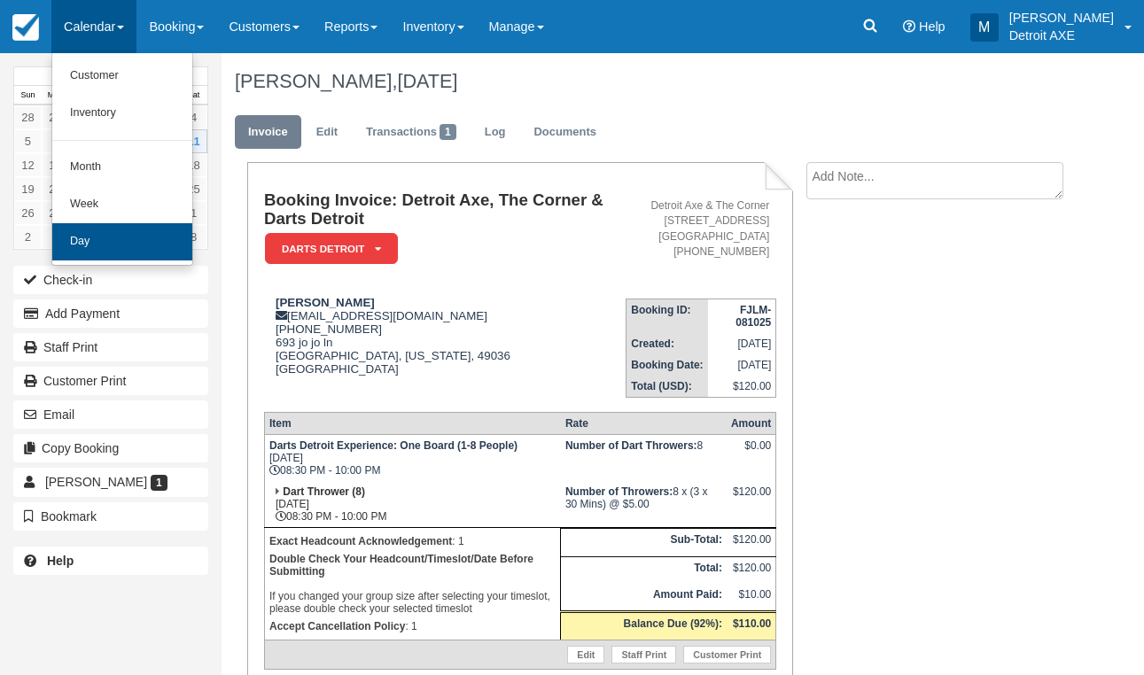
click at [144, 234] on link "Day" at bounding box center [122, 241] width 140 height 37
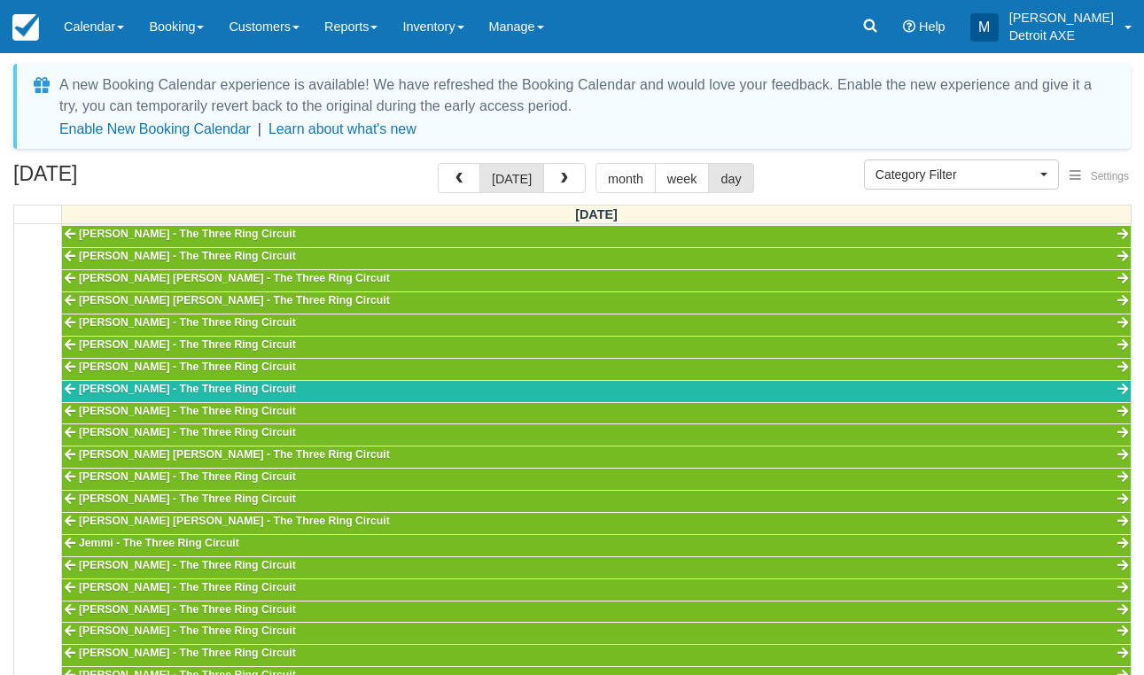
scroll to position [556, 0]
click at [943, 179] on span "Category Filter" at bounding box center [956, 175] width 160 height 18
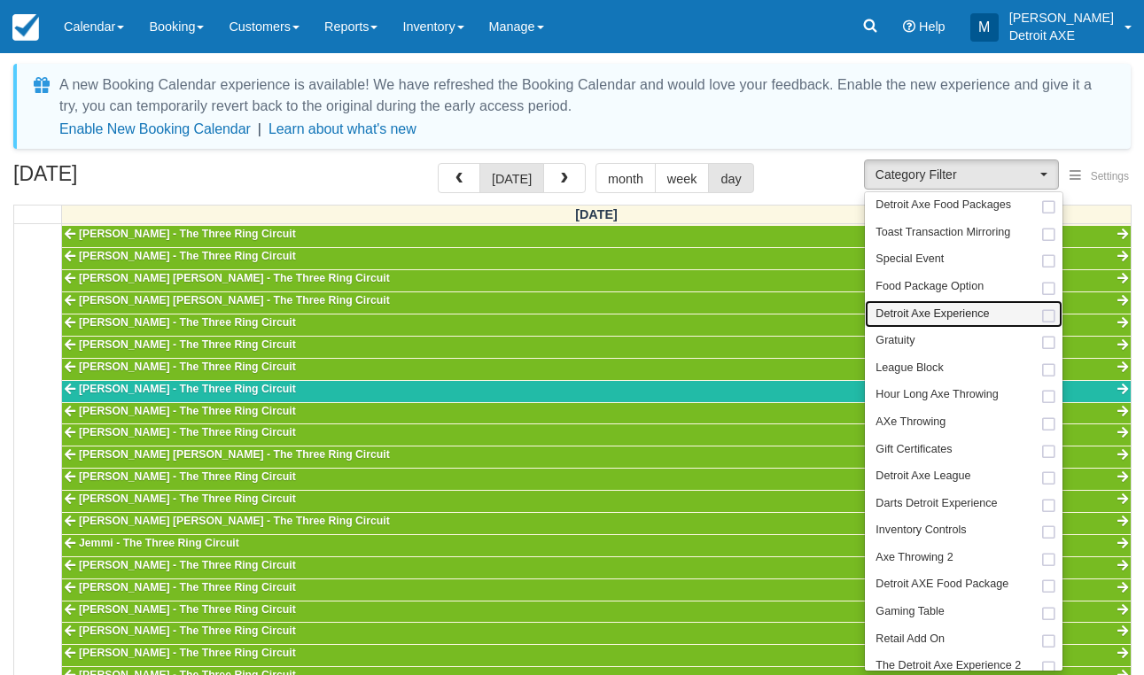
click at [951, 317] on span "Detroit Axe Experience" at bounding box center [932, 315] width 113 height 16
select select "14"
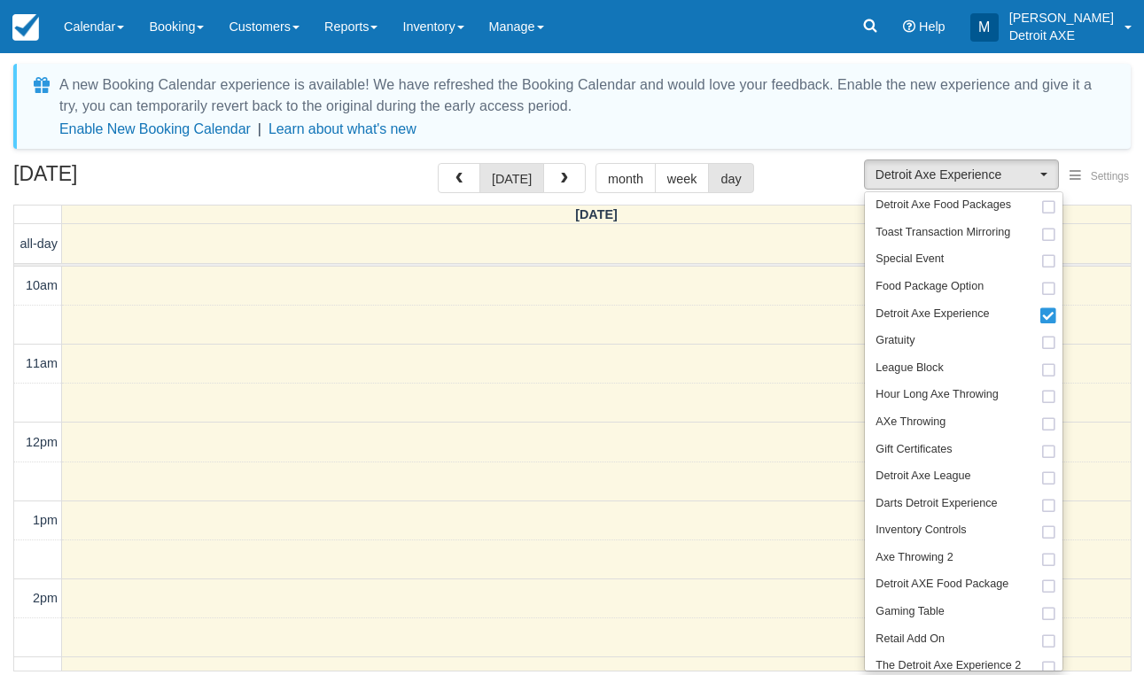
scroll to position [556, 0]
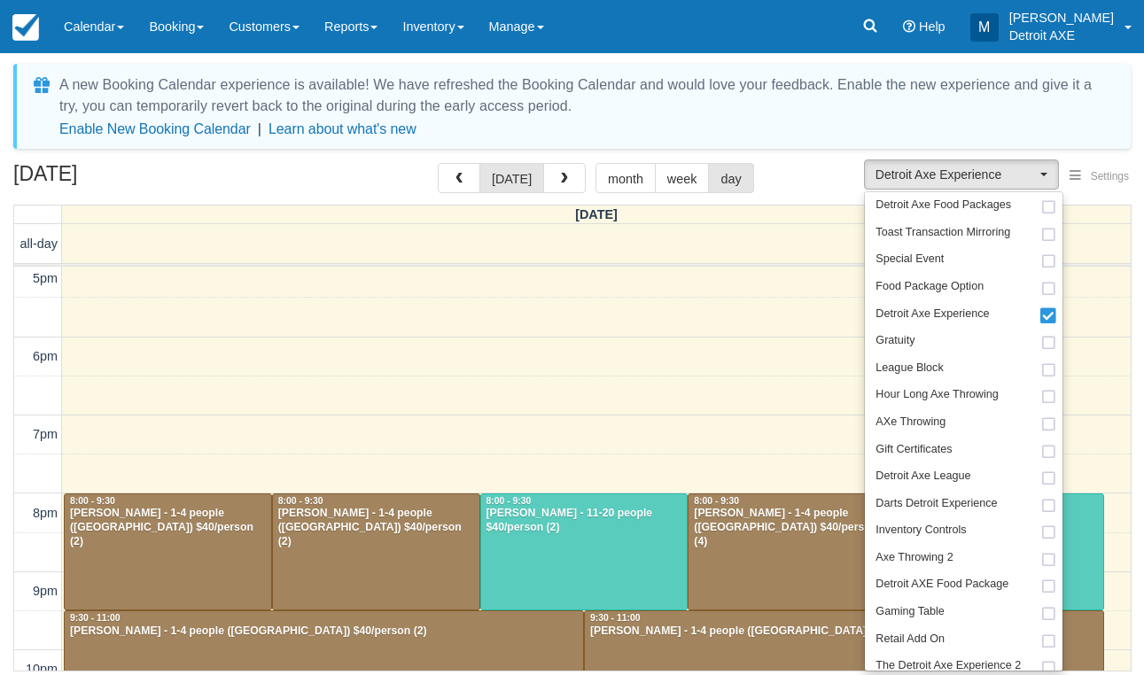
click at [791, 175] on div "October 11, 2025 today month week day" at bounding box center [572, 182] width 1118 height 38
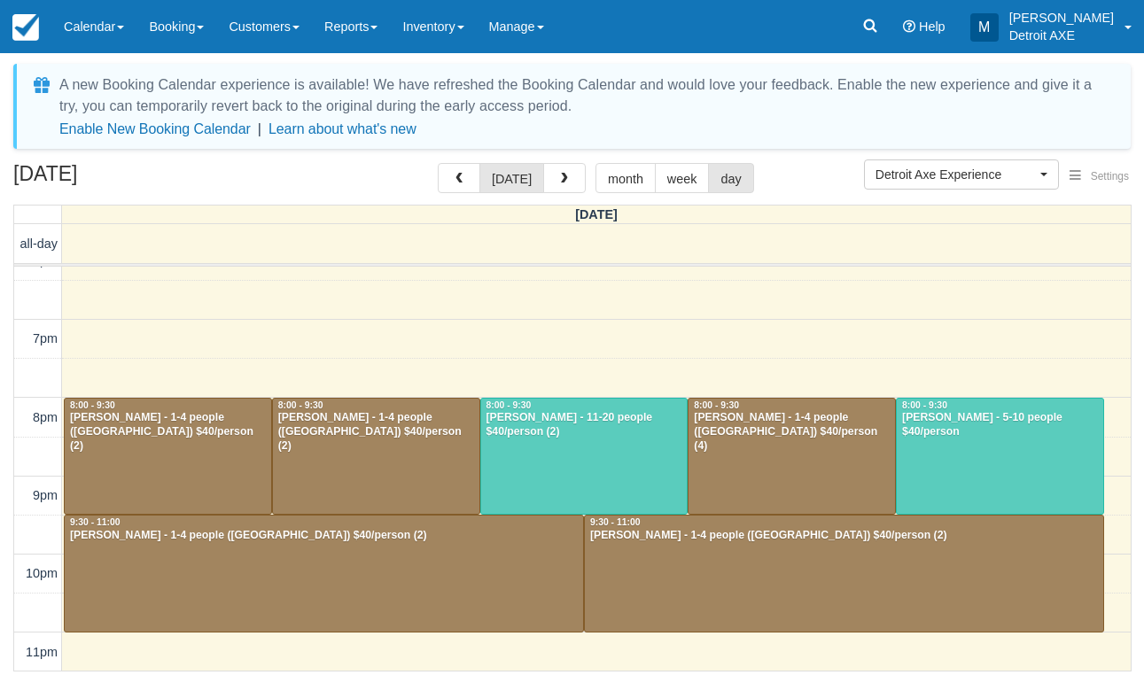
scroll to position [651, 0]
click at [235, 441] on div at bounding box center [168, 457] width 207 height 116
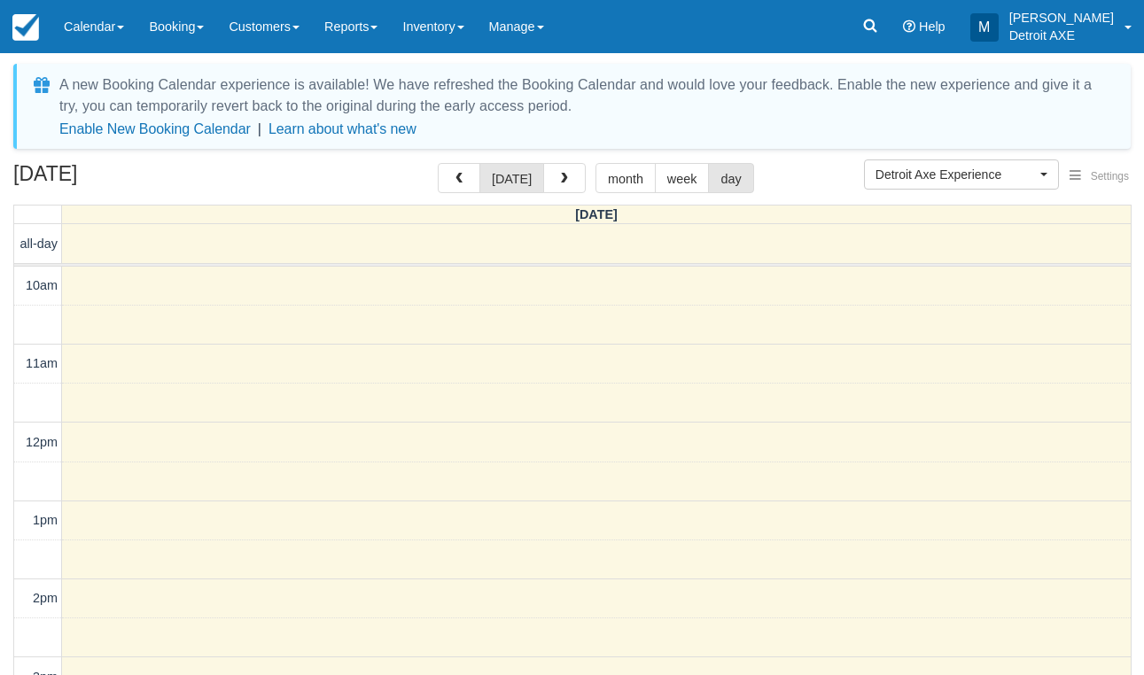
scroll to position [556, 0]
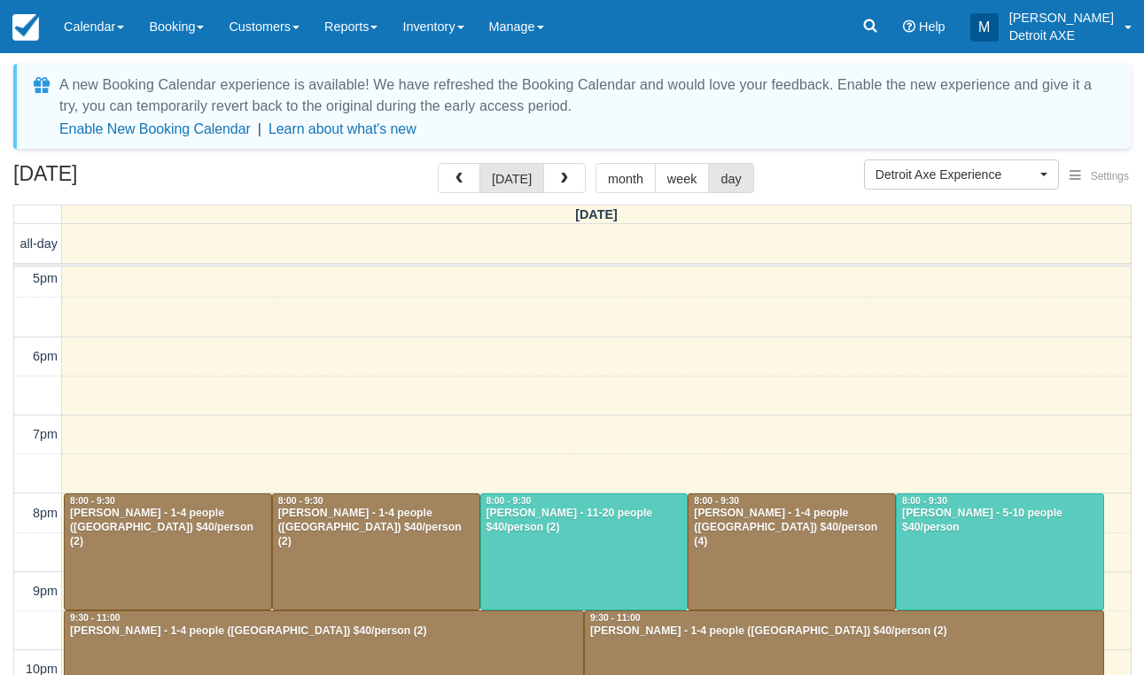
click at [342, 564] on div at bounding box center [376, 553] width 207 height 116
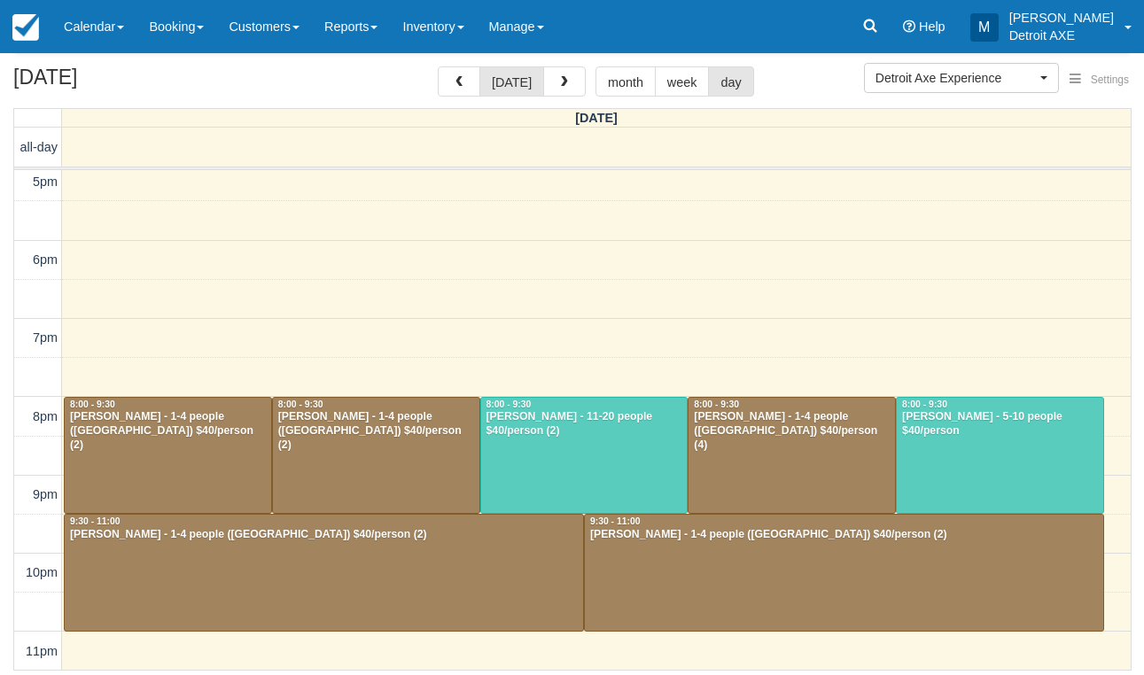
scroll to position [96, 0]
click at [692, 543] on div at bounding box center [844, 574] width 519 height 116
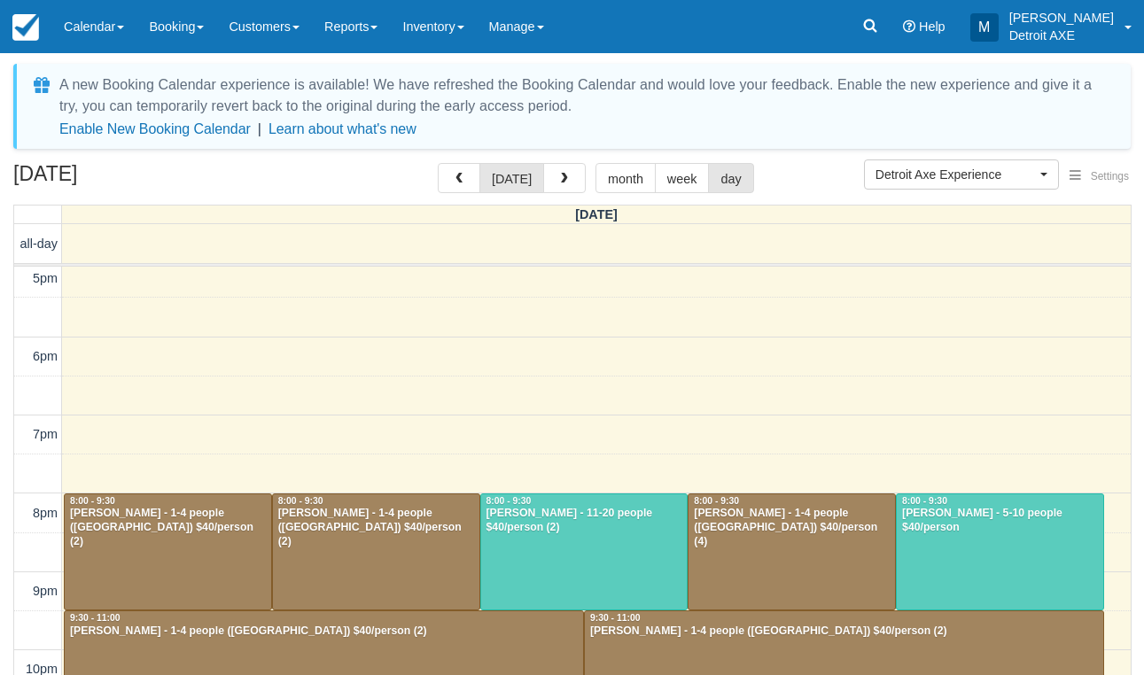
scroll to position [96, 0]
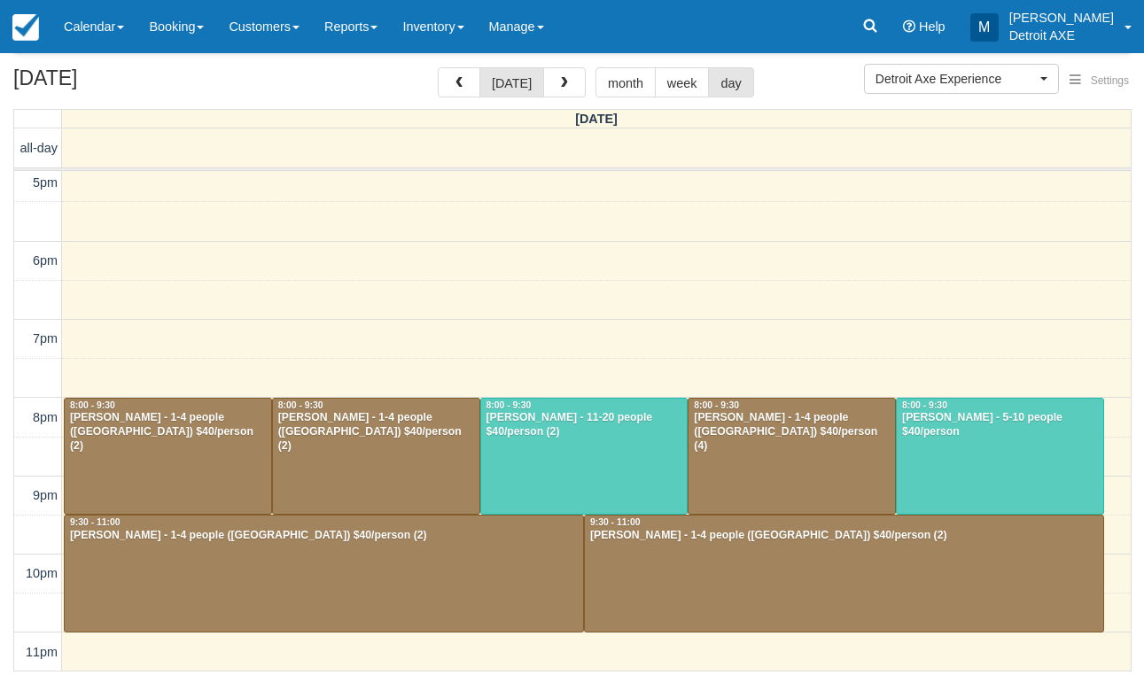
click at [257, 570] on div at bounding box center [324, 574] width 519 height 116
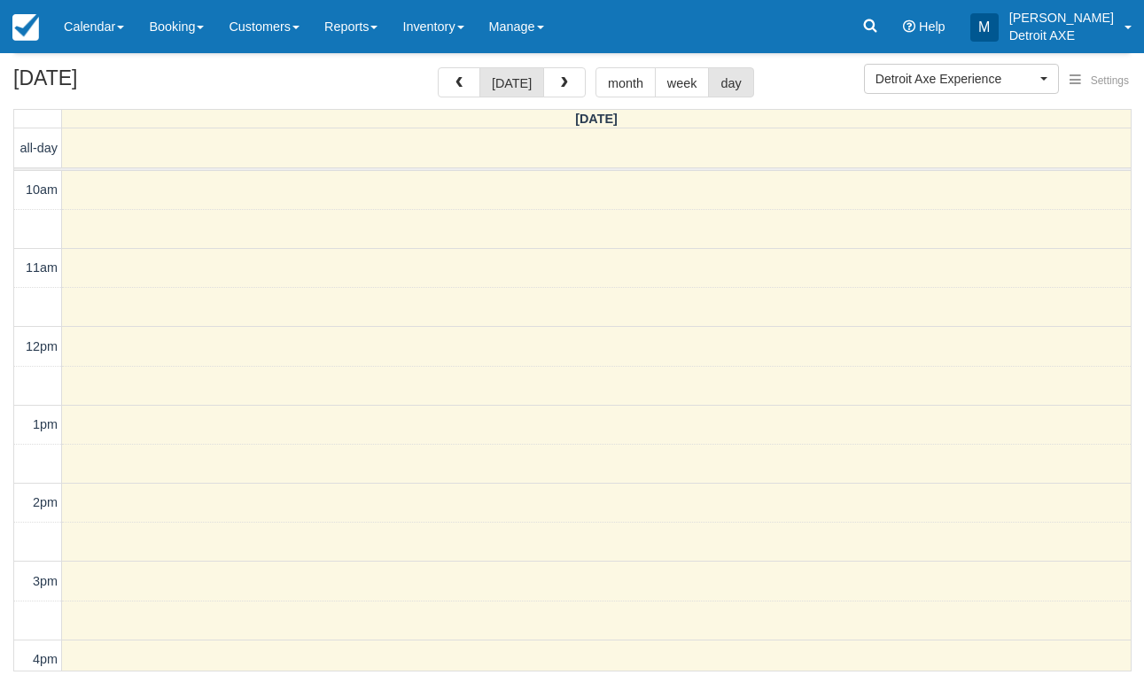
scroll to position [556, 0]
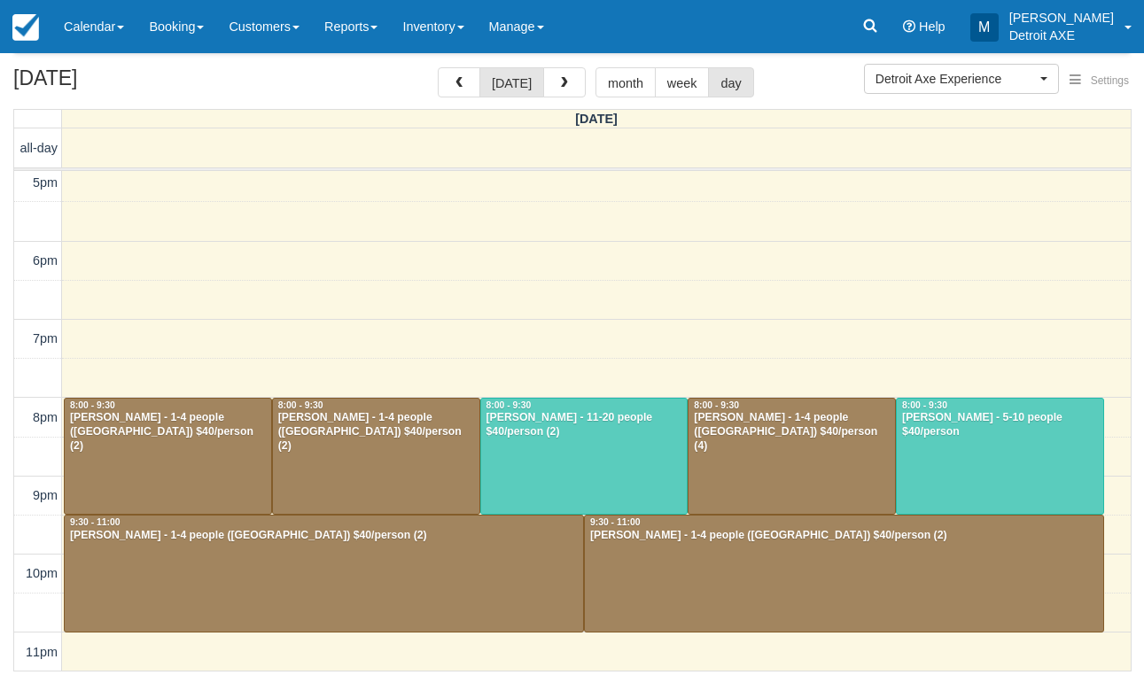
click at [615, 484] on div at bounding box center [584, 457] width 207 height 116
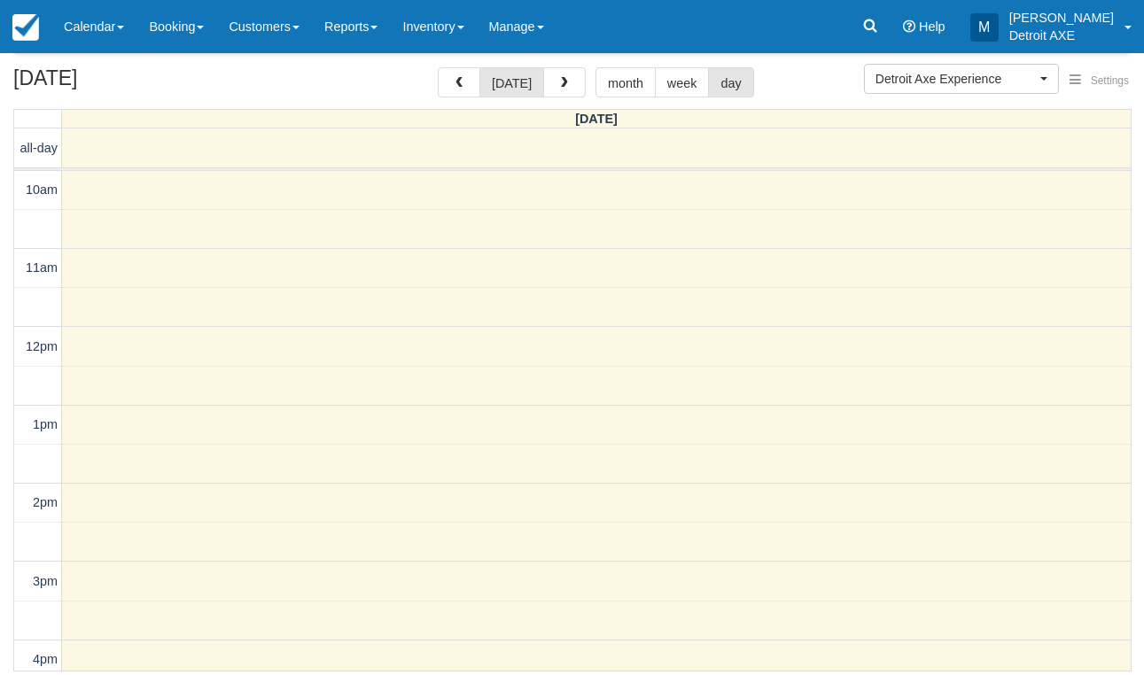
scroll to position [556, 0]
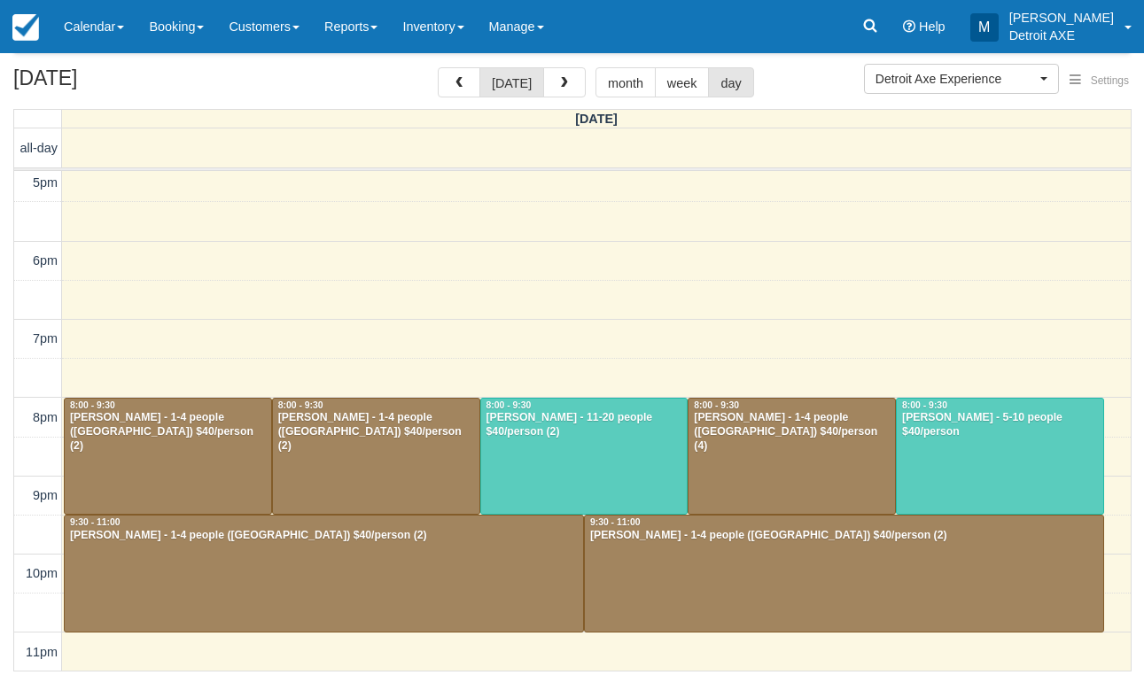
click at [962, 476] on div at bounding box center [1000, 457] width 207 height 116
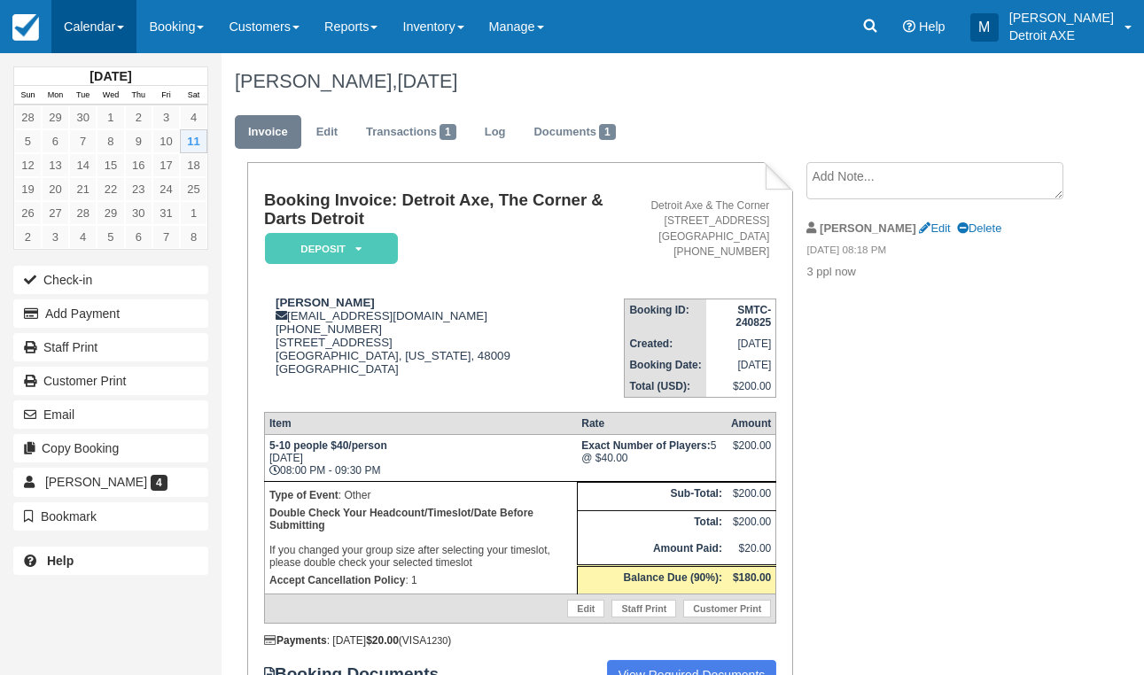
click at [92, 35] on link "Calendar" at bounding box center [93, 26] width 85 height 53
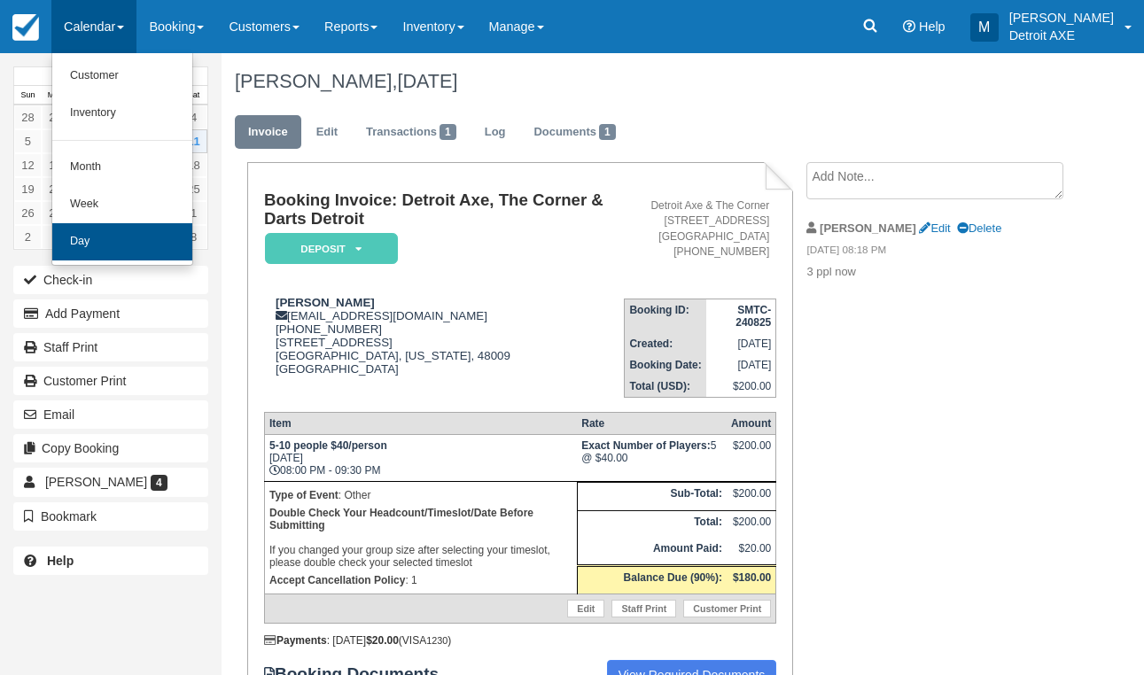
click at [152, 239] on link "Day" at bounding box center [122, 241] width 140 height 37
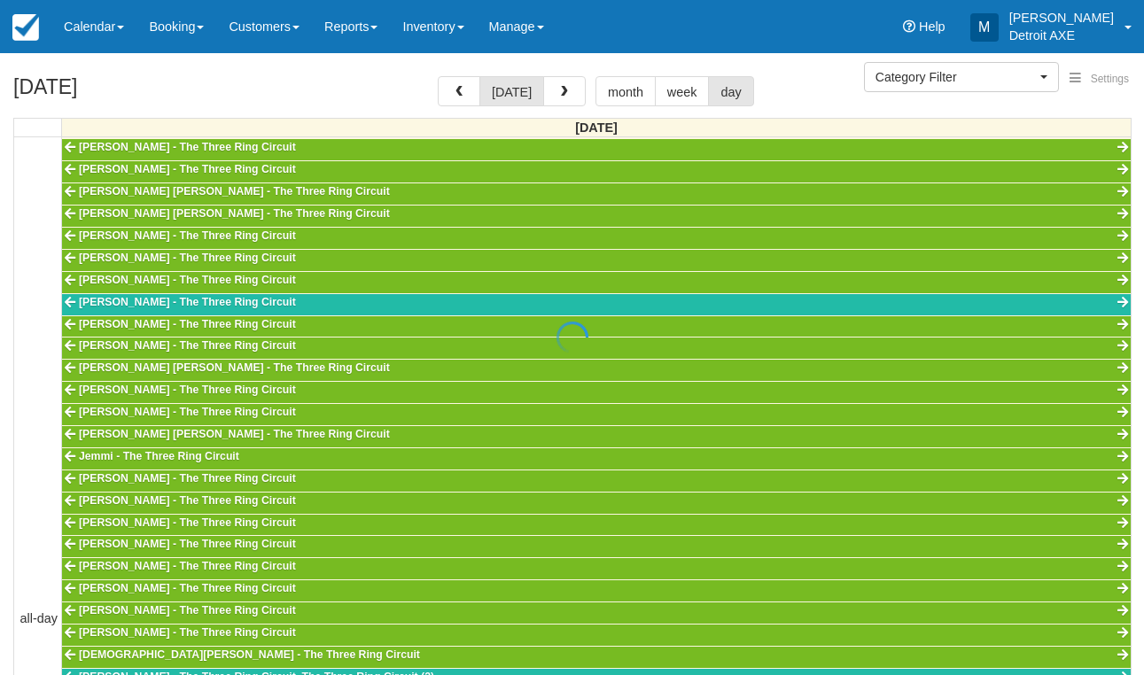
scroll to position [556, 0]
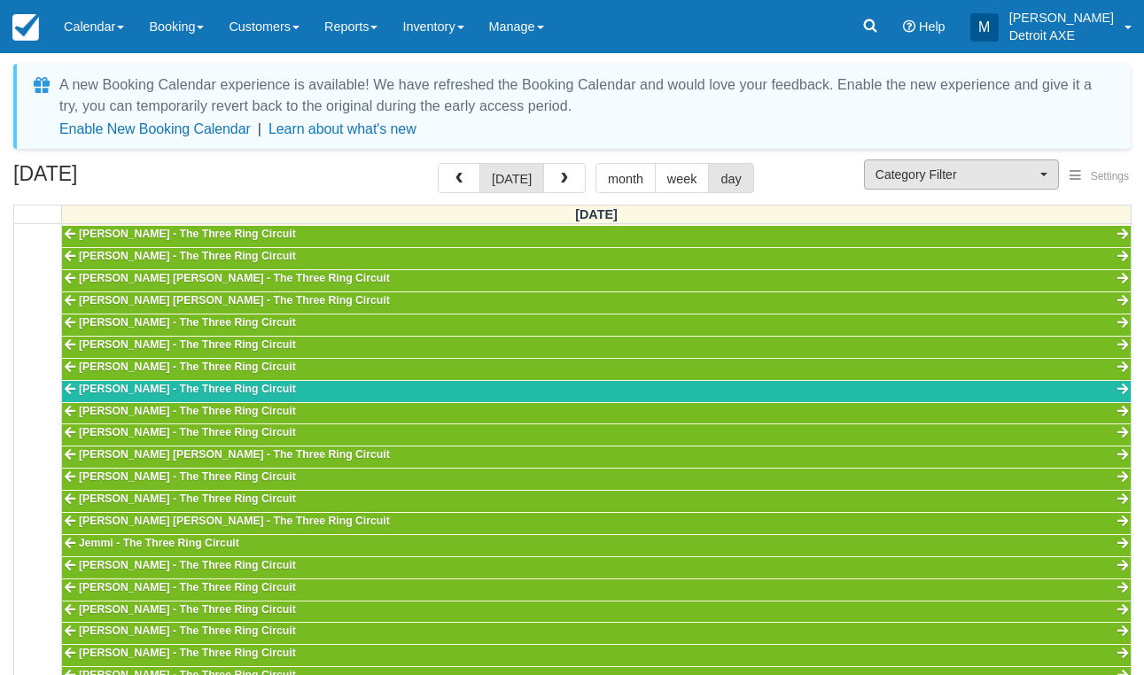
click at [1050, 177] on button "Category Filter" at bounding box center [961, 175] width 195 height 30
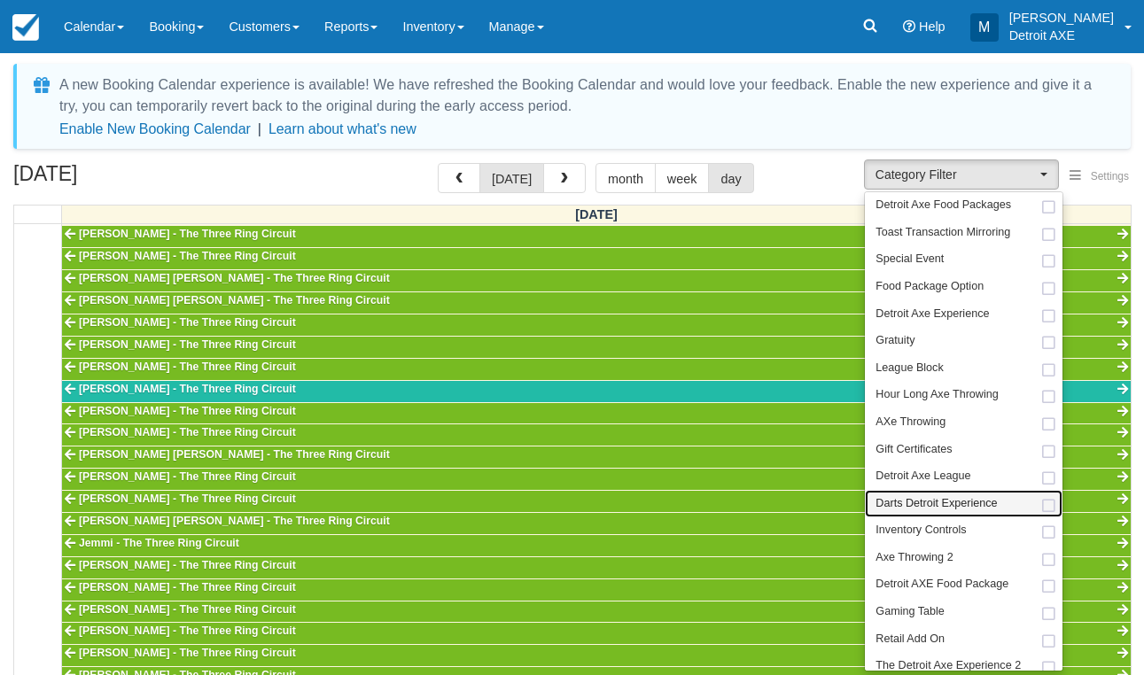
click at [956, 497] on span "Darts Detroit Experience" at bounding box center [936, 504] width 121 height 16
select select "52"
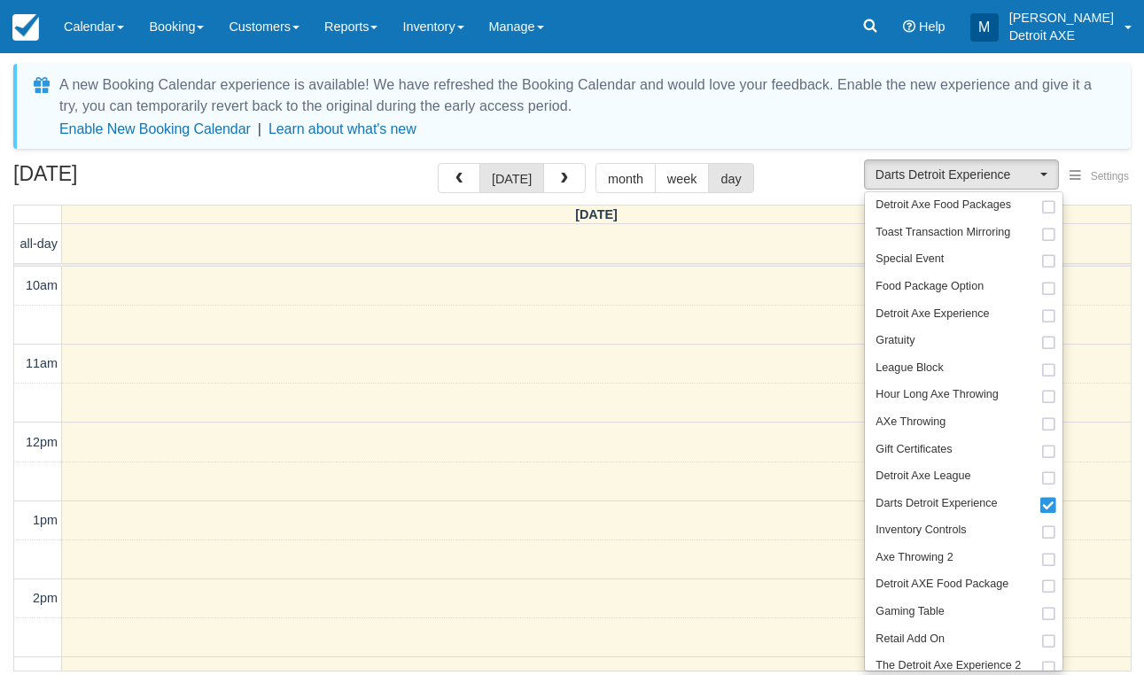
scroll to position [556, 0]
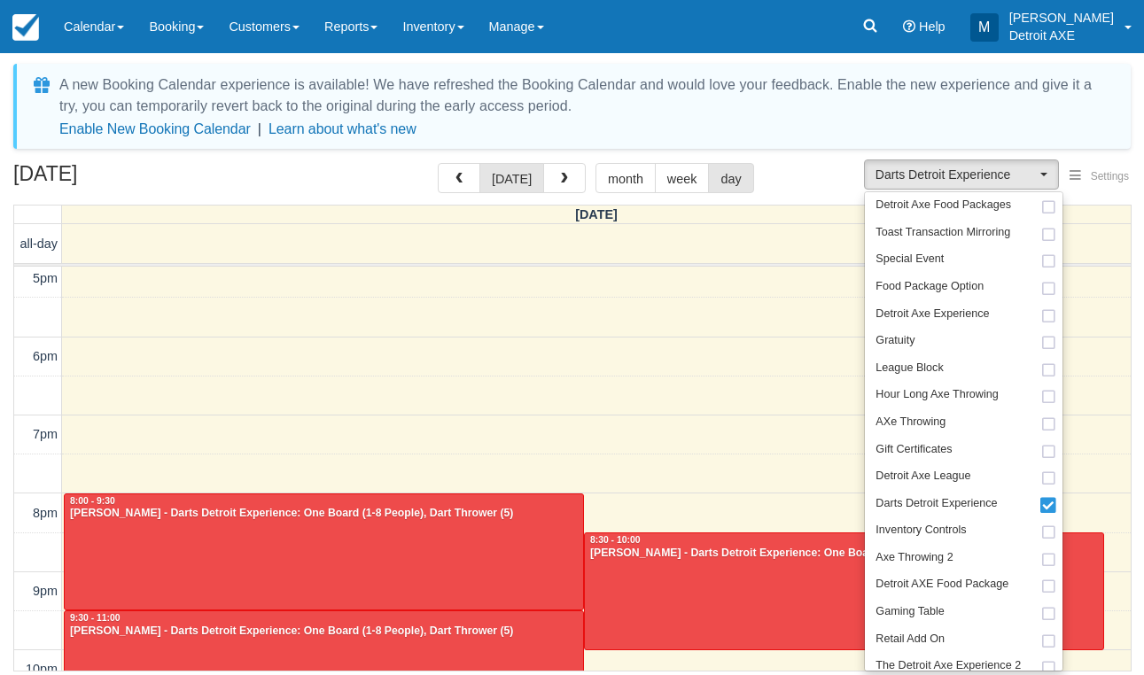
click at [345, 181] on div "[DATE] [DATE] month week day" at bounding box center [572, 182] width 1118 height 38
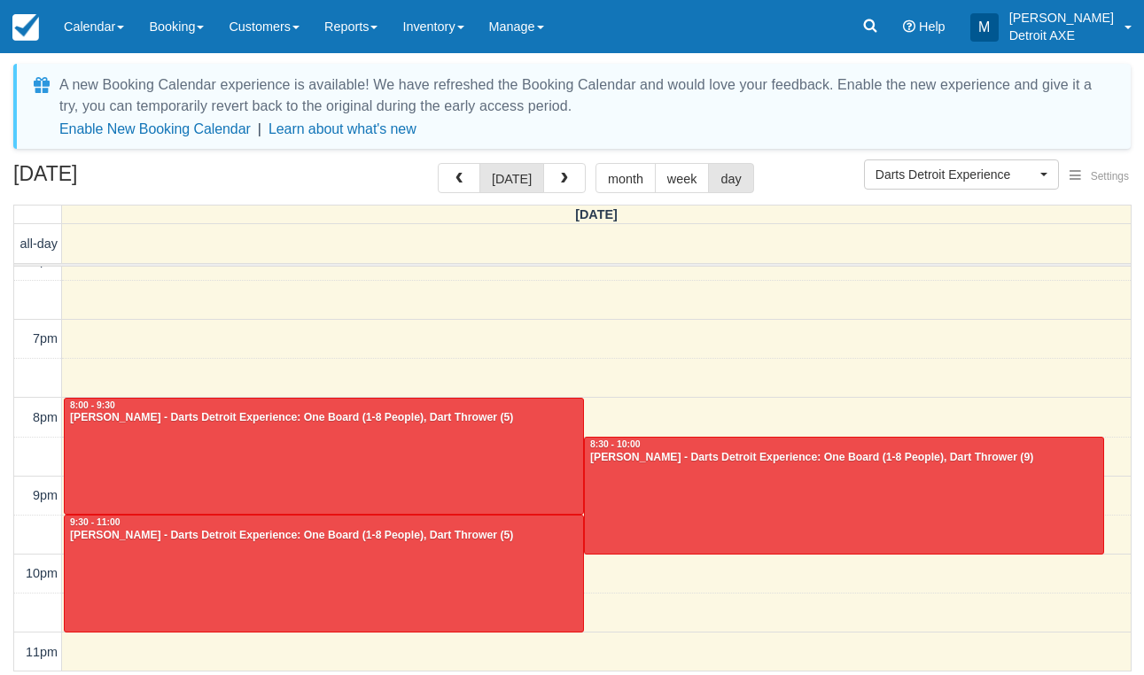
scroll to position [651, 0]
click at [324, 529] on div "[PERSON_NAME] - Darts Detroit Experience: One Board (1-8 People), Dart Thrower …" at bounding box center [324, 536] width 510 height 14
